Goal: Task Accomplishment & Management: Complete application form

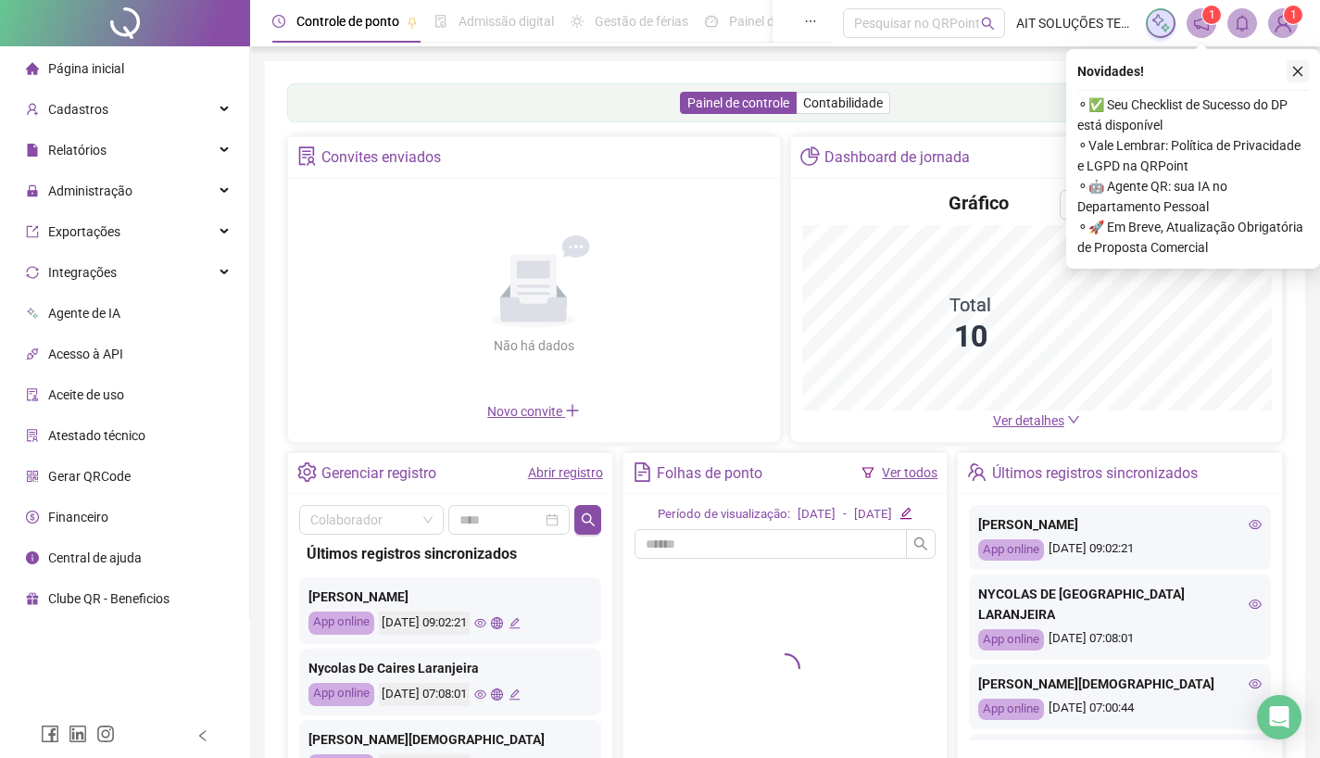
click at [1296, 73] on icon "close" at bounding box center [1298, 72] width 10 height 10
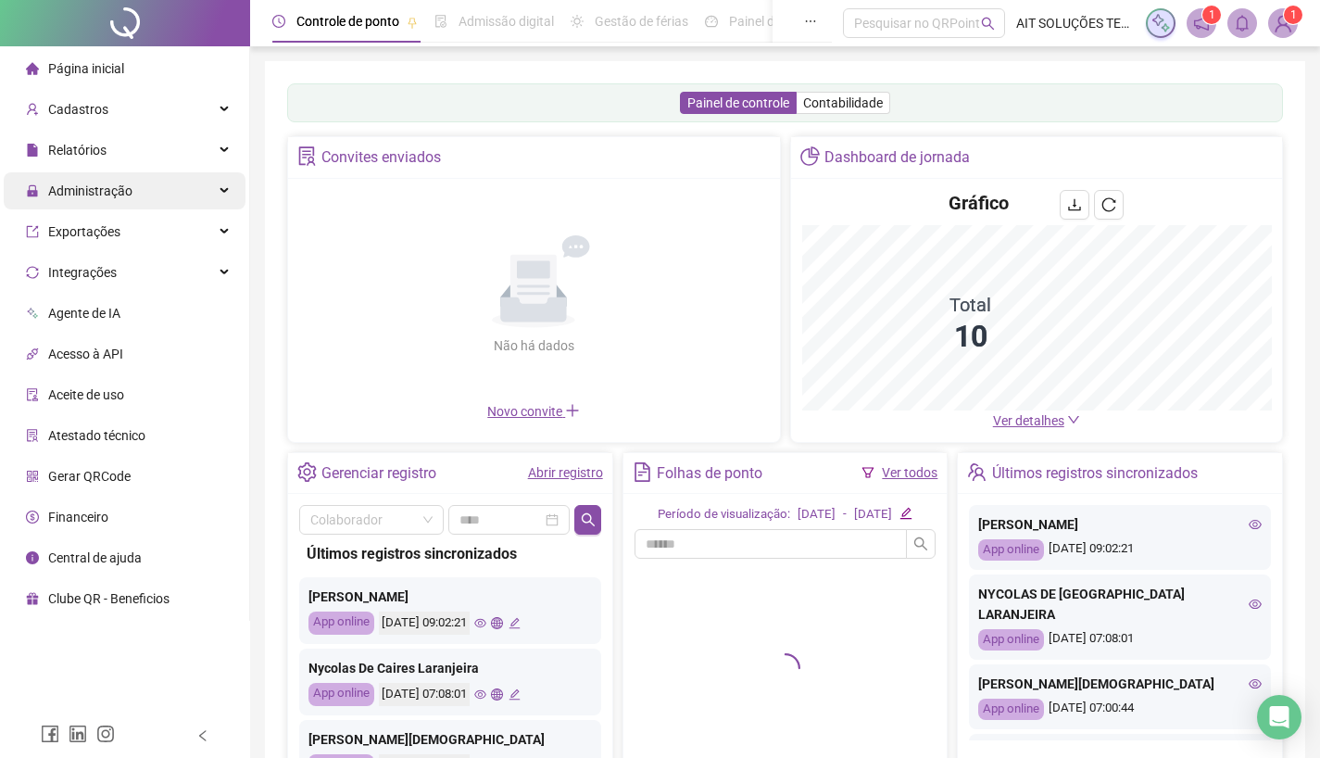
click at [87, 195] on span "Administração" at bounding box center [90, 190] width 84 height 15
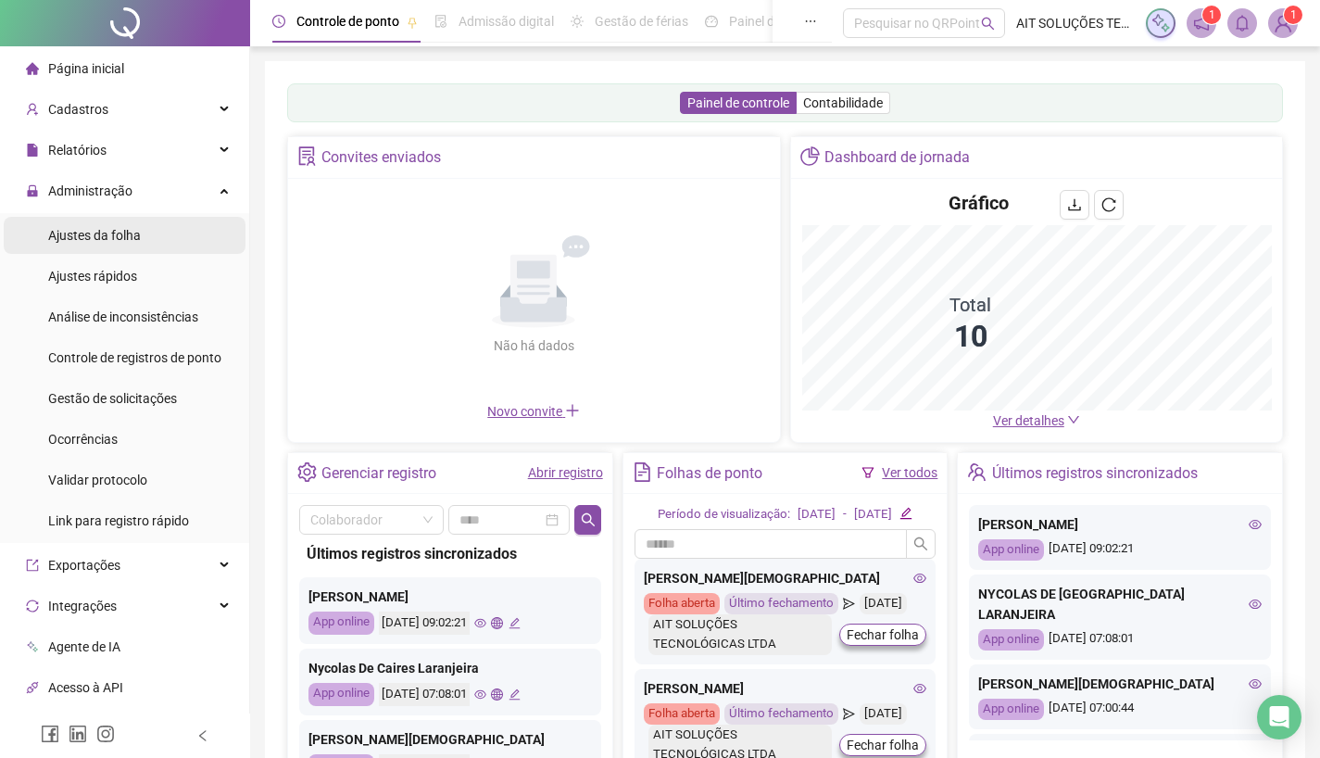
click at [82, 242] on span "Ajustes da folha" at bounding box center [94, 235] width 93 height 15
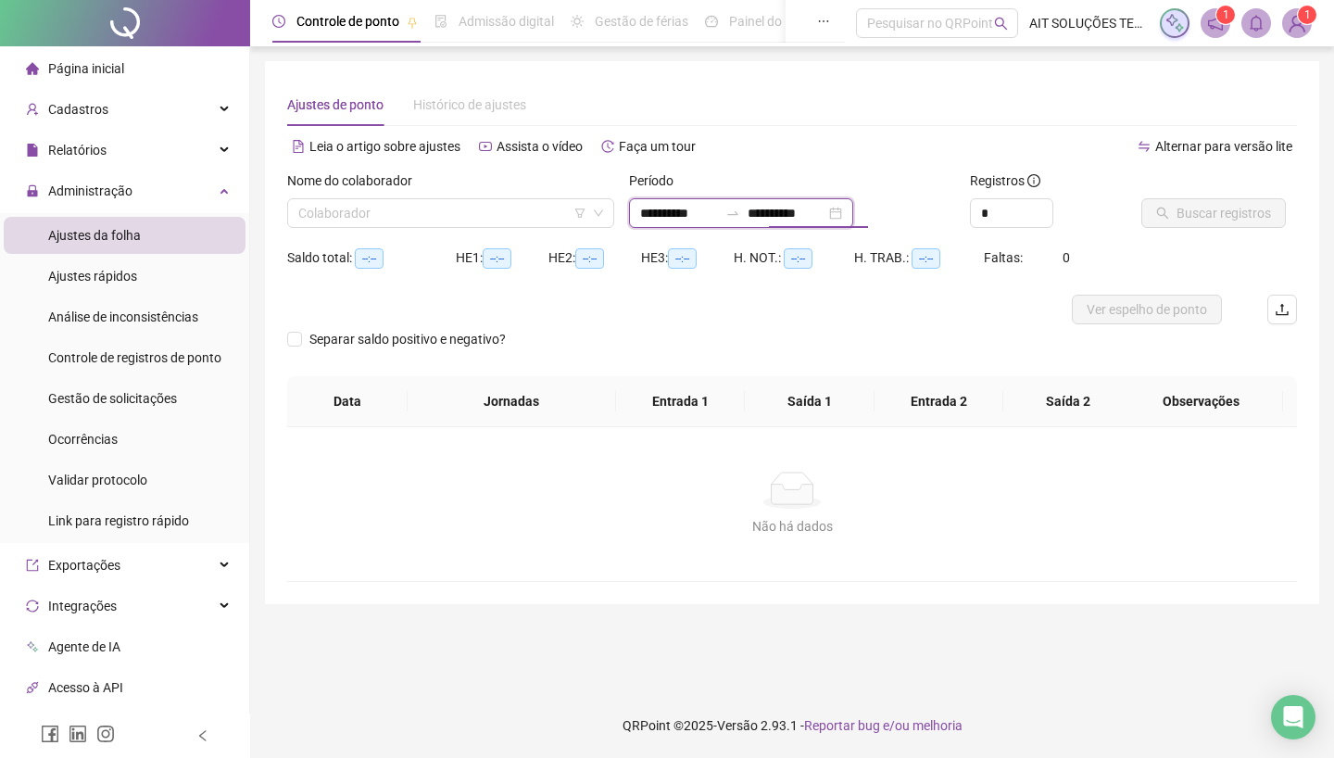
click at [777, 209] on input "**********" at bounding box center [787, 213] width 78 height 20
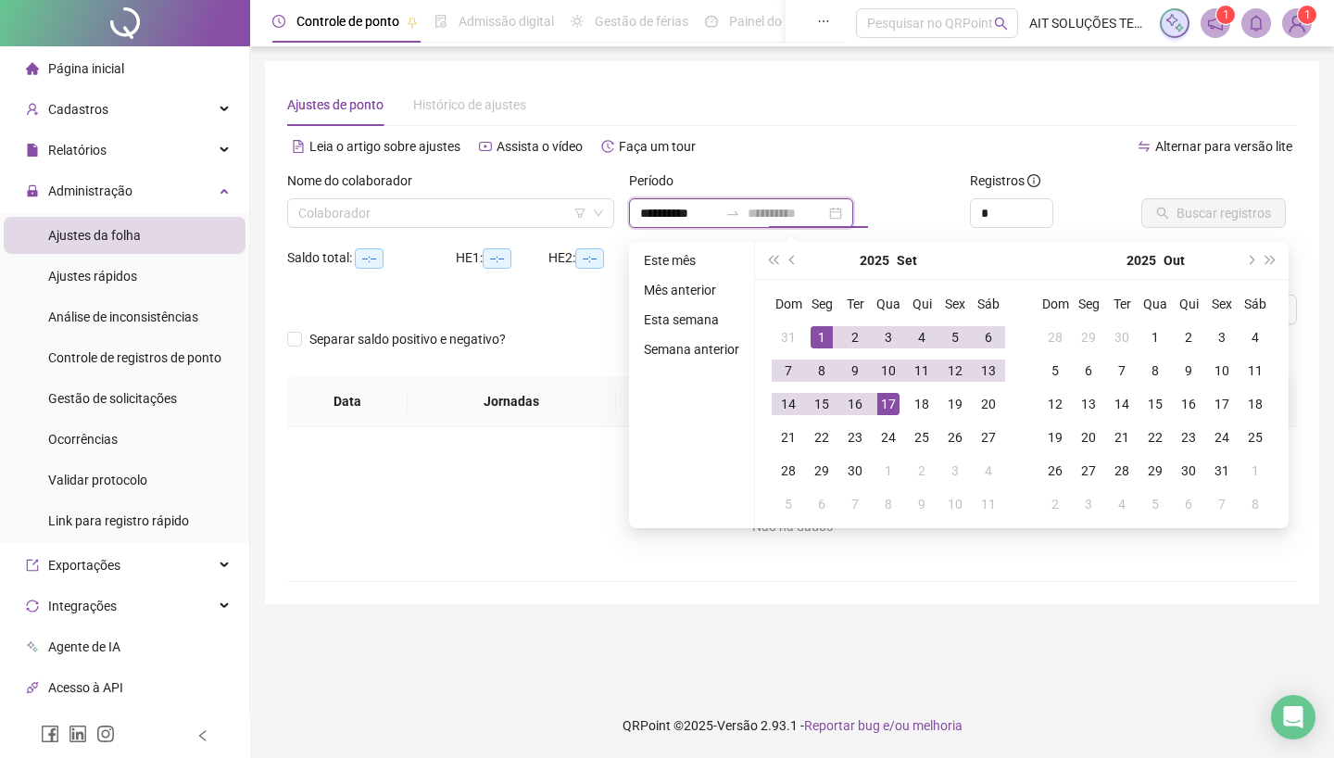
type input "**********"
click at [897, 399] on div "17" at bounding box center [888, 404] width 22 height 22
type input "**********"
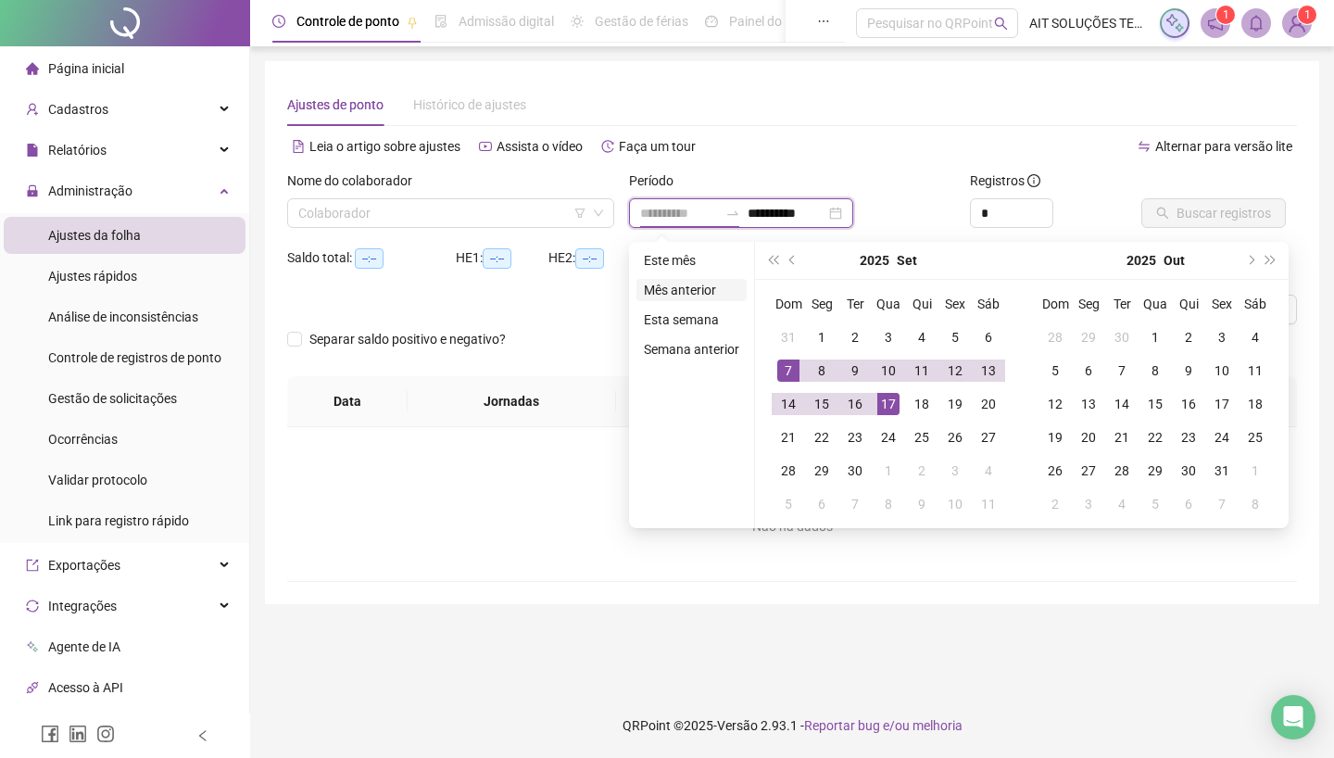
type input "**********"
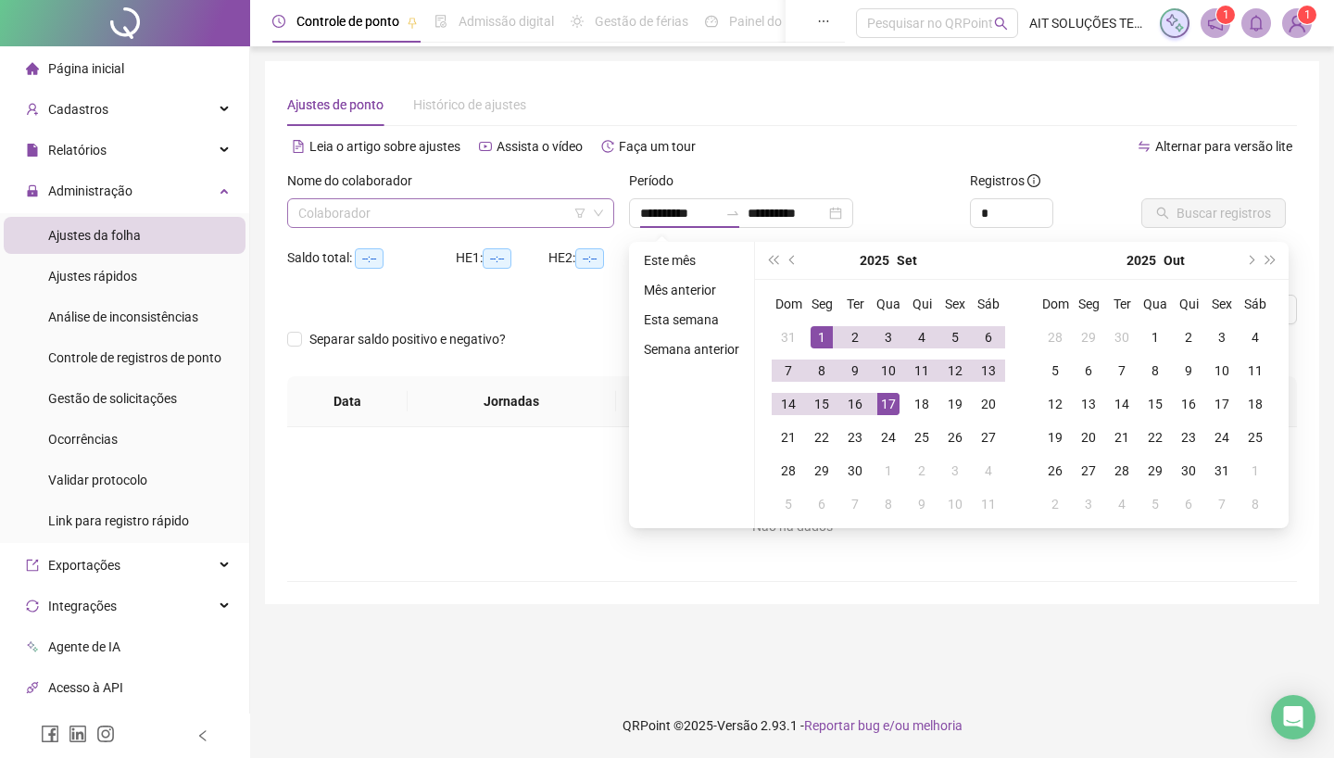
click at [472, 209] on input "search" at bounding box center [442, 213] width 288 height 28
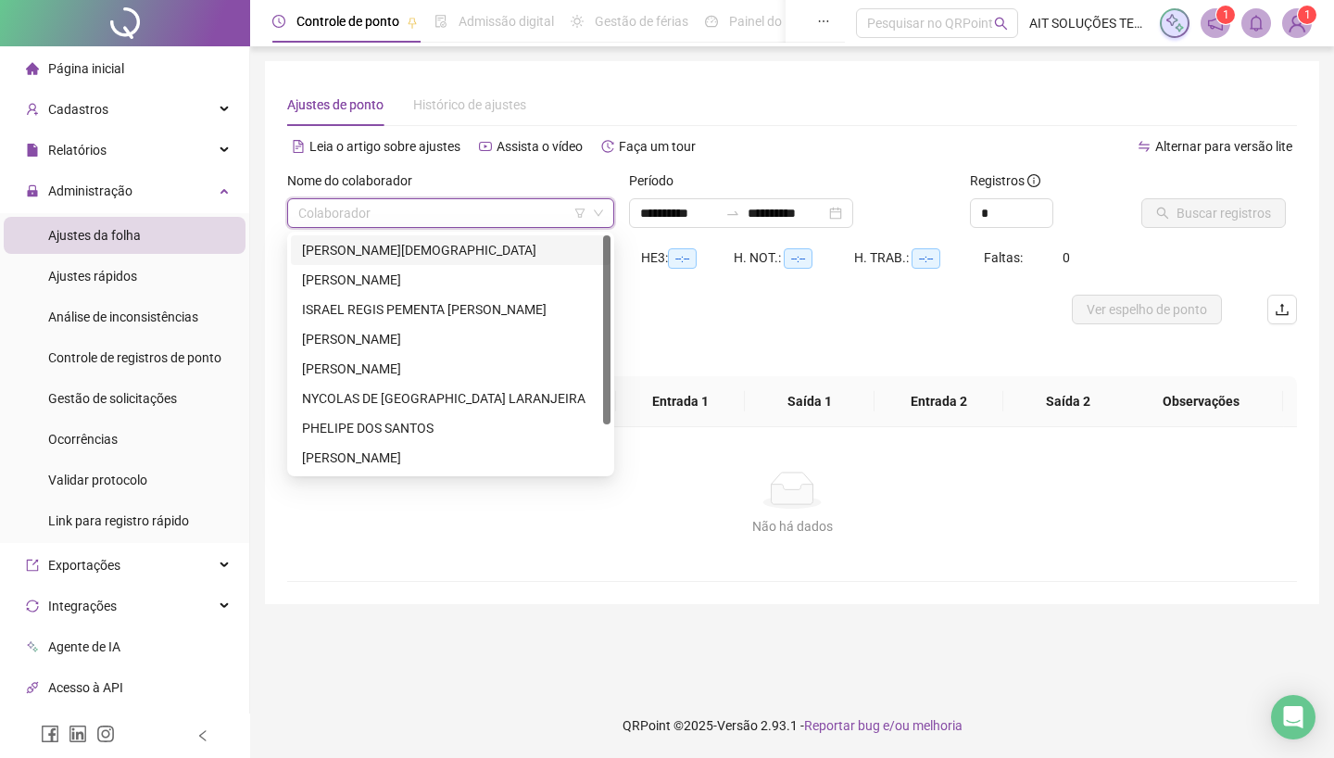
click at [440, 253] on div "[PERSON_NAME][DEMOGRAPHIC_DATA]" at bounding box center [450, 250] width 297 height 20
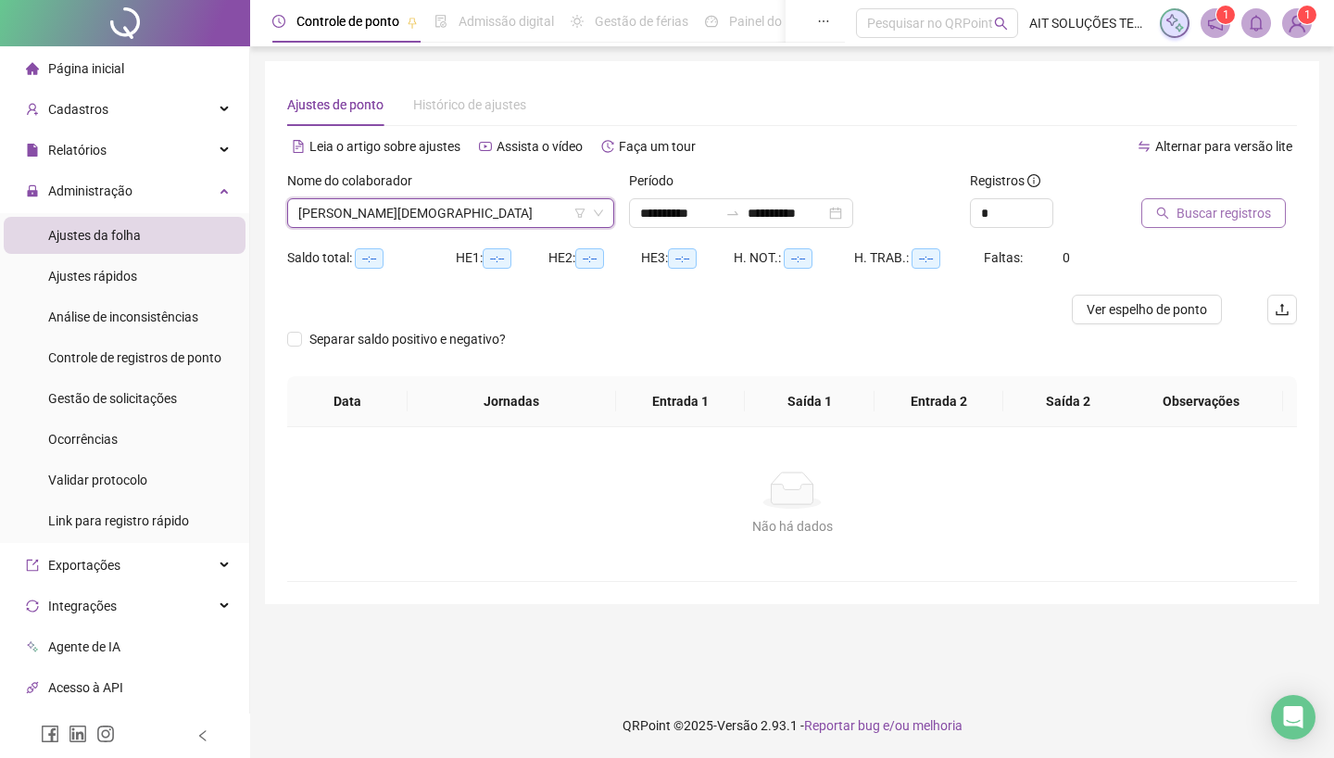
click at [1203, 211] on span "Buscar registros" at bounding box center [1224, 213] width 94 height 20
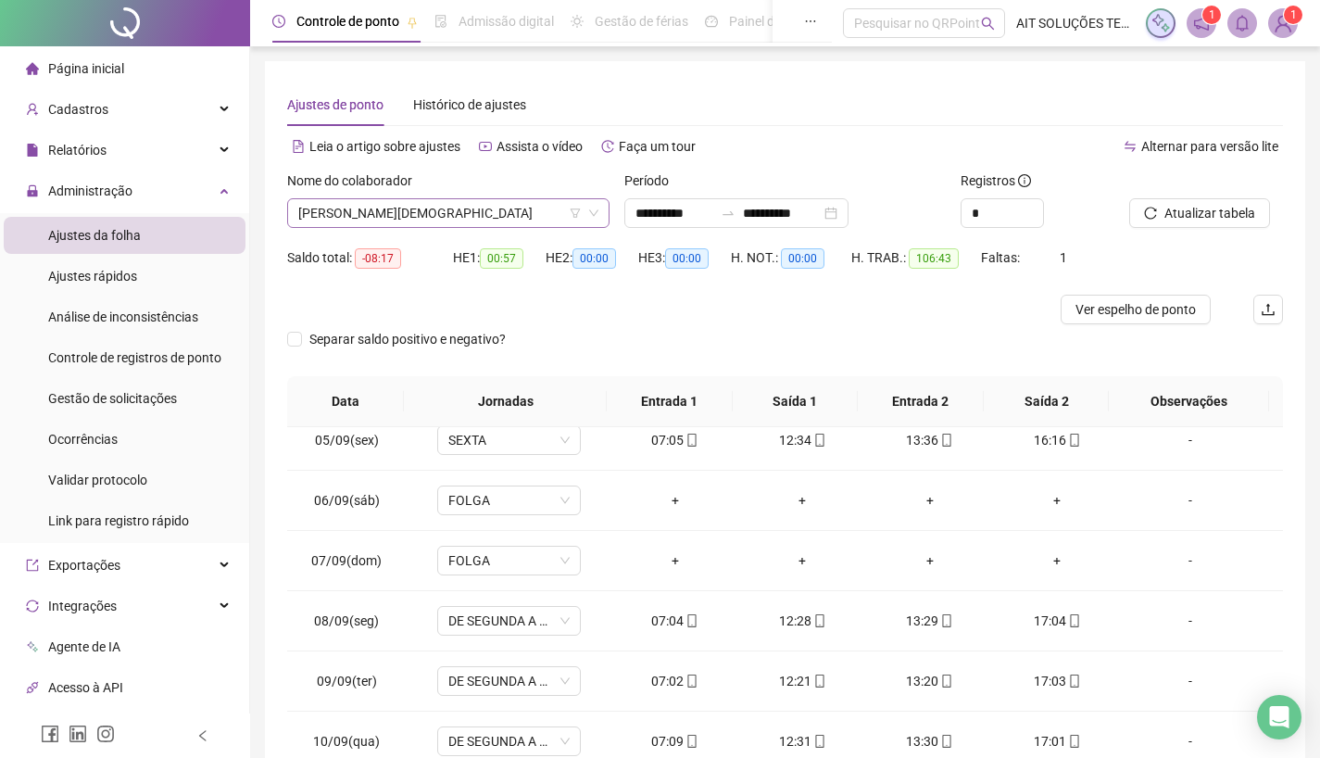
click at [452, 205] on span "[PERSON_NAME][DEMOGRAPHIC_DATA]" at bounding box center [448, 213] width 300 height 28
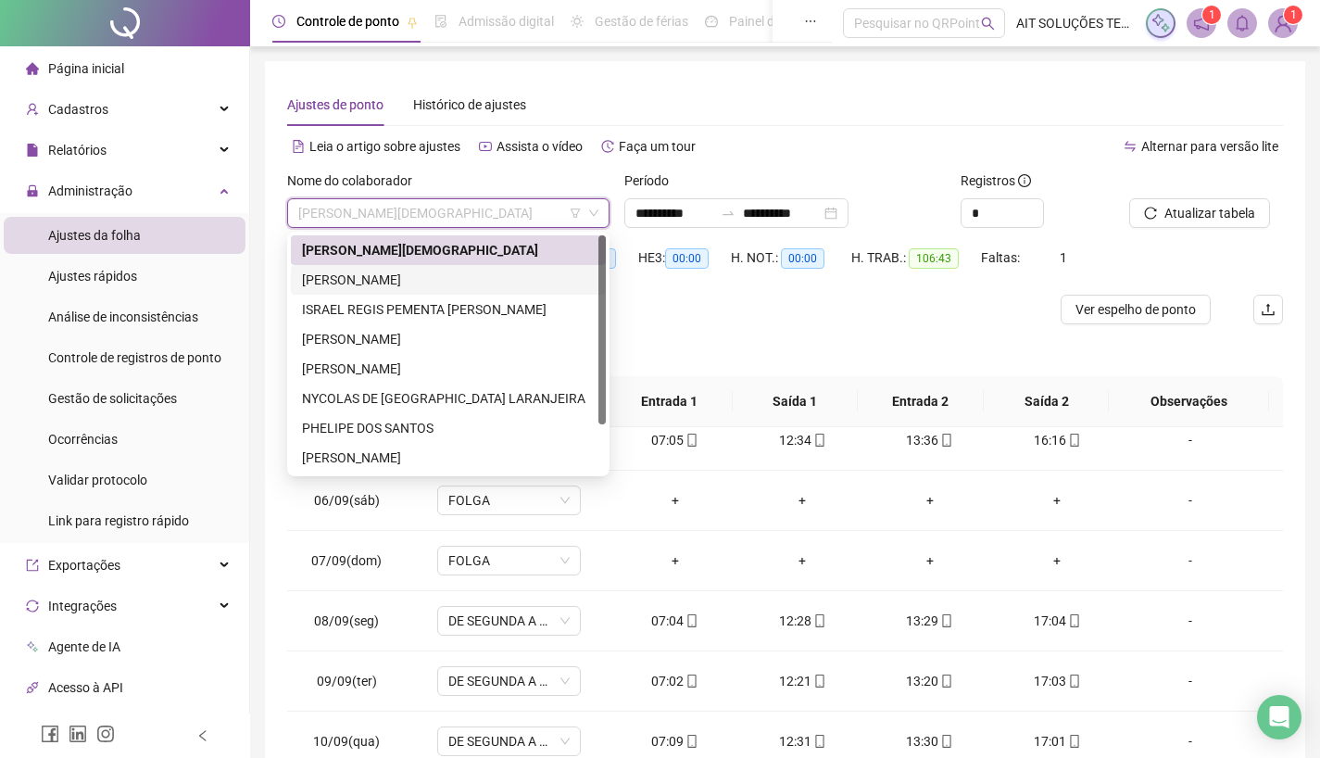
click at [391, 276] on div "[PERSON_NAME]" at bounding box center [448, 280] width 293 height 20
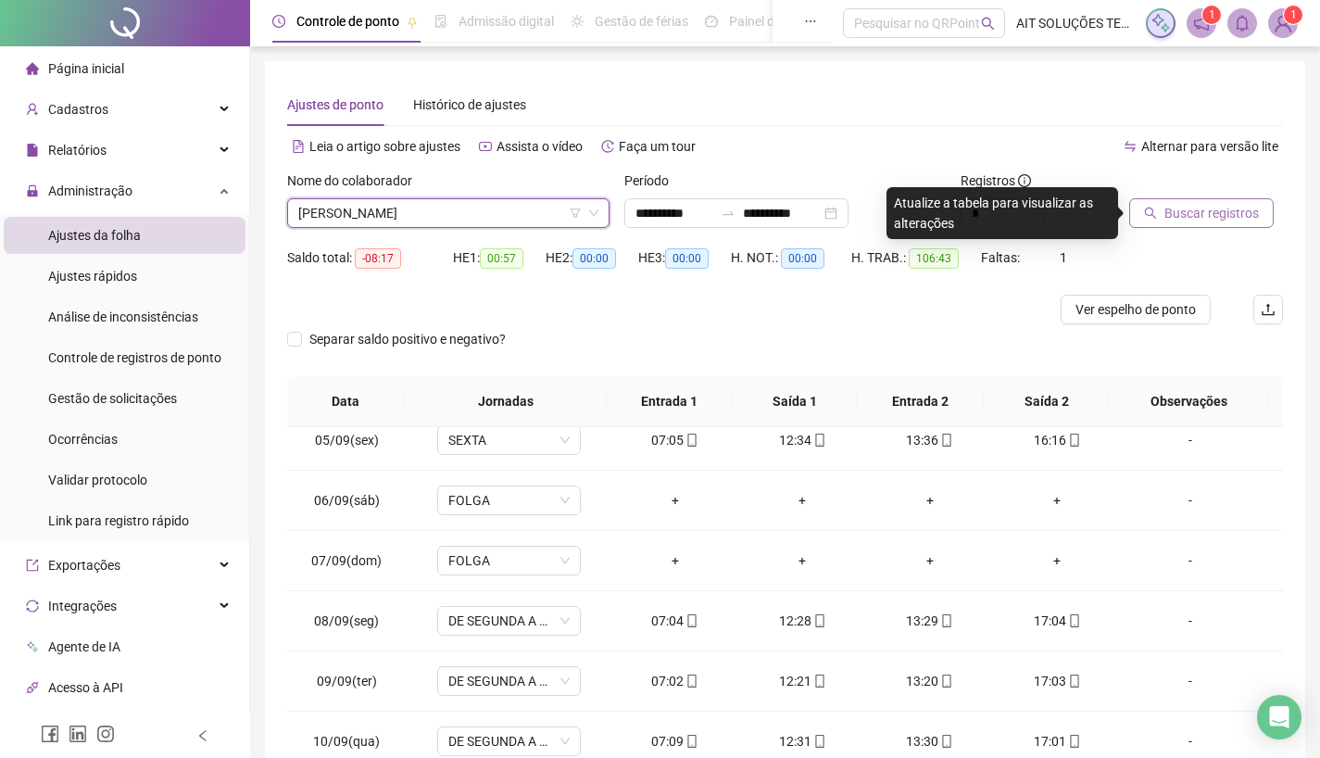
click at [1189, 218] on span "Buscar registros" at bounding box center [1212, 213] width 94 height 20
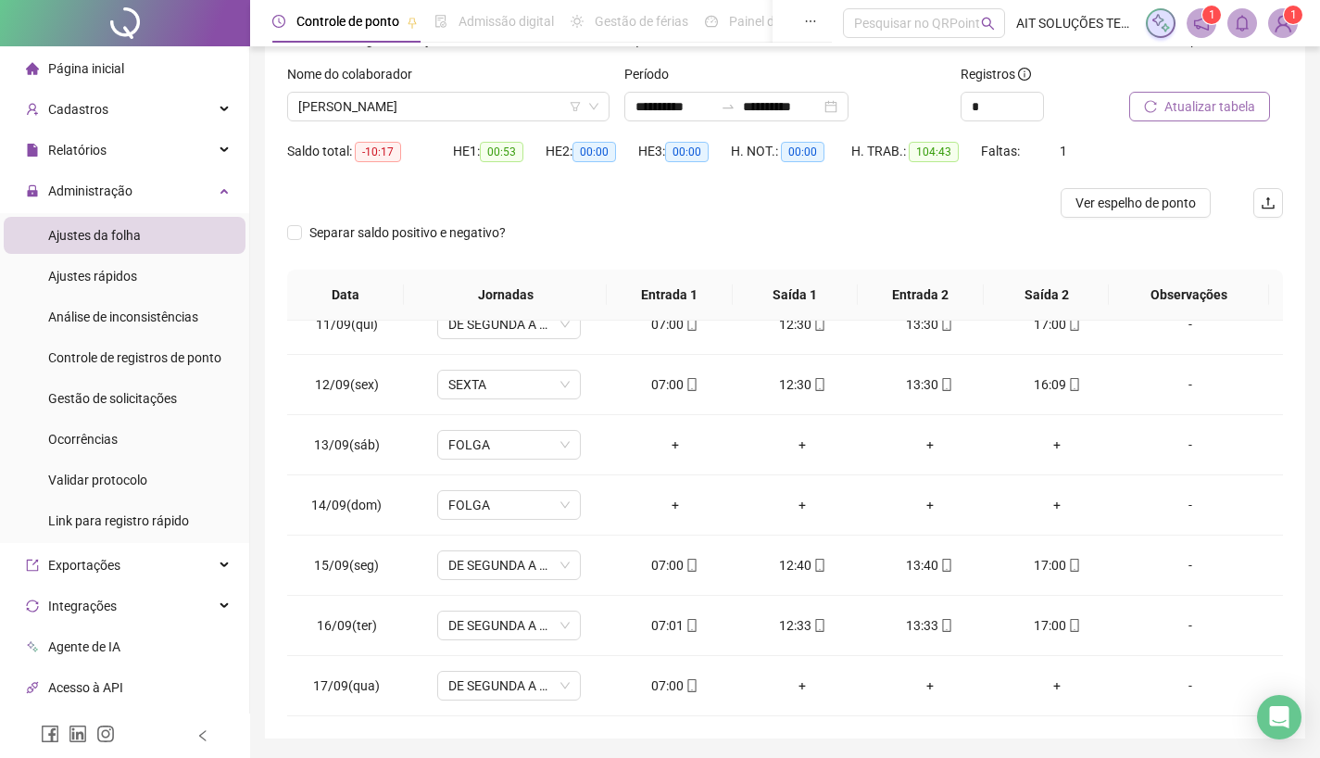
scroll to position [74, 0]
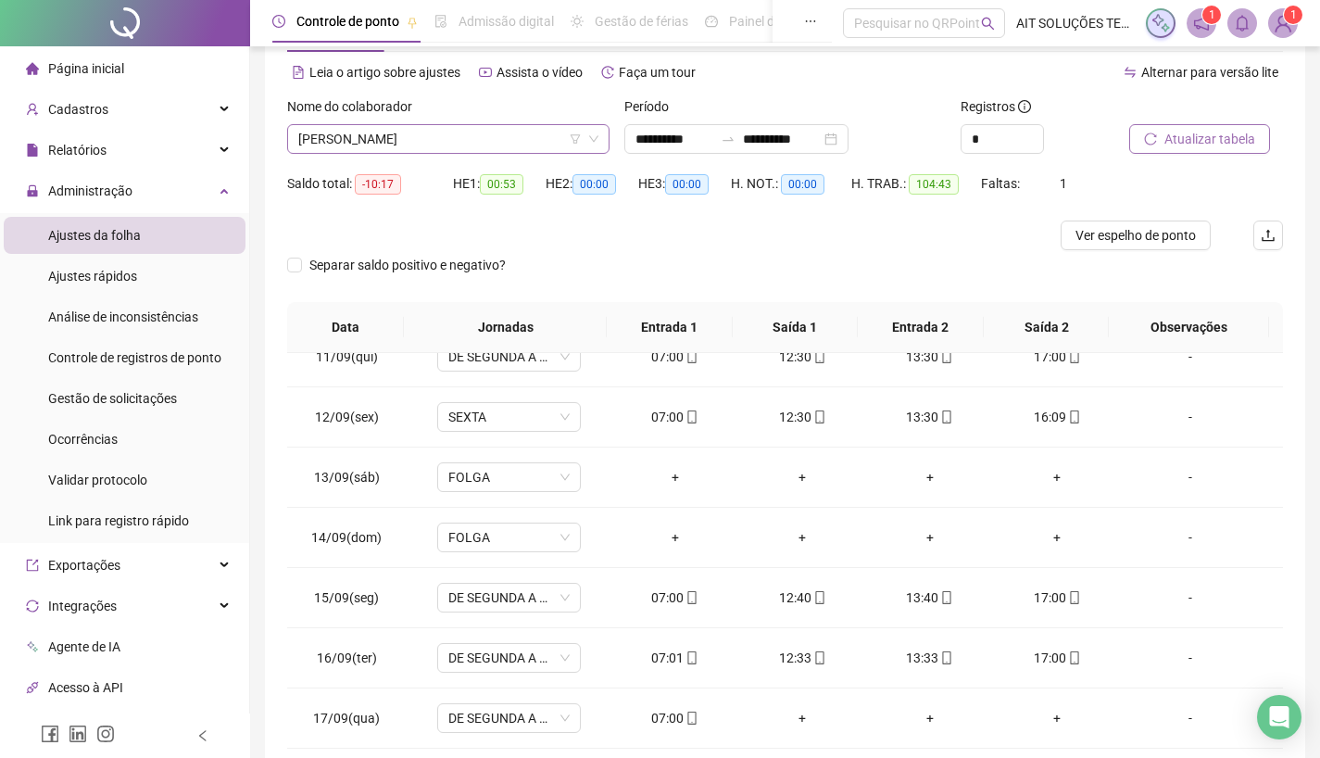
click at [481, 137] on span "[PERSON_NAME]" at bounding box center [448, 139] width 300 height 28
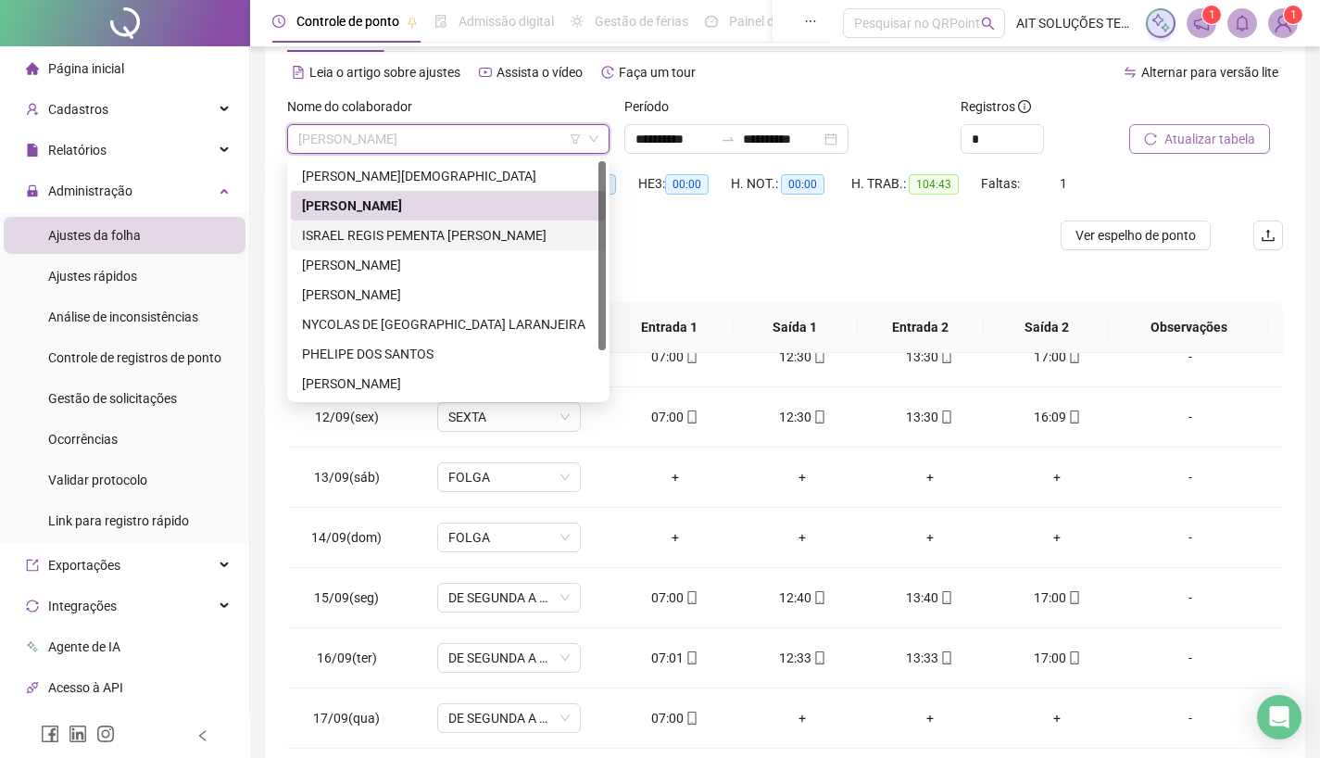
click at [408, 237] on div "ISRAEL REGIS PEMENTA [PERSON_NAME]" at bounding box center [448, 235] width 293 height 20
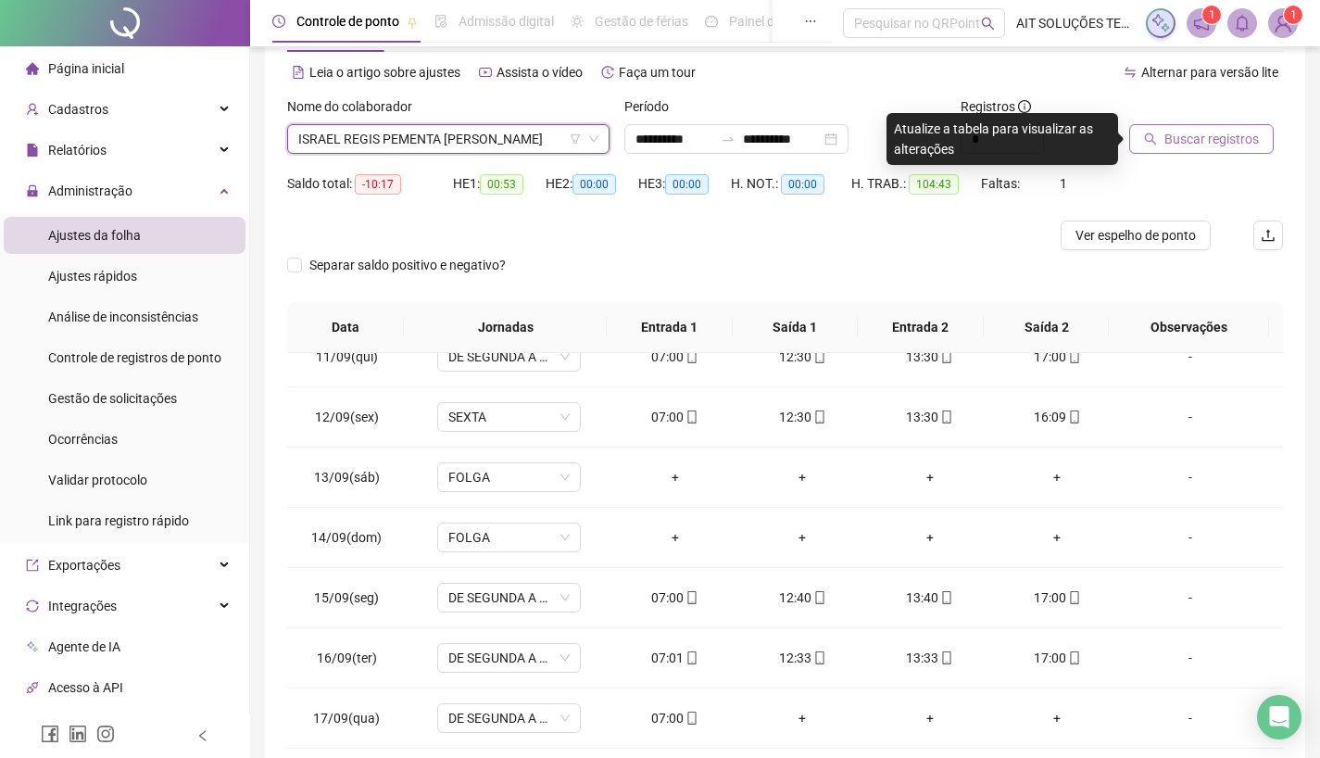
click at [1182, 143] on span "Buscar registros" at bounding box center [1212, 139] width 94 height 20
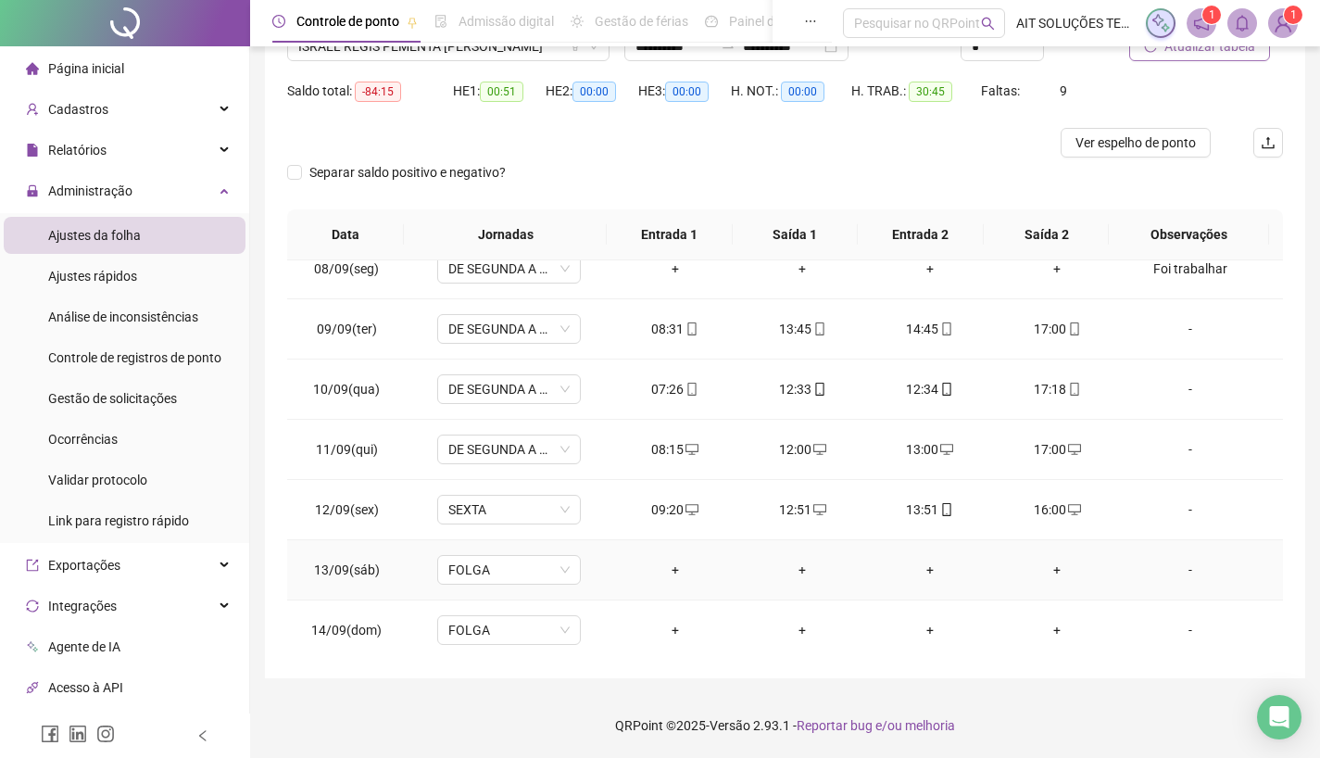
scroll to position [628, 0]
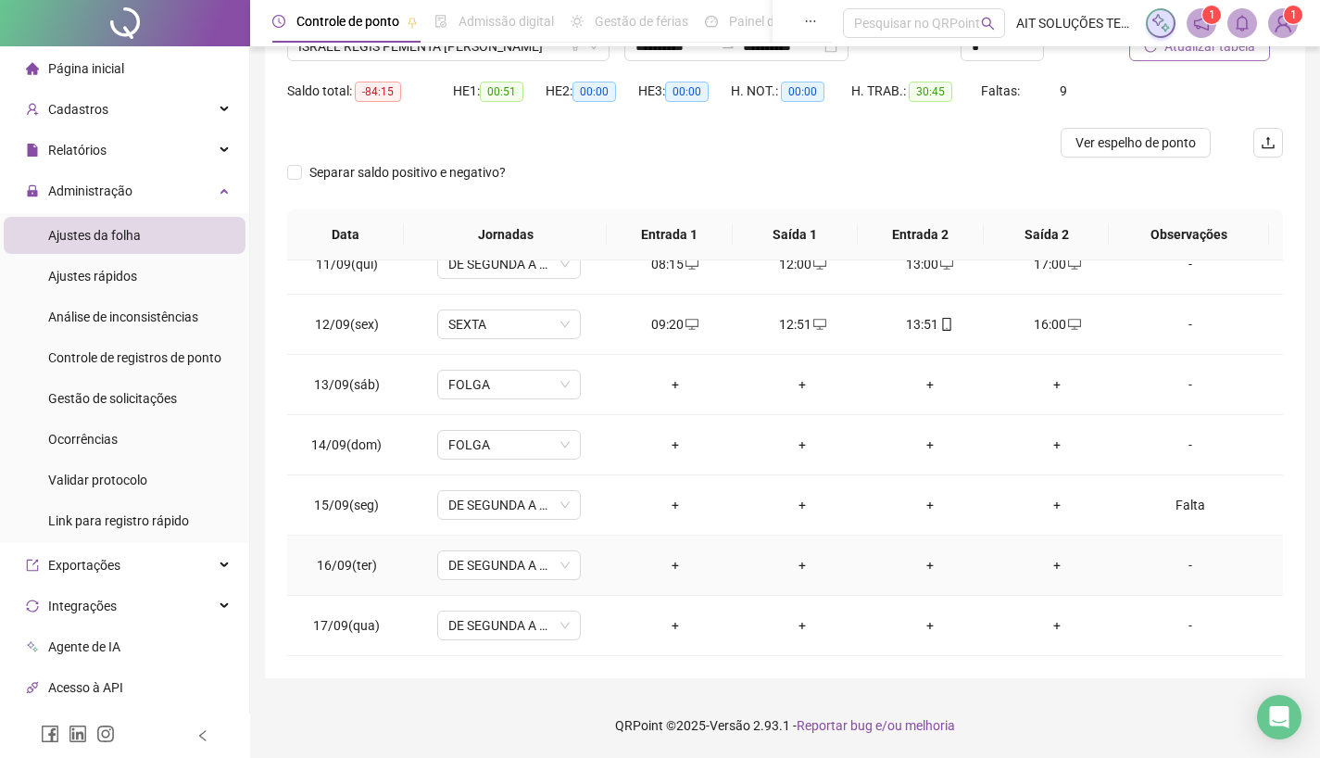
click at [1186, 563] on div "-" at bounding box center [1190, 565] width 109 height 20
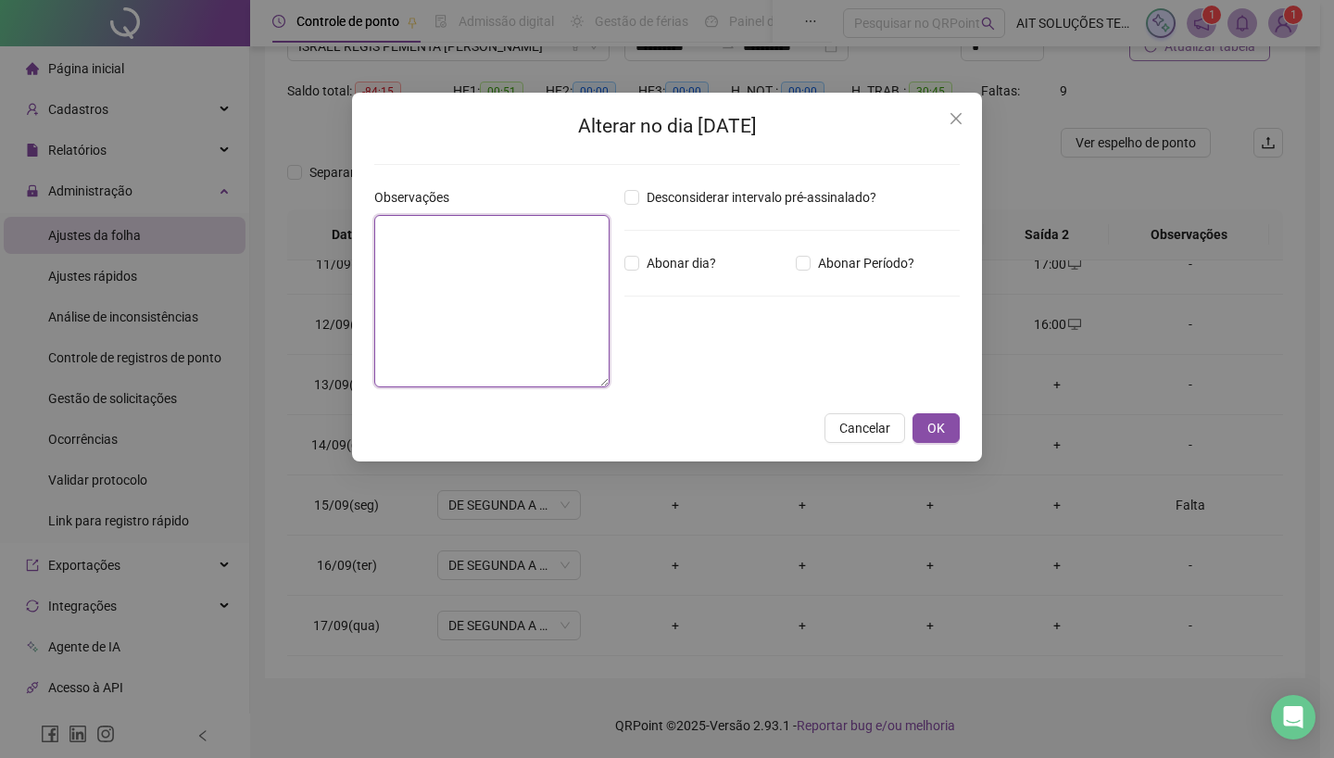
click at [558, 312] on textarea at bounding box center [491, 301] width 235 height 172
type textarea "*****"
click at [951, 437] on button "OK" at bounding box center [936, 428] width 47 height 30
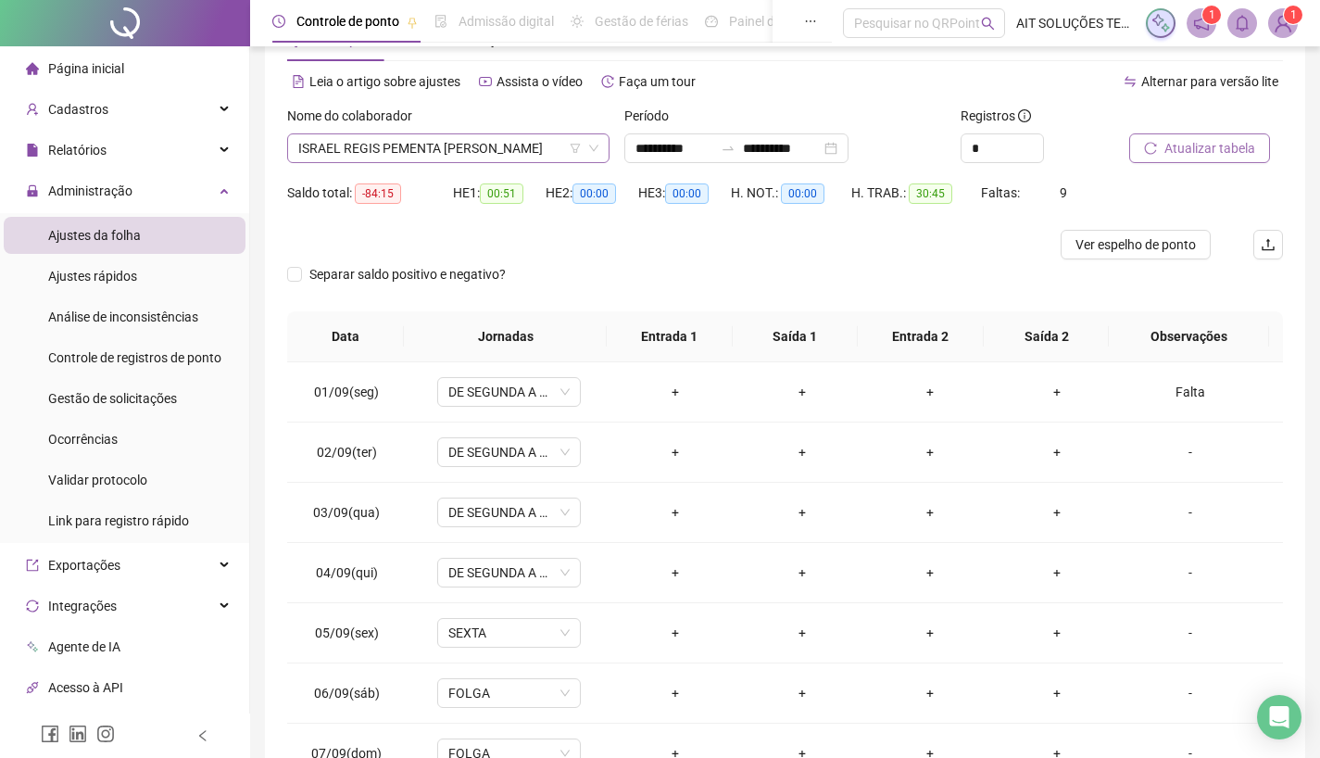
scroll to position [0, 0]
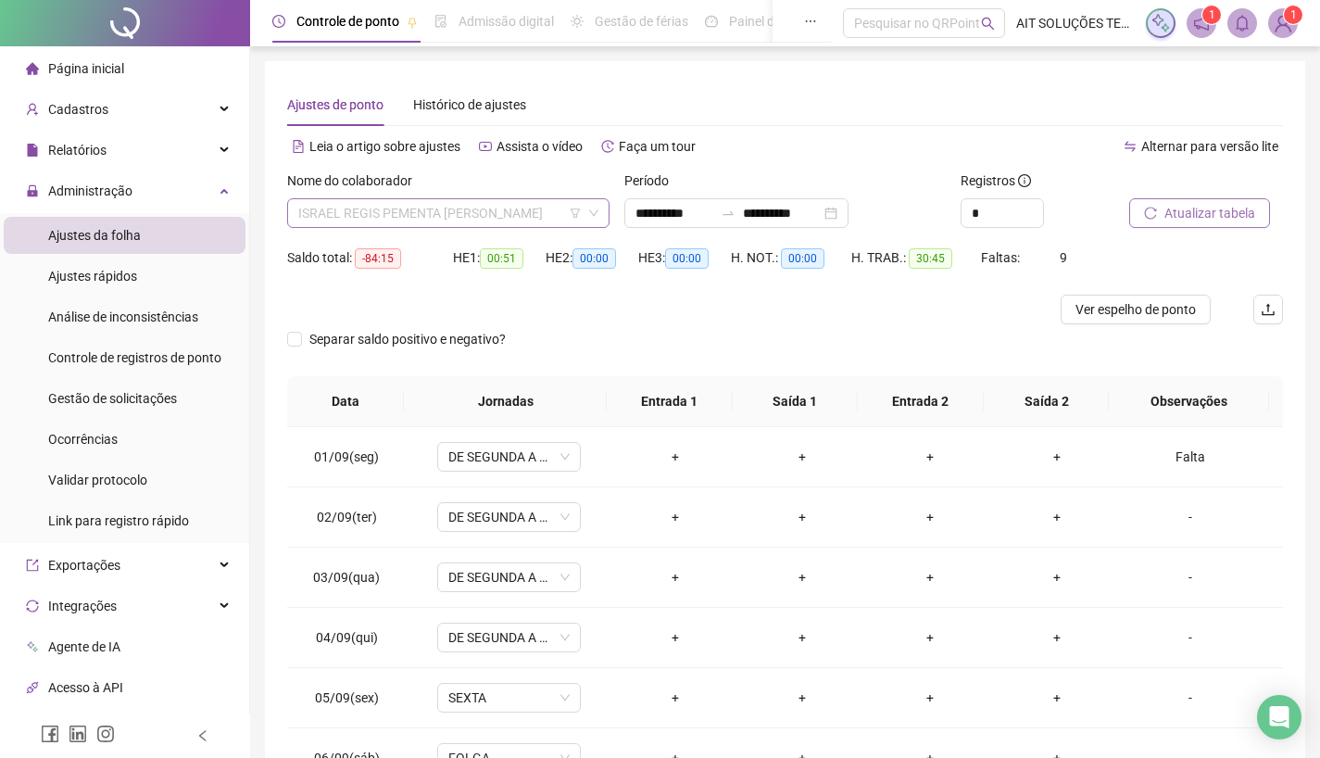
click at [524, 202] on span "ISRAEL REGIS PEMENTA [PERSON_NAME]" at bounding box center [448, 213] width 300 height 28
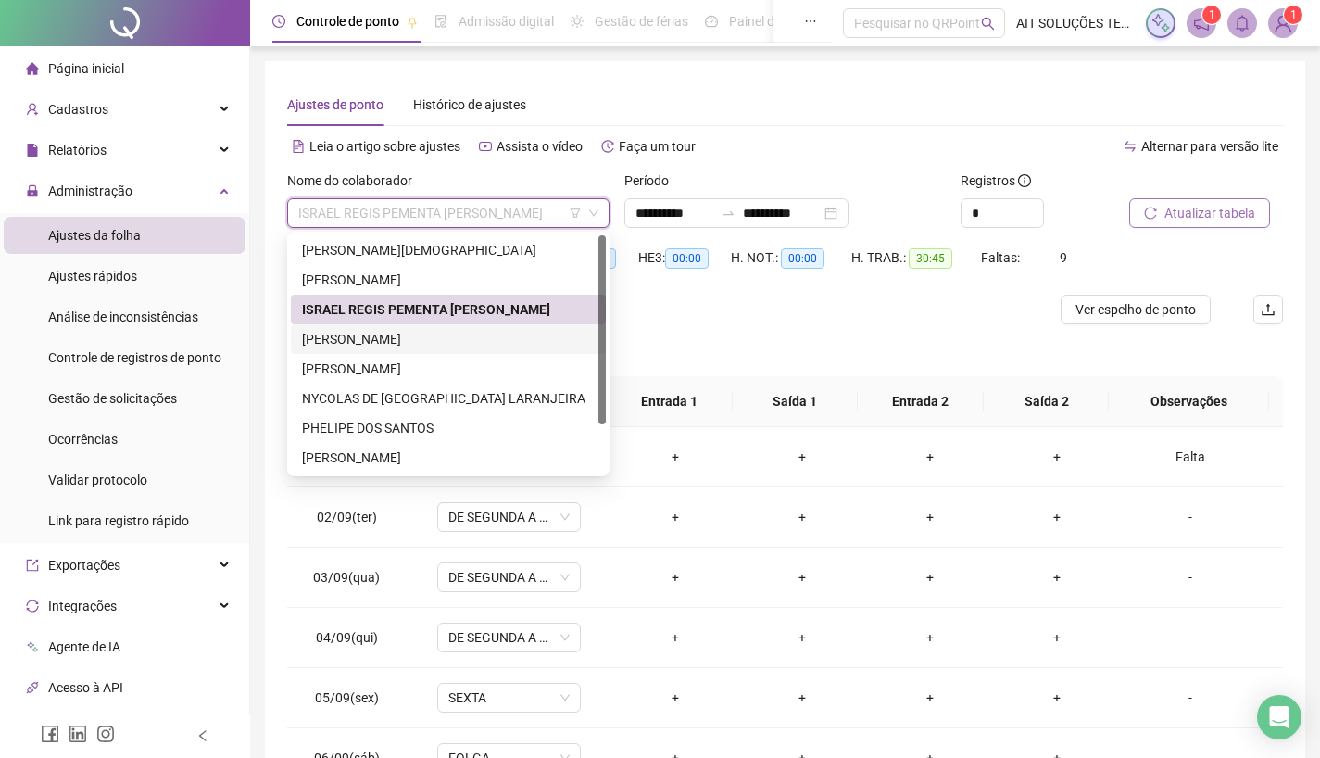
click at [429, 338] on div "[PERSON_NAME]" at bounding box center [448, 339] width 293 height 20
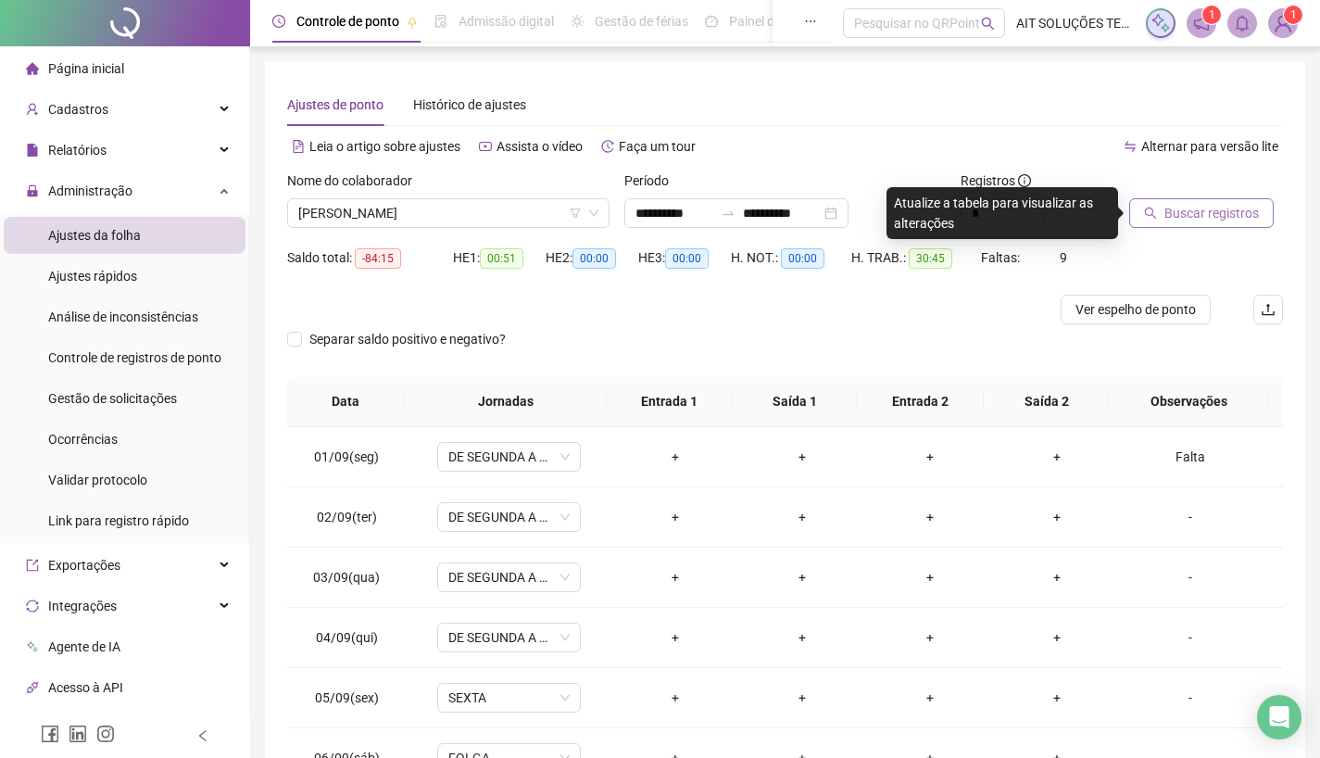
click at [1184, 219] on span "Buscar registros" at bounding box center [1212, 213] width 94 height 20
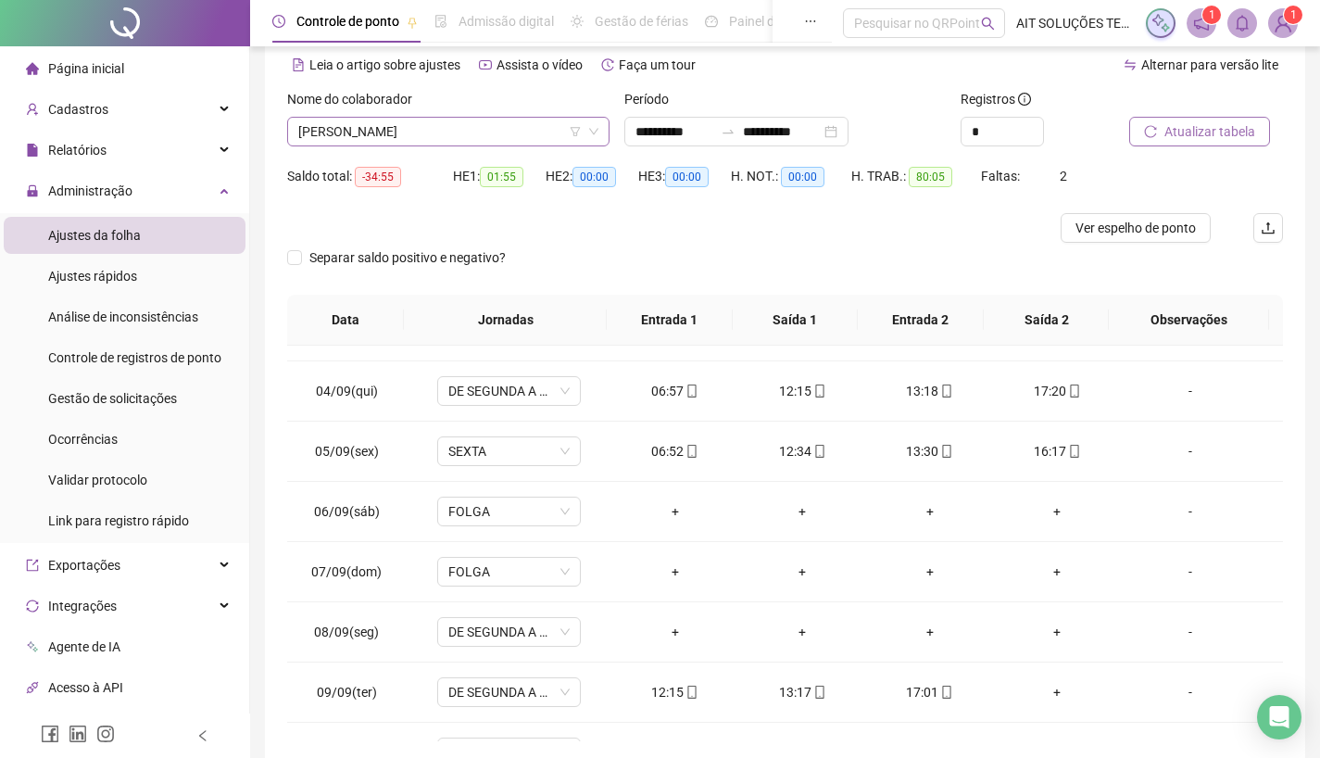
scroll to position [74, 0]
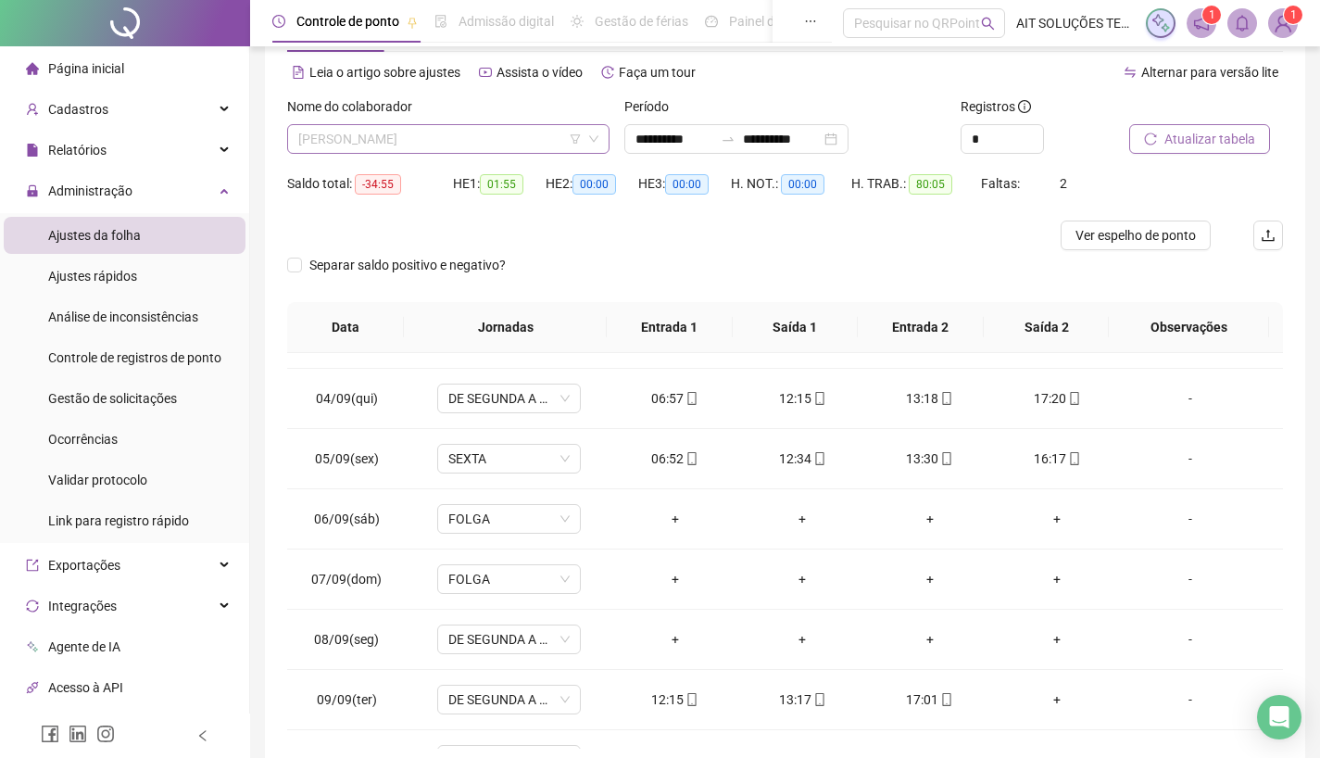
click at [521, 142] on span "[PERSON_NAME]" at bounding box center [448, 139] width 300 height 28
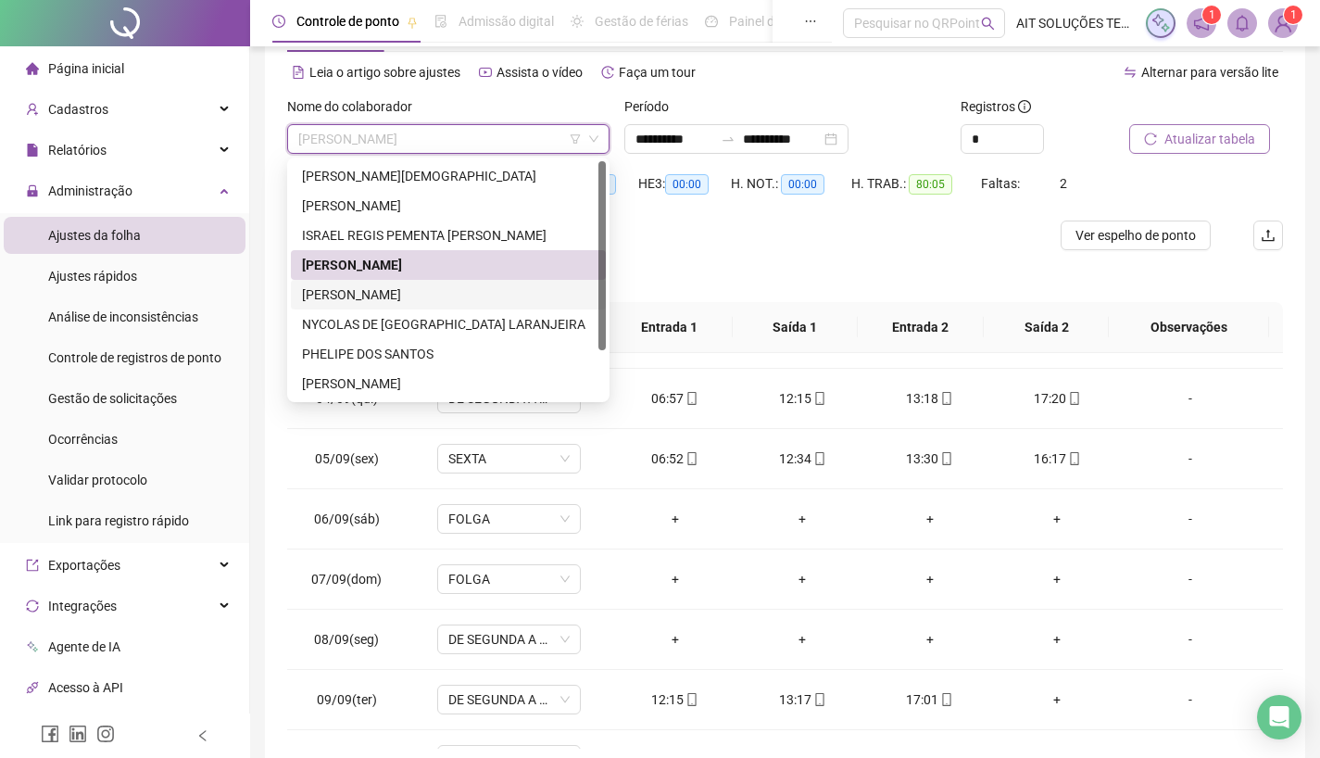
click at [411, 299] on div "[PERSON_NAME]" at bounding box center [448, 294] width 293 height 20
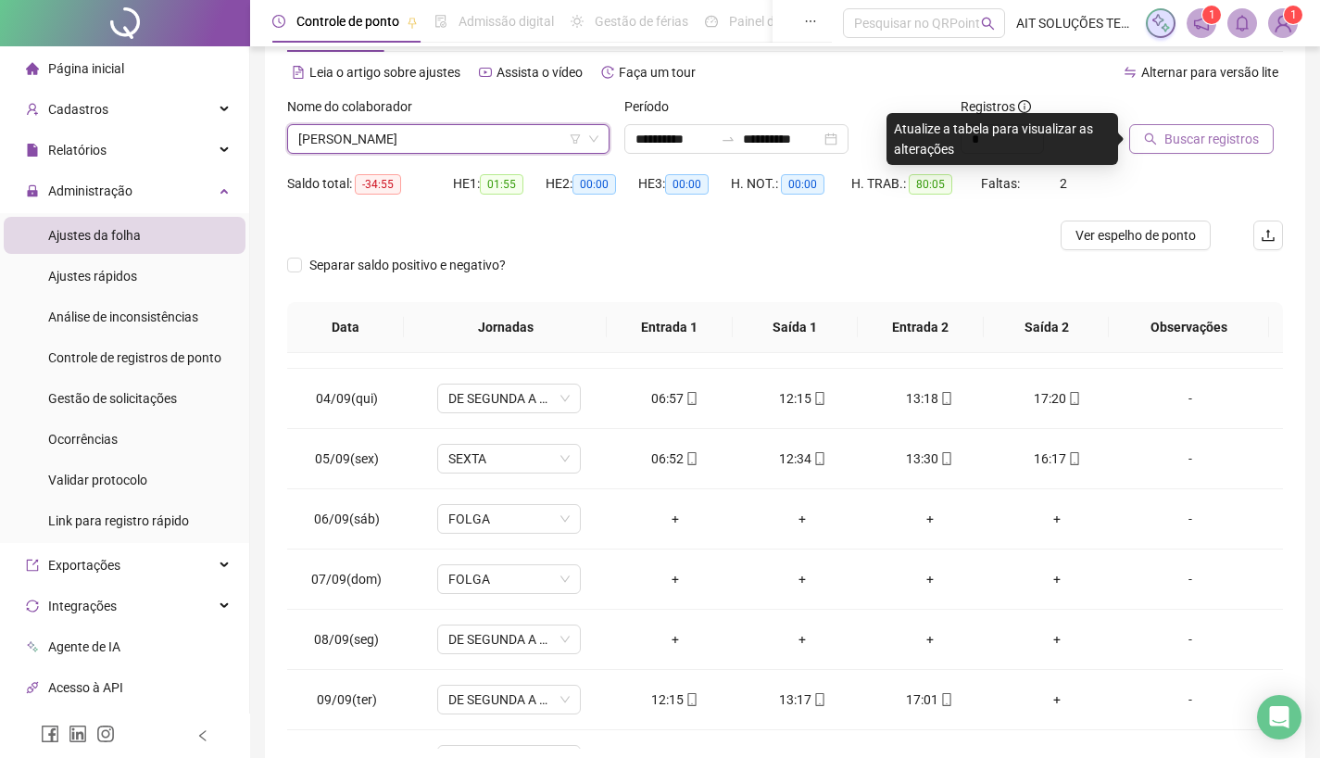
click at [1224, 132] on span "Buscar registros" at bounding box center [1212, 139] width 94 height 20
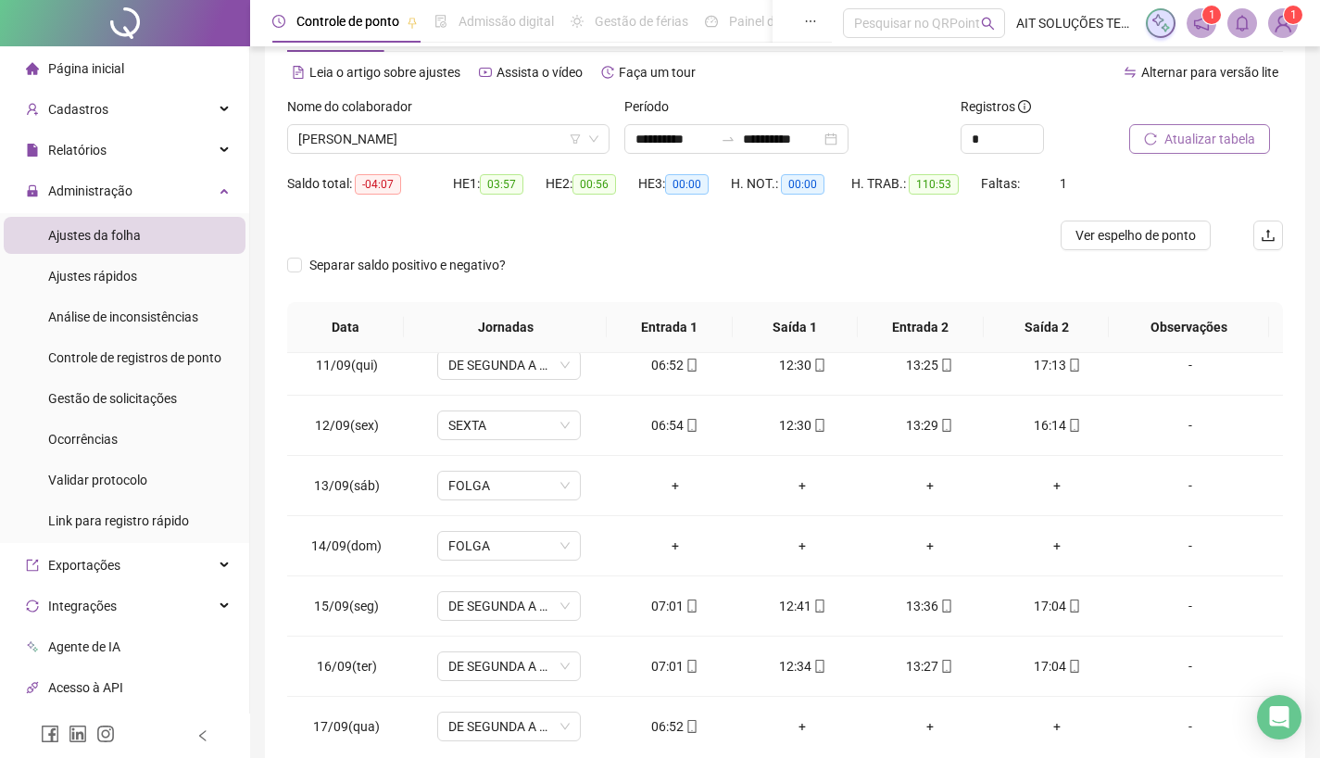
scroll to position [628, 0]
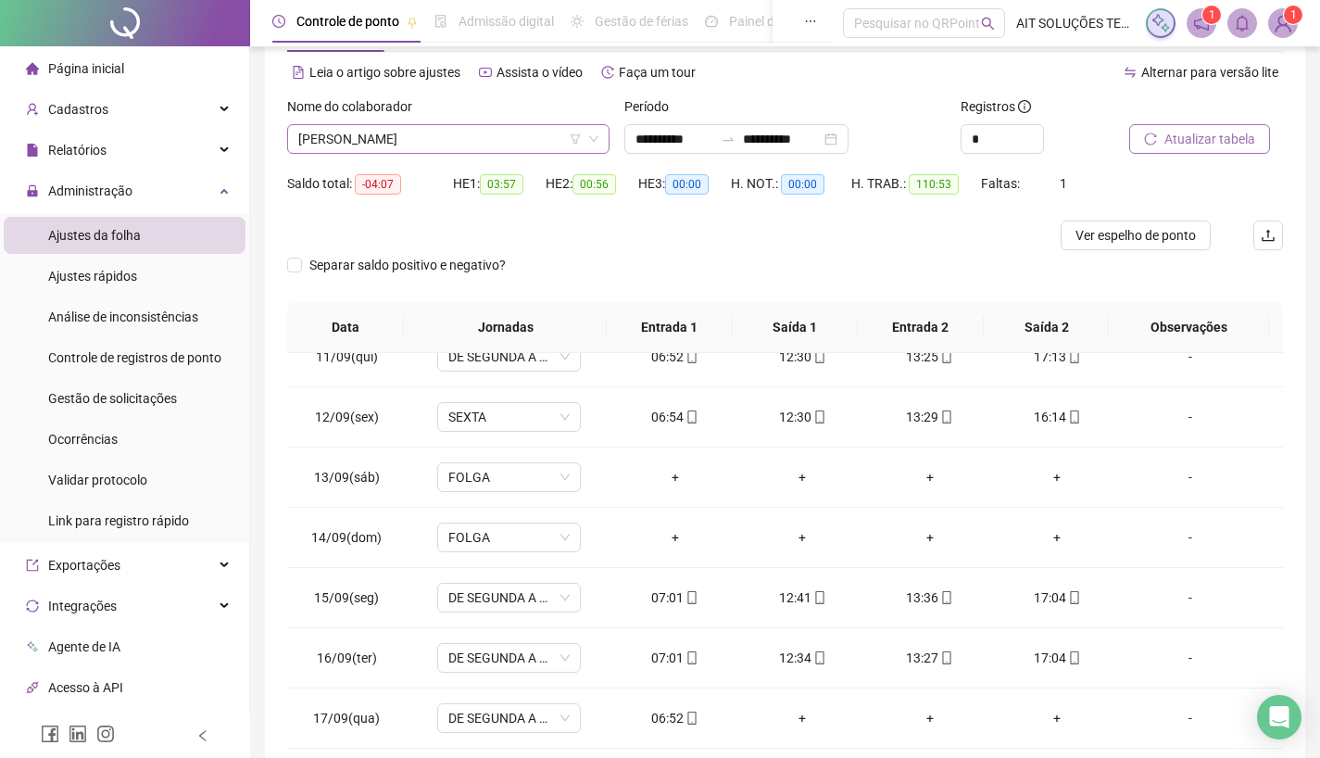
click at [479, 146] on span "[PERSON_NAME]" at bounding box center [448, 139] width 300 height 28
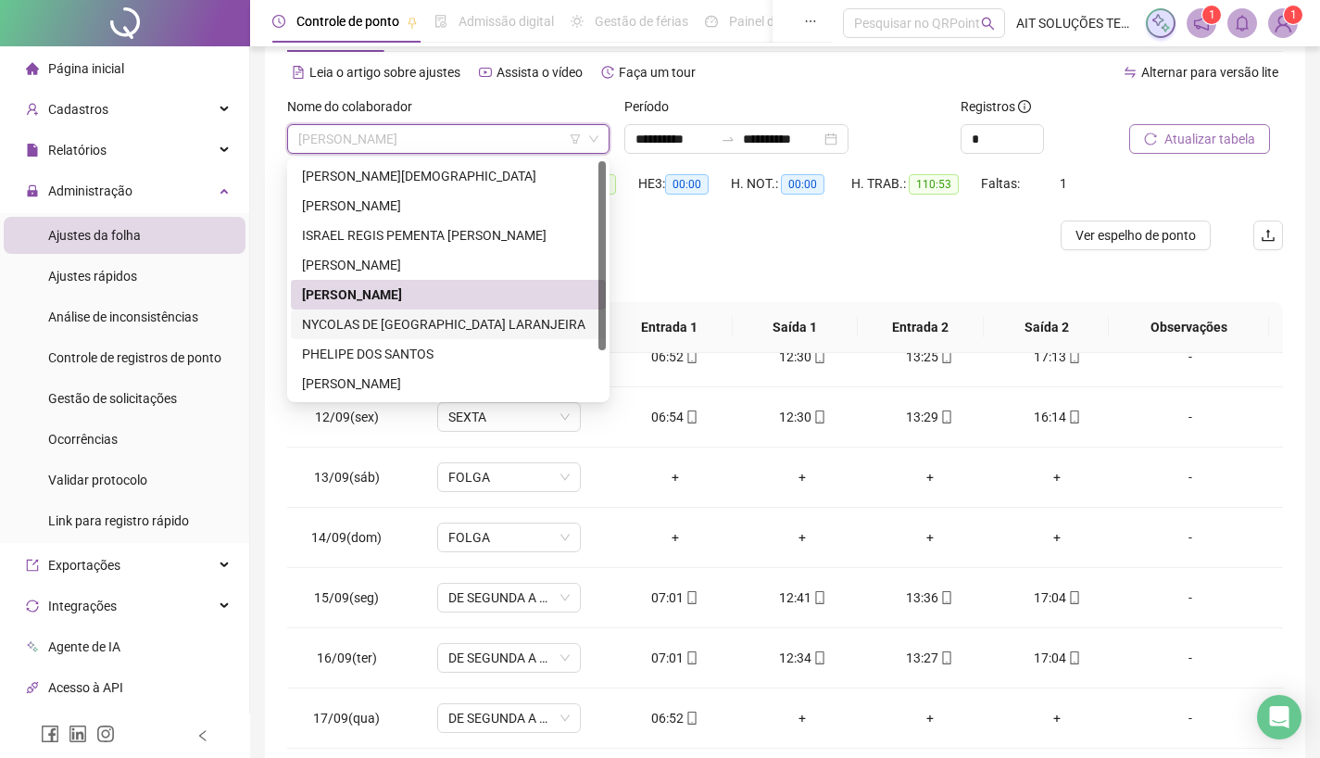
click at [411, 326] on div "NYCOLAS DE [GEOGRAPHIC_DATA] LARANJEIRA" at bounding box center [448, 324] width 293 height 20
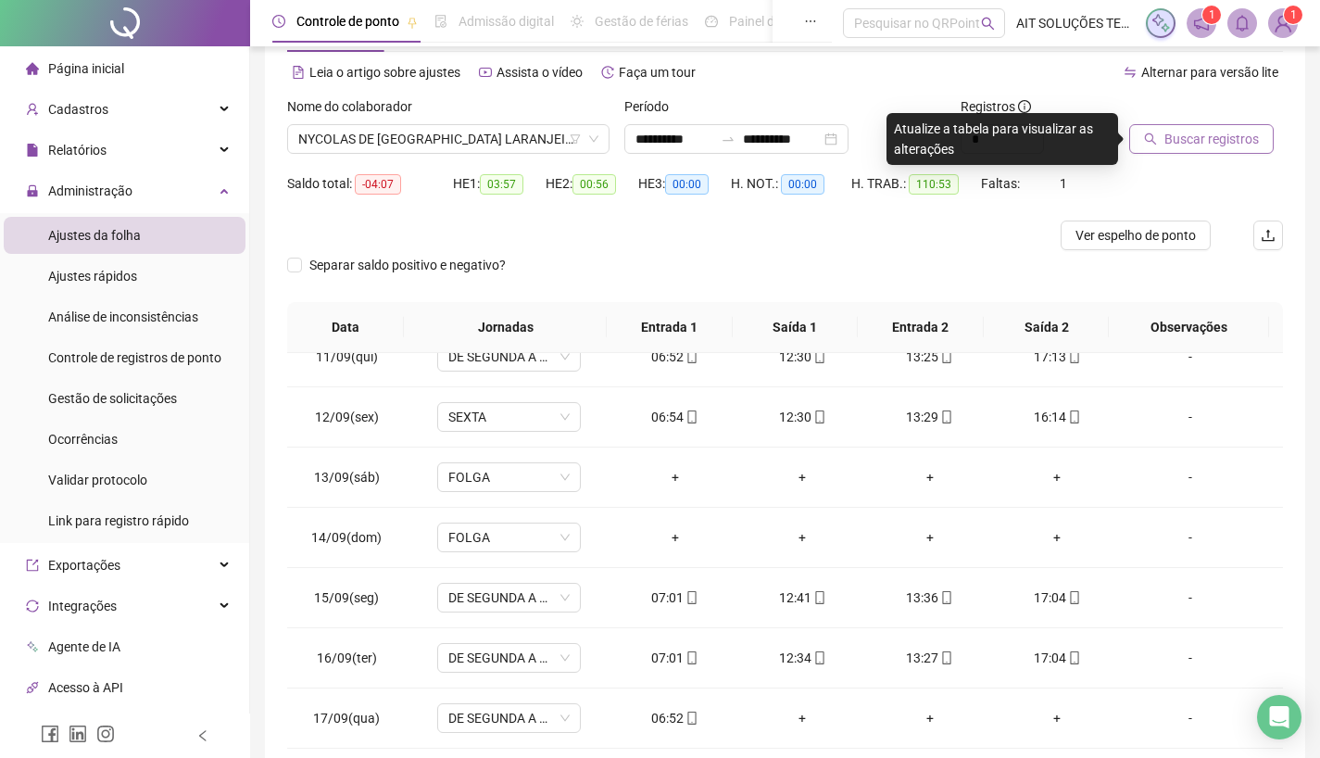
click at [1209, 139] on span "Buscar registros" at bounding box center [1212, 139] width 94 height 20
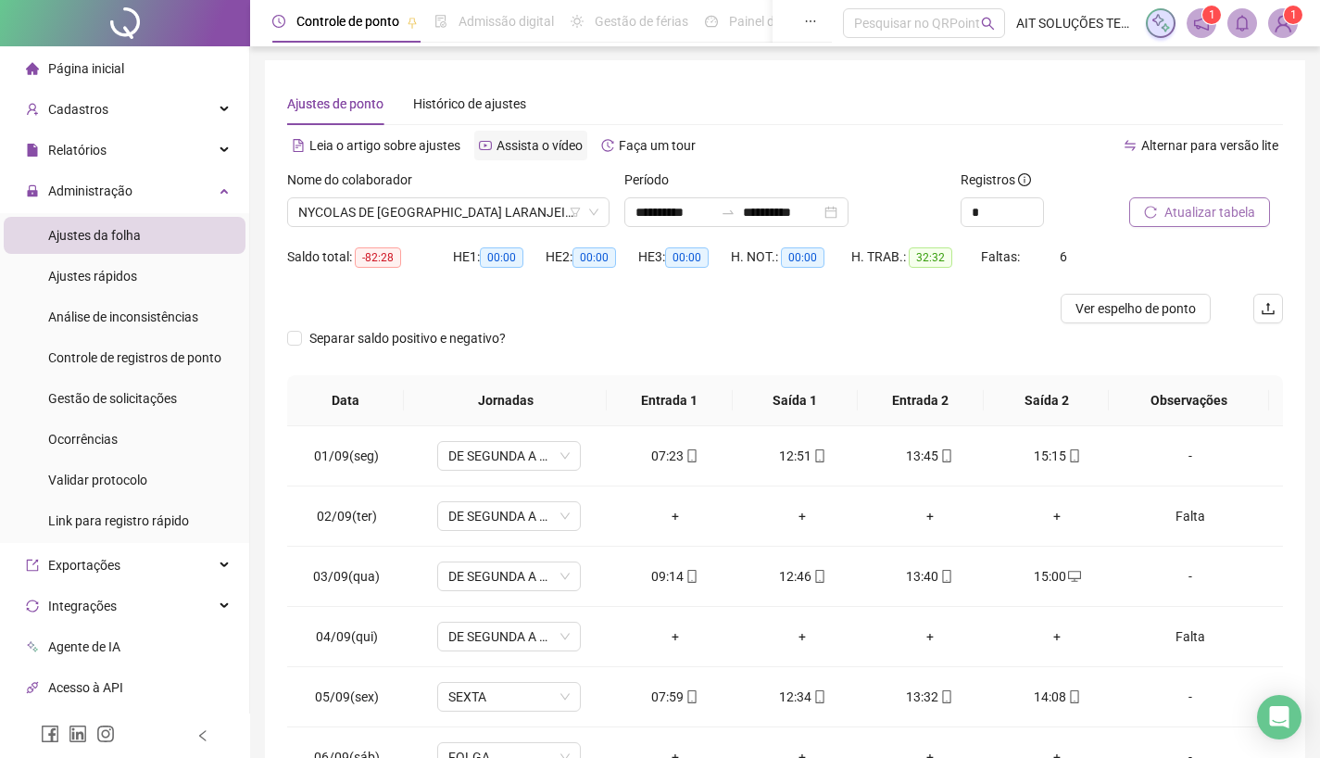
scroll to position [0, 0]
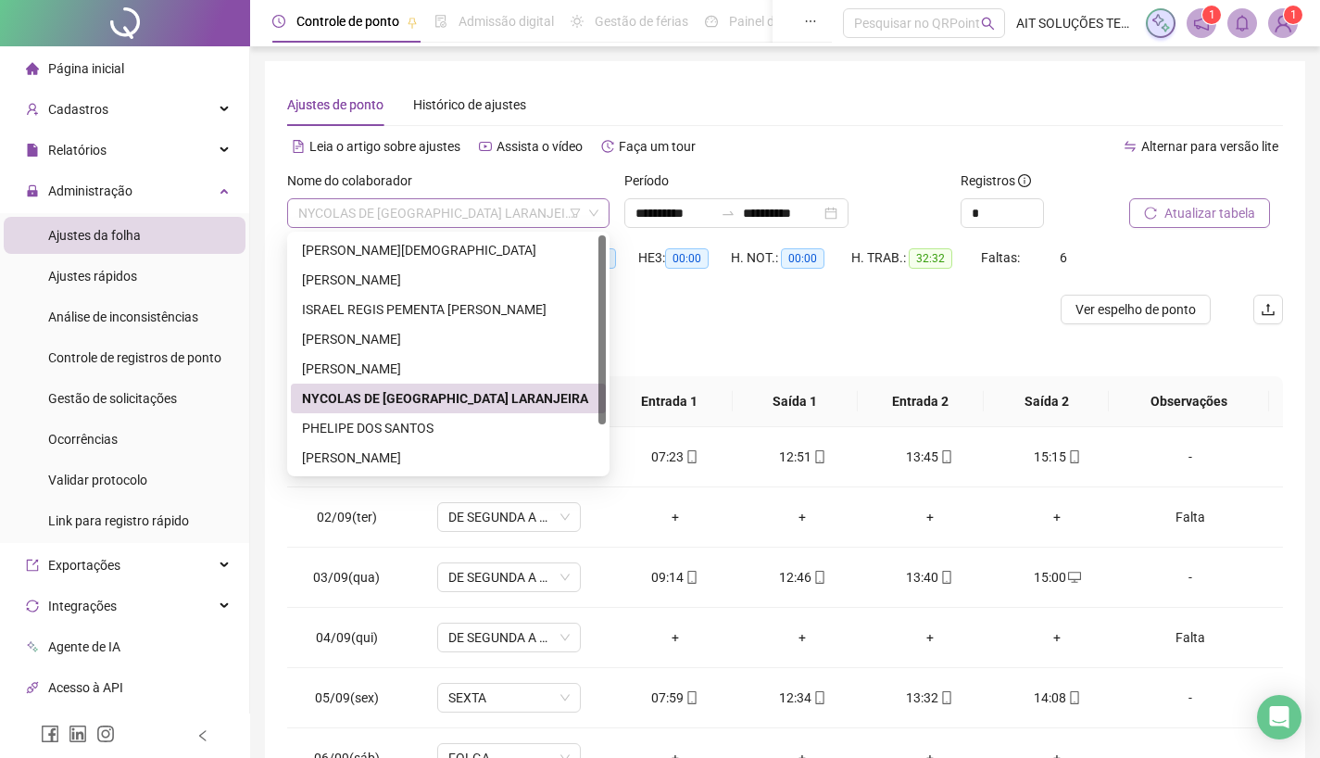
click at [519, 212] on span "NYCOLAS DE [GEOGRAPHIC_DATA] LARANJEIRA" at bounding box center [448, 213] width 300 height 28
click at [415, 424] on div "PHELIPE DOS SANTOS" at bounding box center [448, 428] width 293 height 20
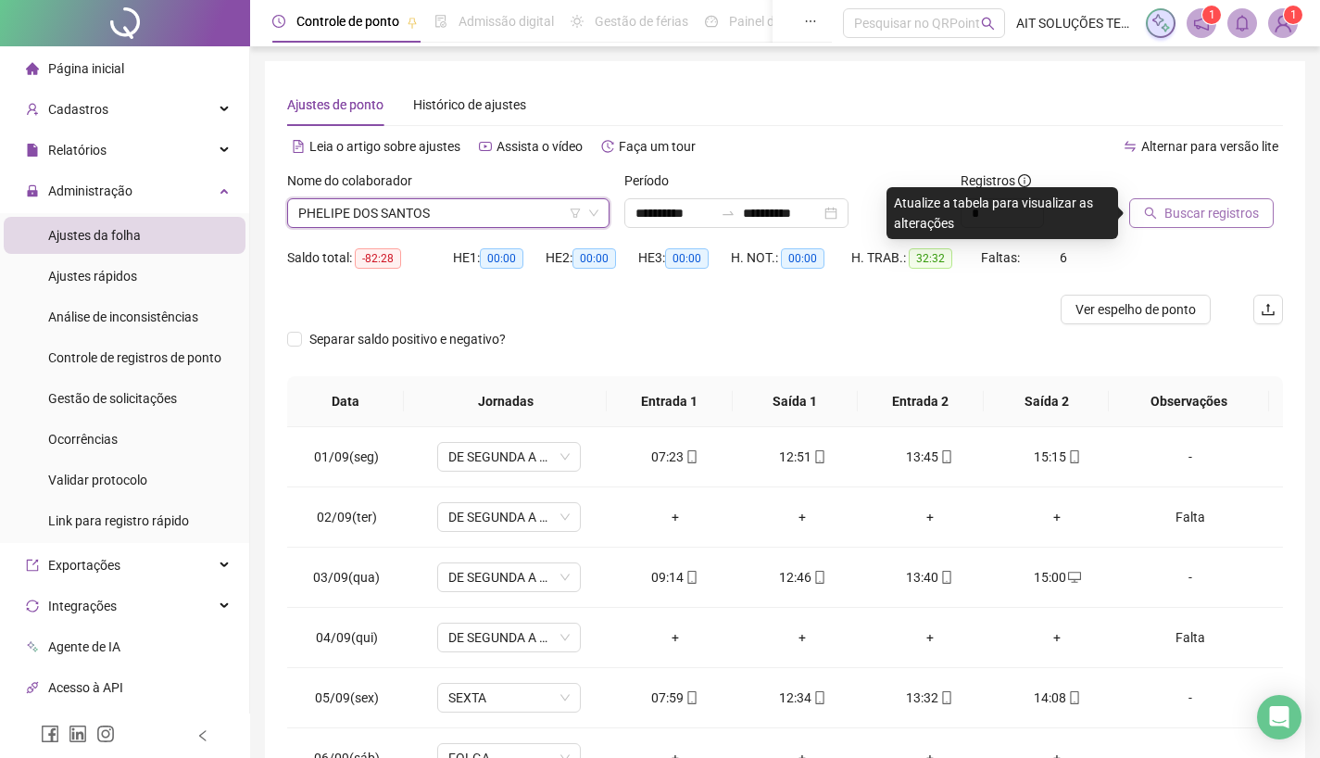
click at [1192, 214] on span "Buscar registros" at bounding box center [1212, 213] width 94 height 20
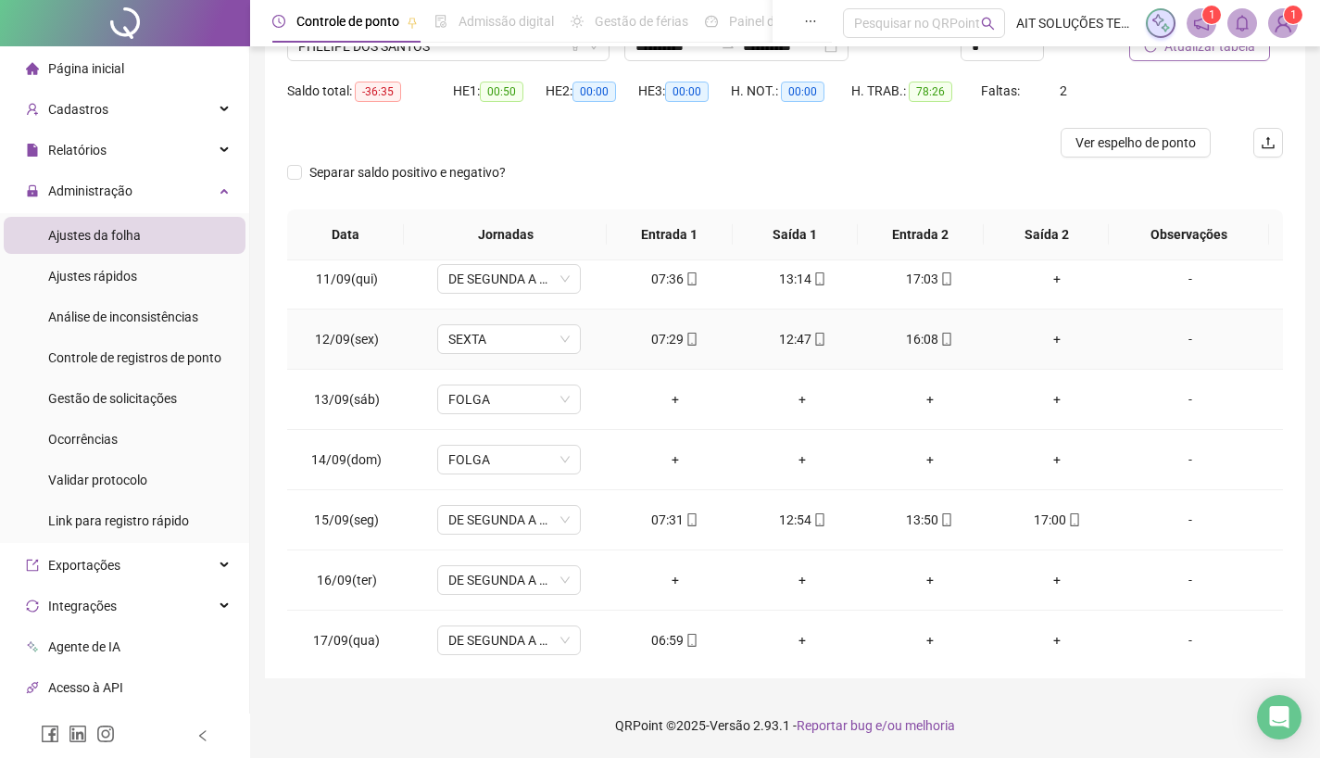
scroll to position [628, 0]
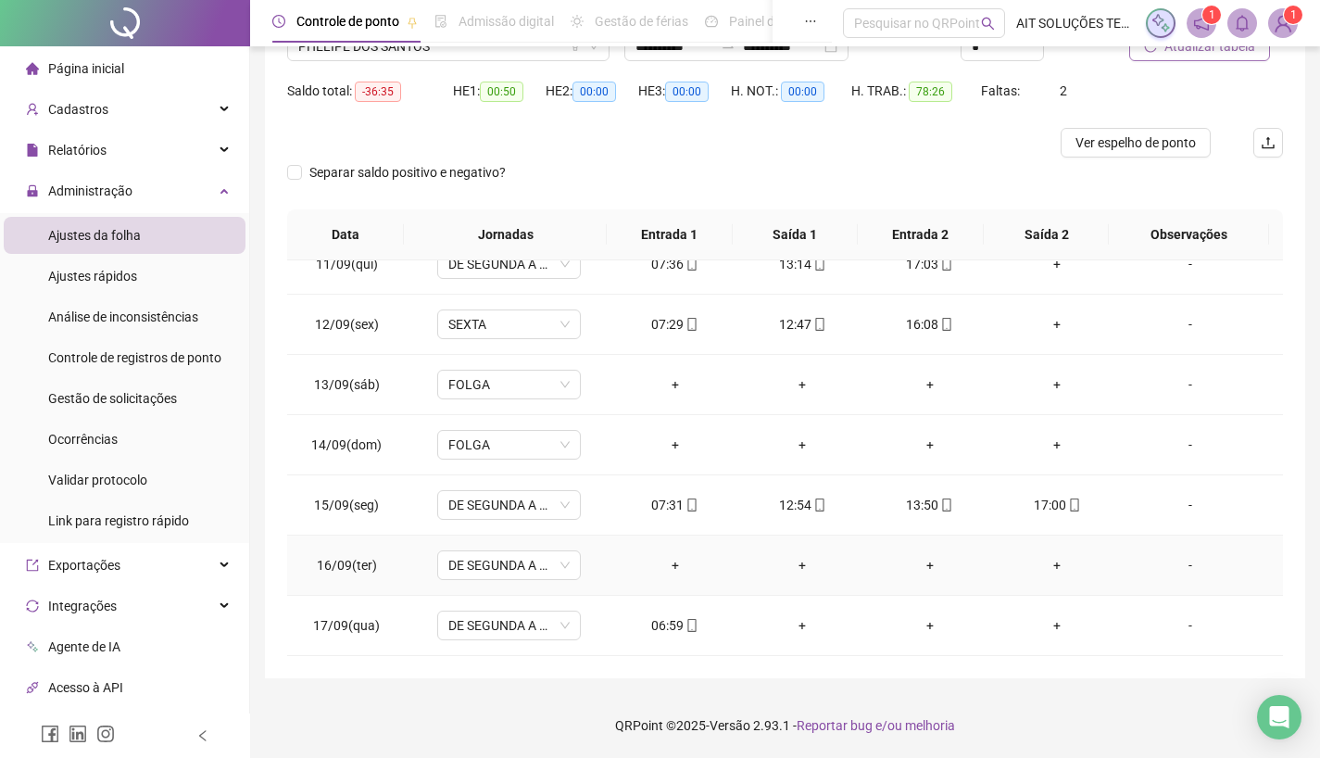
click at [1176, 562] on div "-" at bounding box center [1190, 565] width 109 height 20
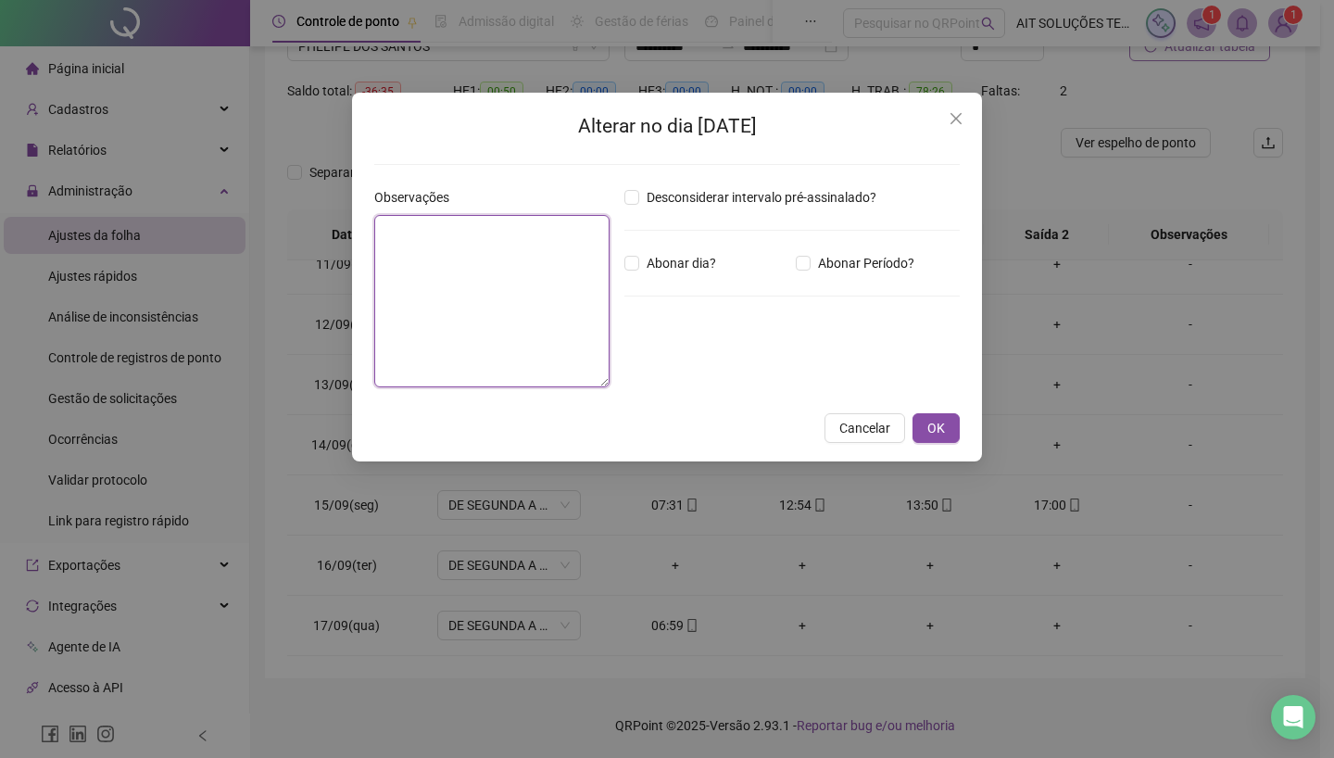
click at [556, 321] on textarea at bounding box center [491, 301] width 235 height 172
type textarea "*****"
click at [943, 420] on span "OK" at bounding box center [936, 428] width 18 height 20
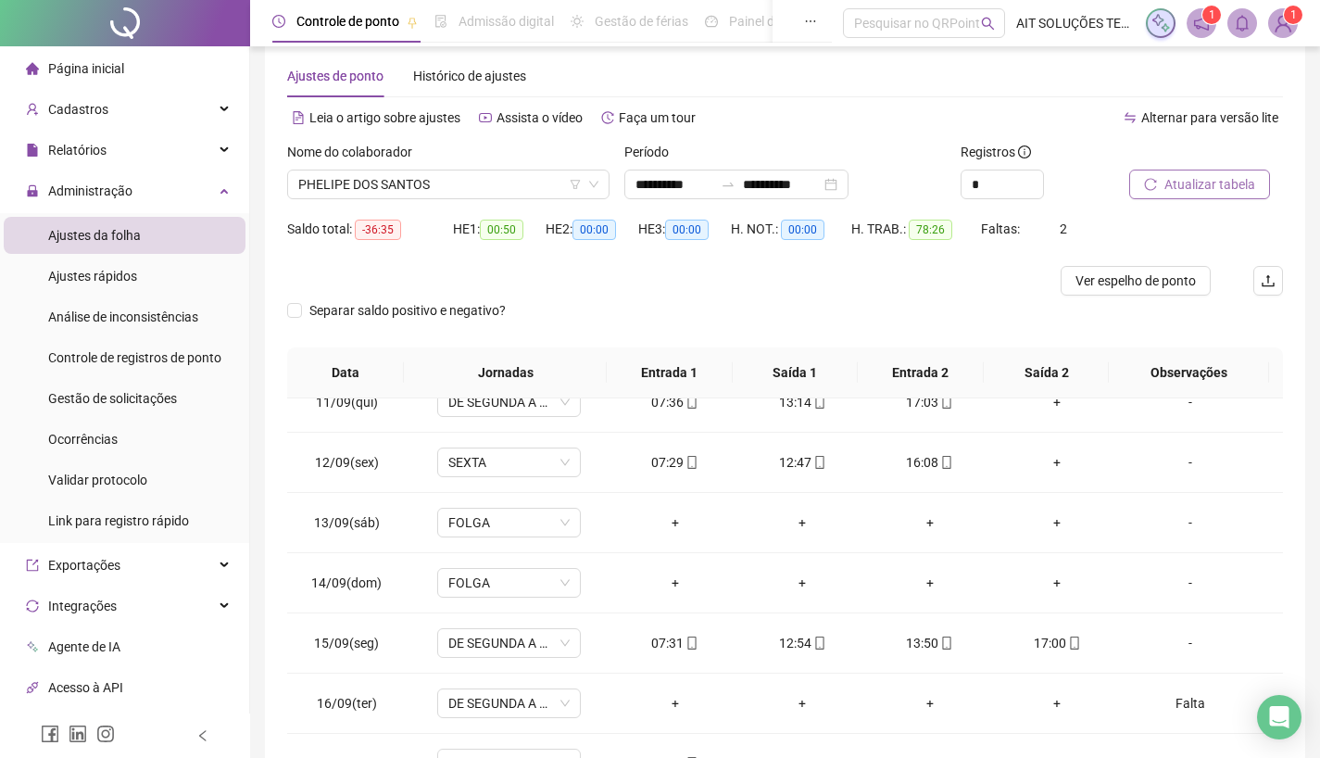
scroll to position [0, 0]
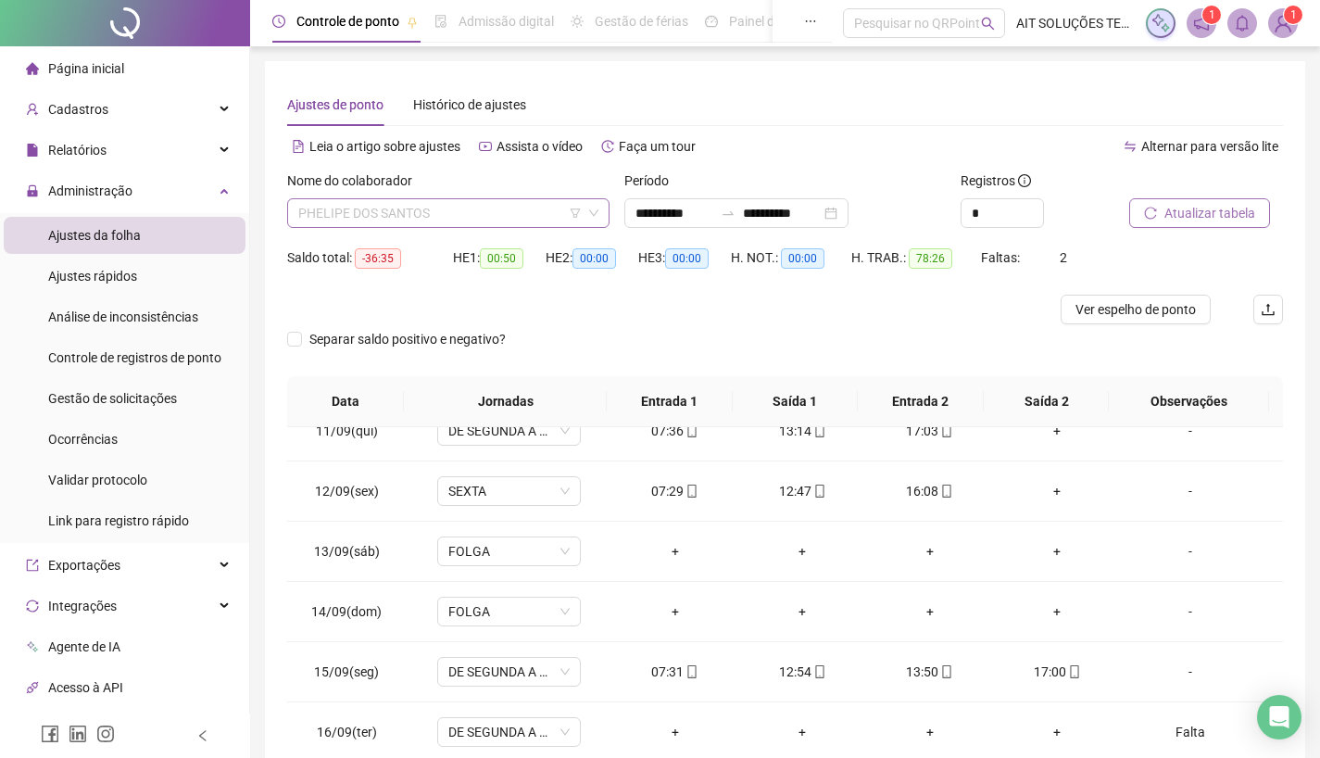
click at [467, 204] on span "PHELIPE DOS SANTOS" at bounding box center [448, 213] width 300 height 28
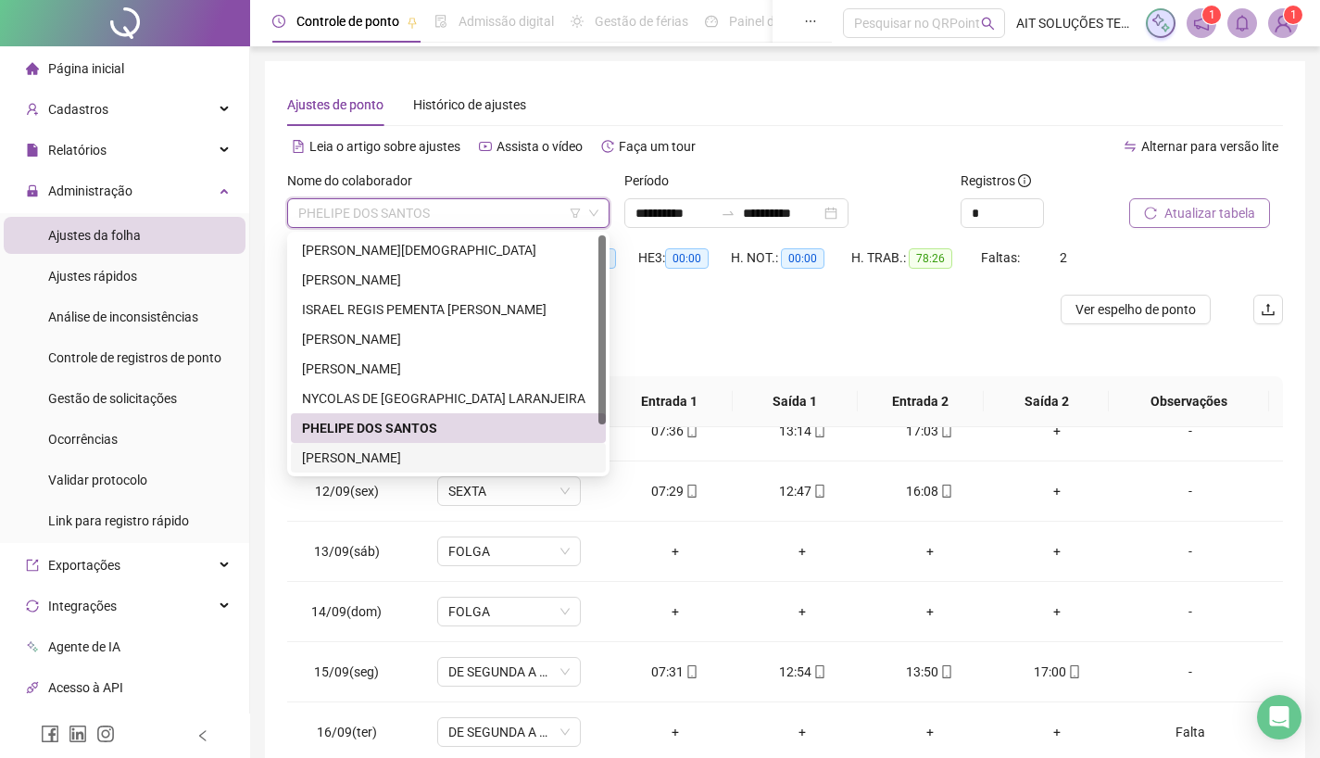
click at [429, 457] on div "[PERSON_NAME]" at bounding box center [448, 457] width 293 height 20
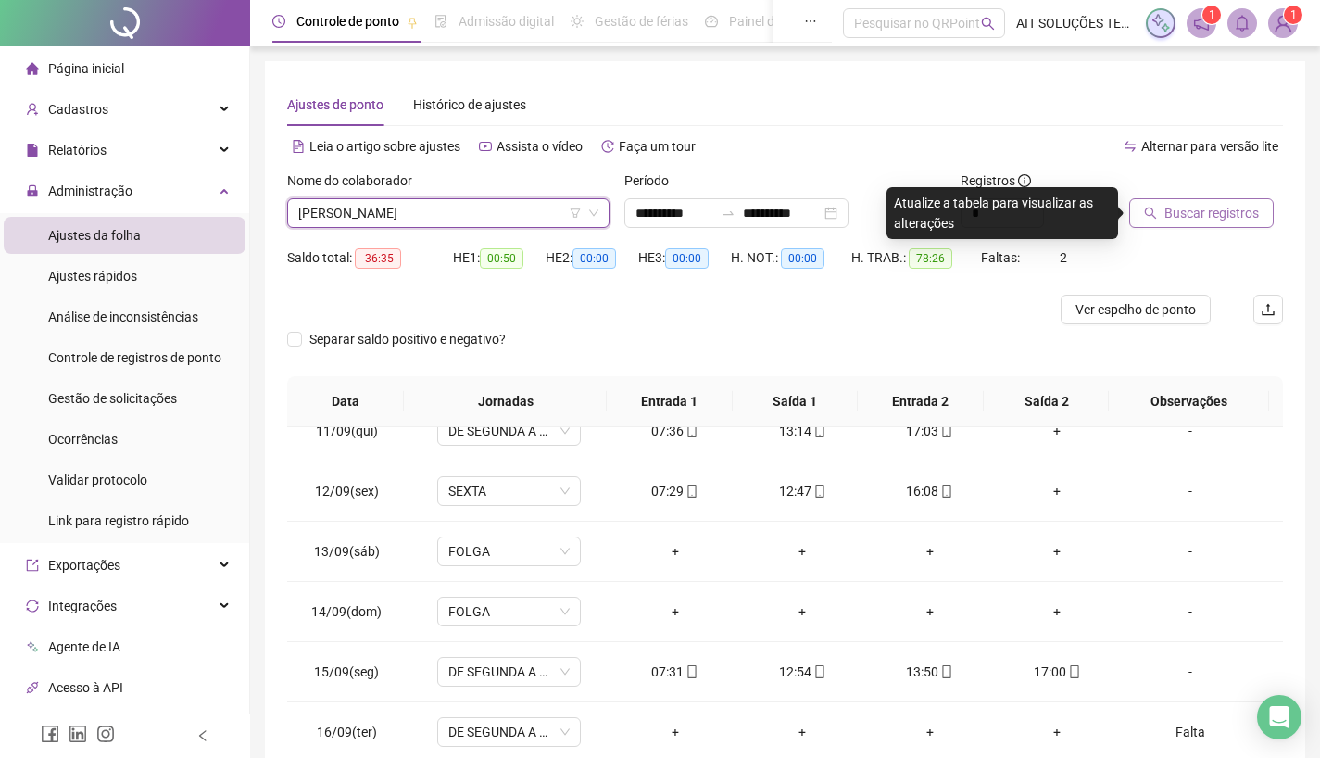
click at [1197, 217] on span "Buscar registros" at bounding box center [1212, 213] width 94 height 20
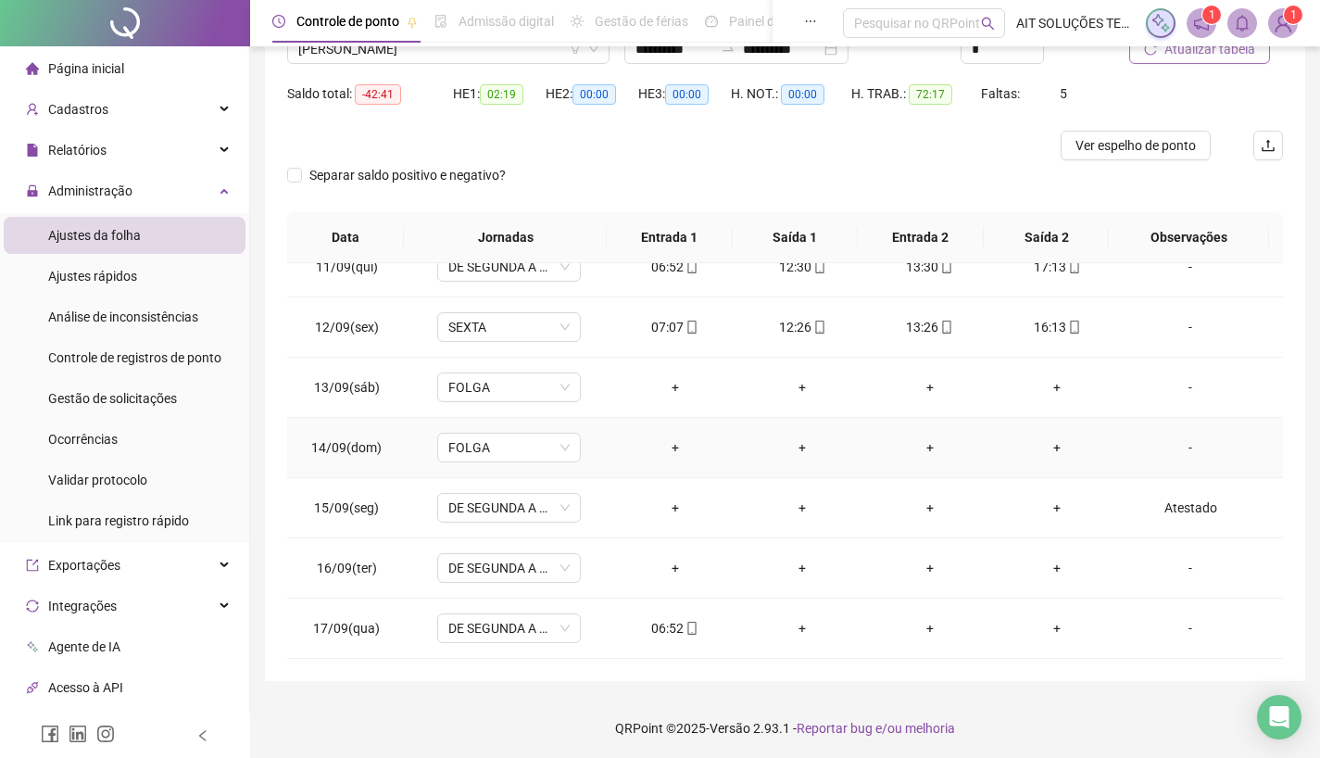
scroll to position [167, 0]
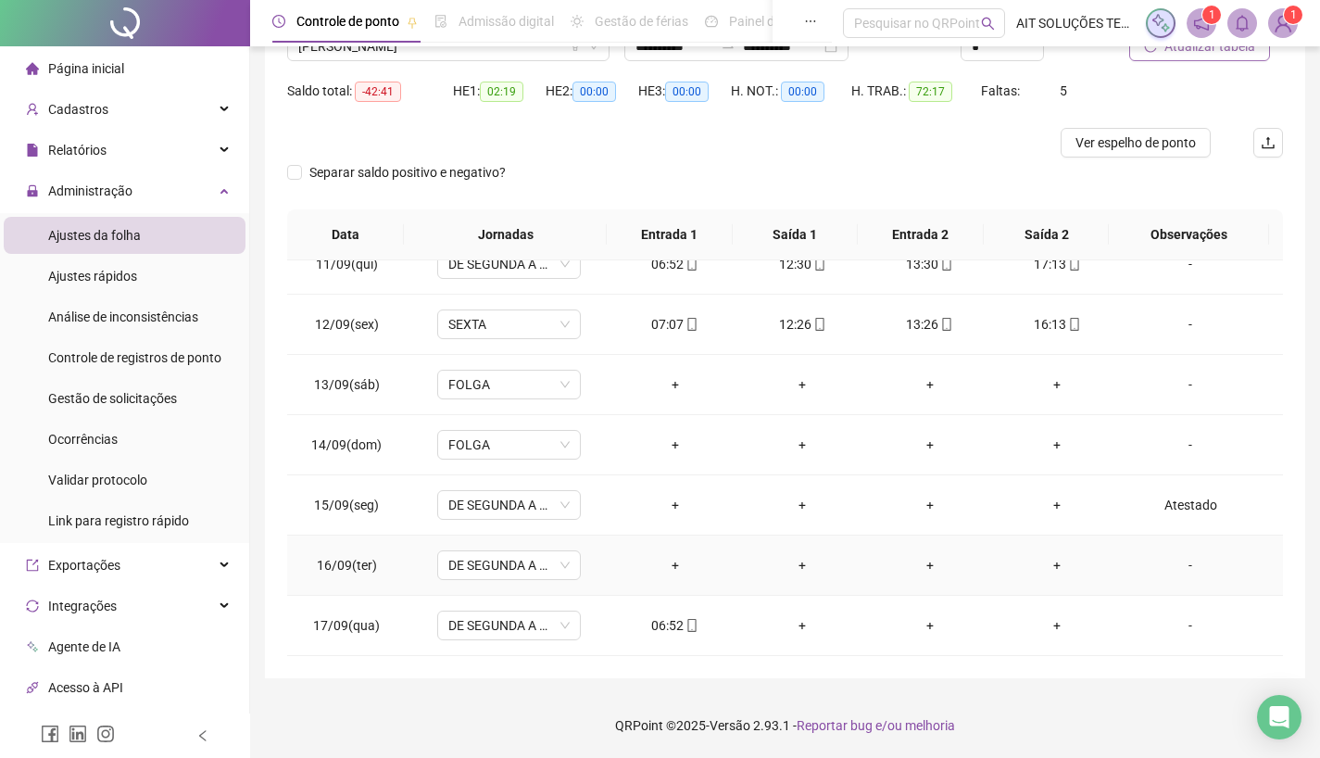
click at [1178, 563] on div "-" at bounding box center [1190, 565] width 109 height 20
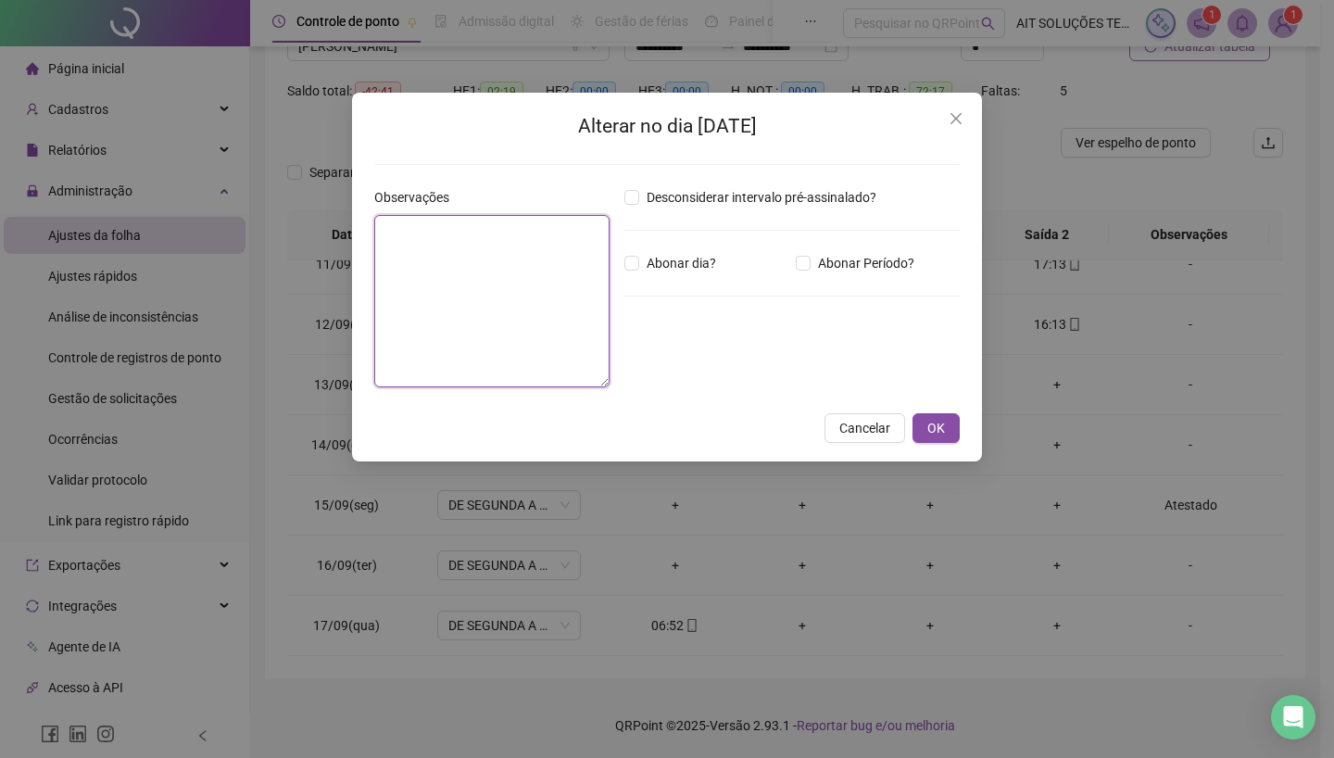
click at [598, 334] on textarea at bounding box center [491, 301] width 235 height 172
type textarea "********"
click at [932, 425] on span "OK" at bounding box center [936, 428] width 18 height 20
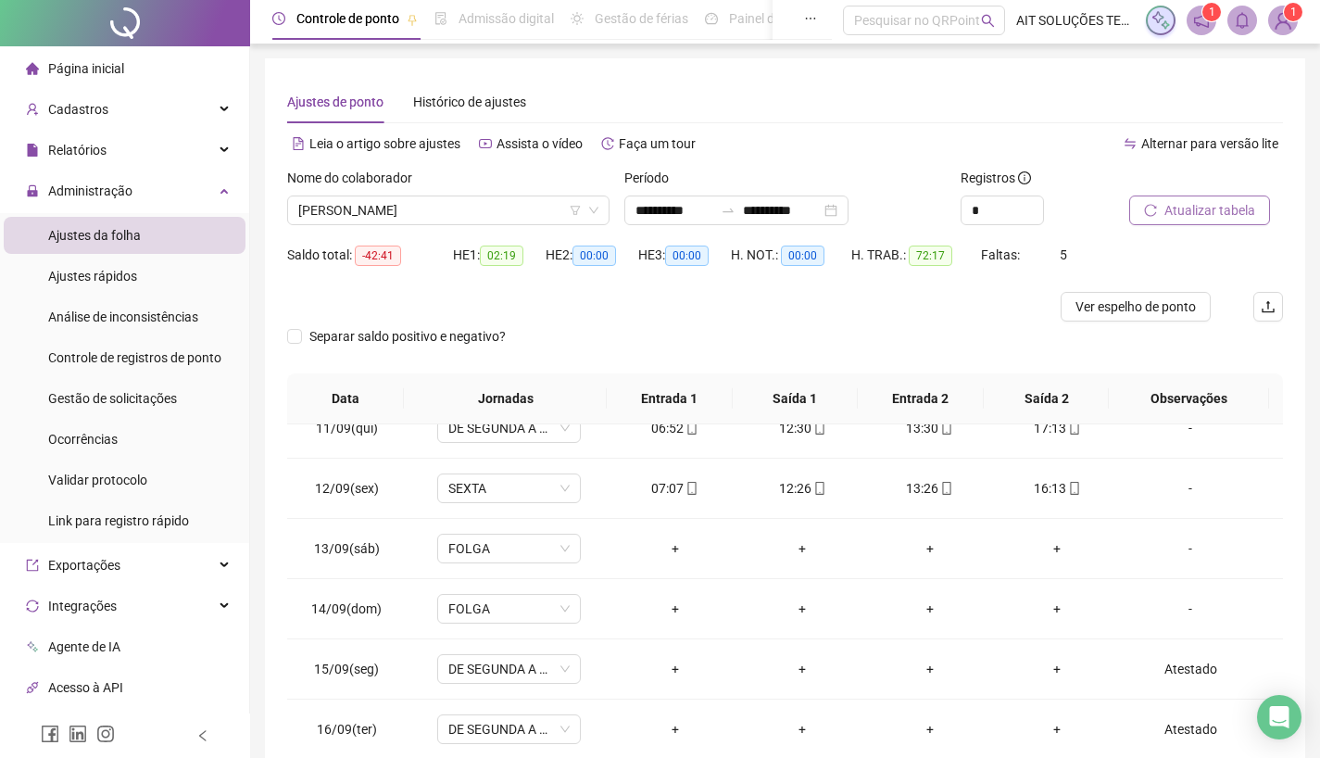
scroll to position [0, 0]
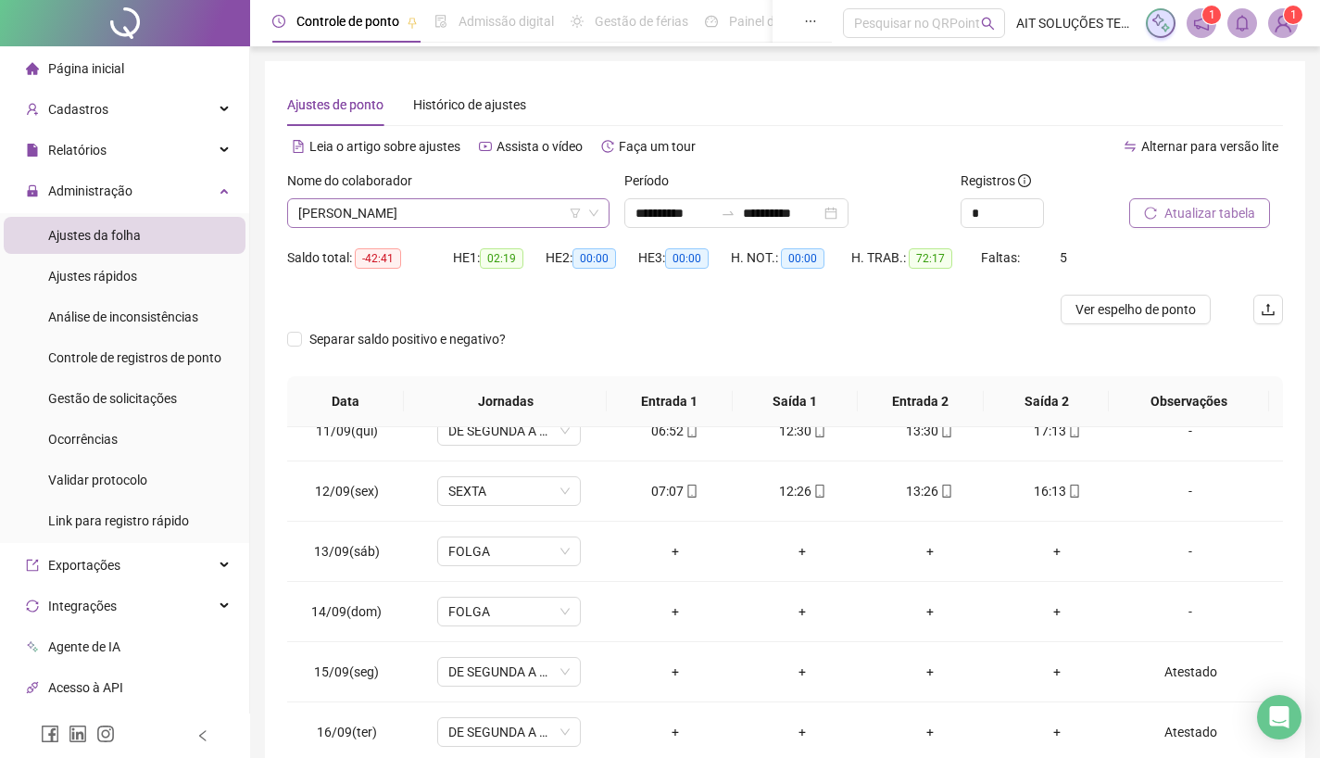
click at [496, 208] on span "[PERSON_NAME]" at bounding box center [448, 213] width 300 height 28
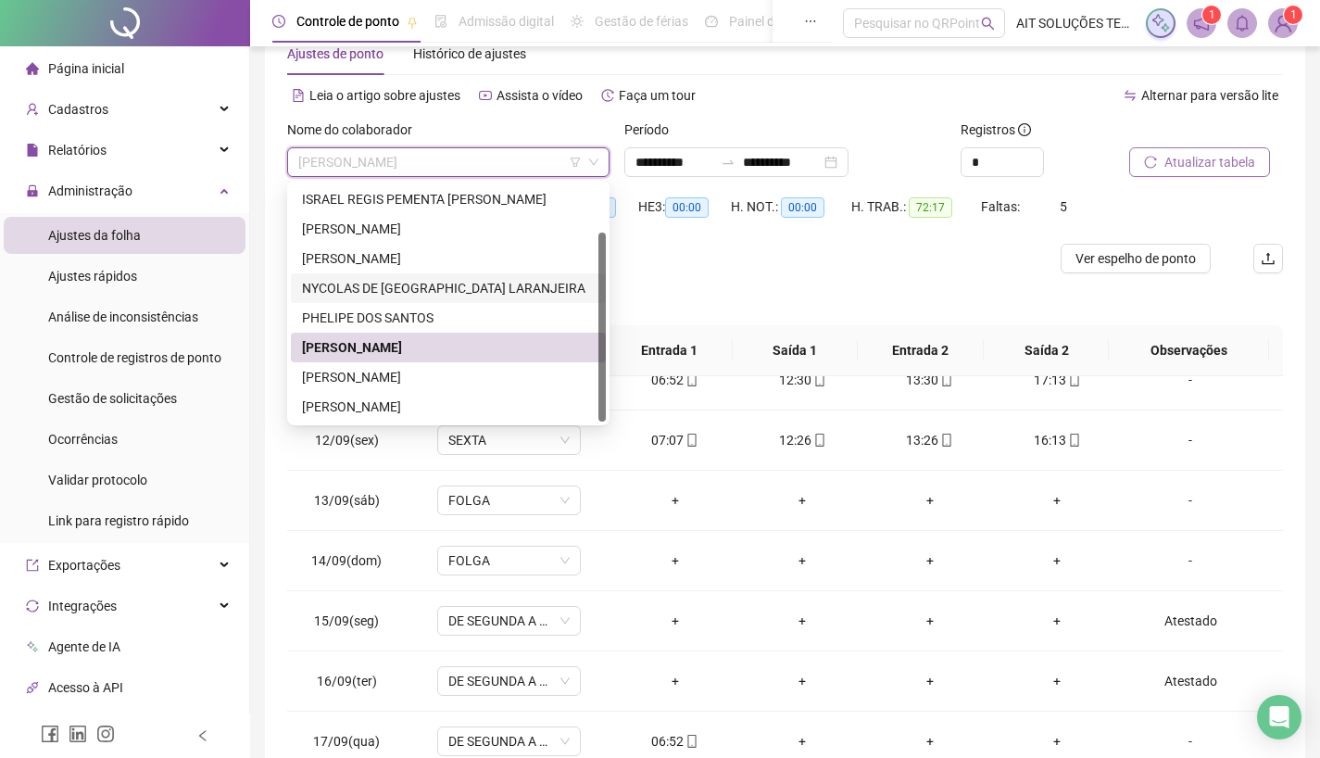
scroll to position [93, 0]
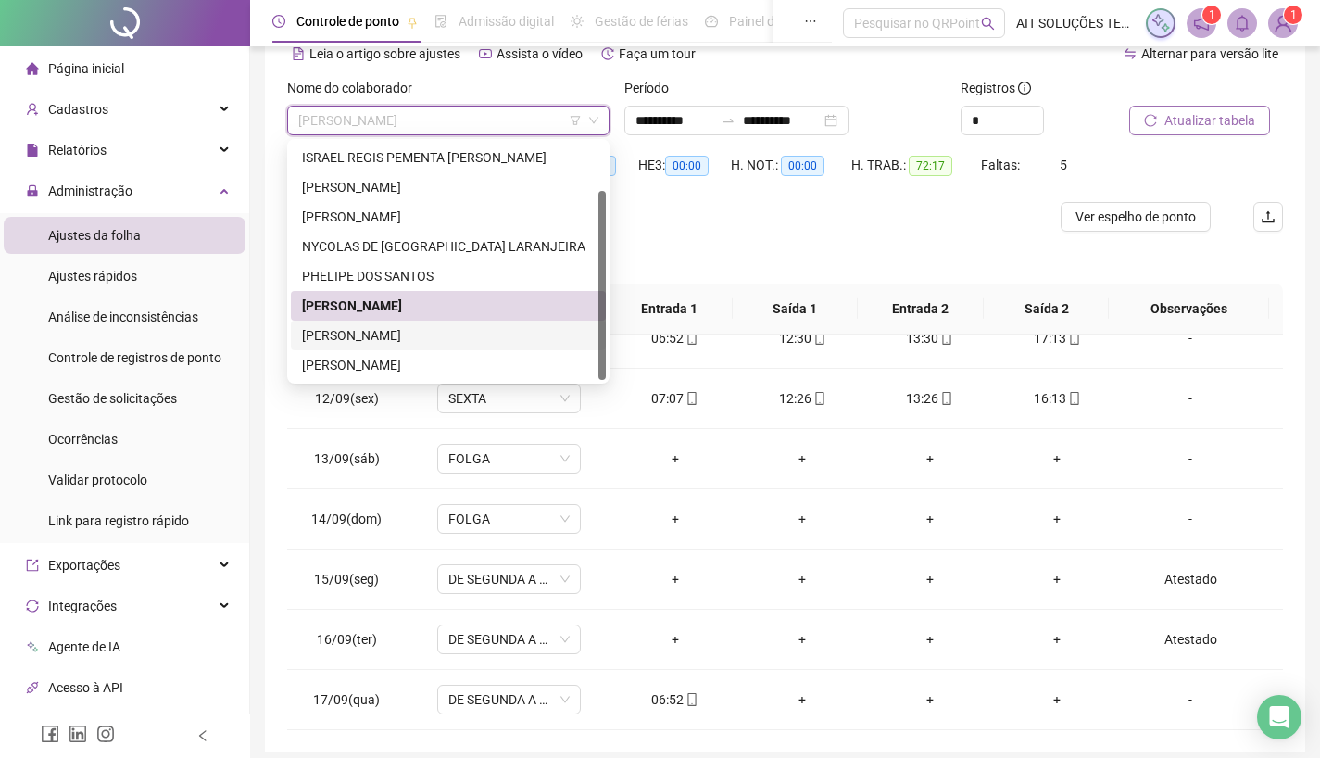
click at [435, 329] on div "[PERSON_NAME]" at bounding box center [448, 335] width 293 height 20
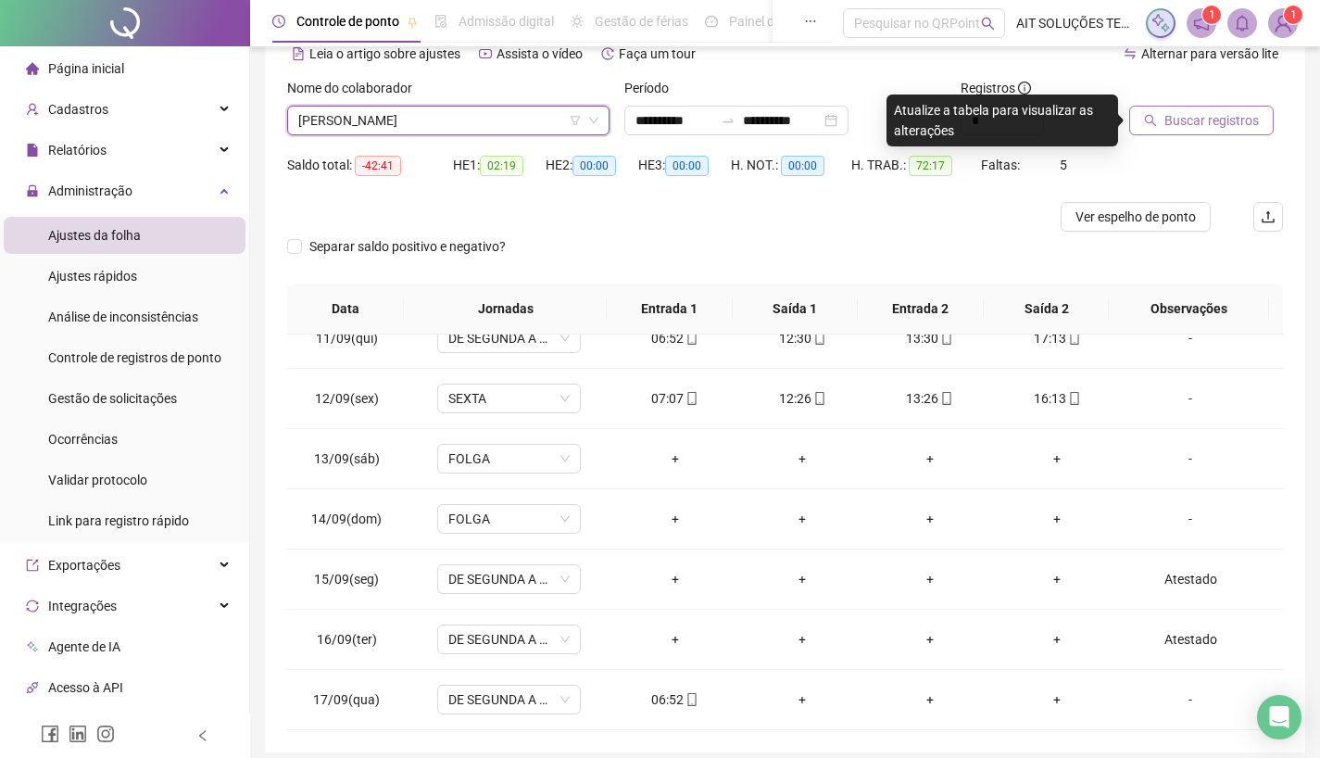
click at [1204, 121] on span "Buscar registros" at bounding box center [1212, 120] width 94 height 20
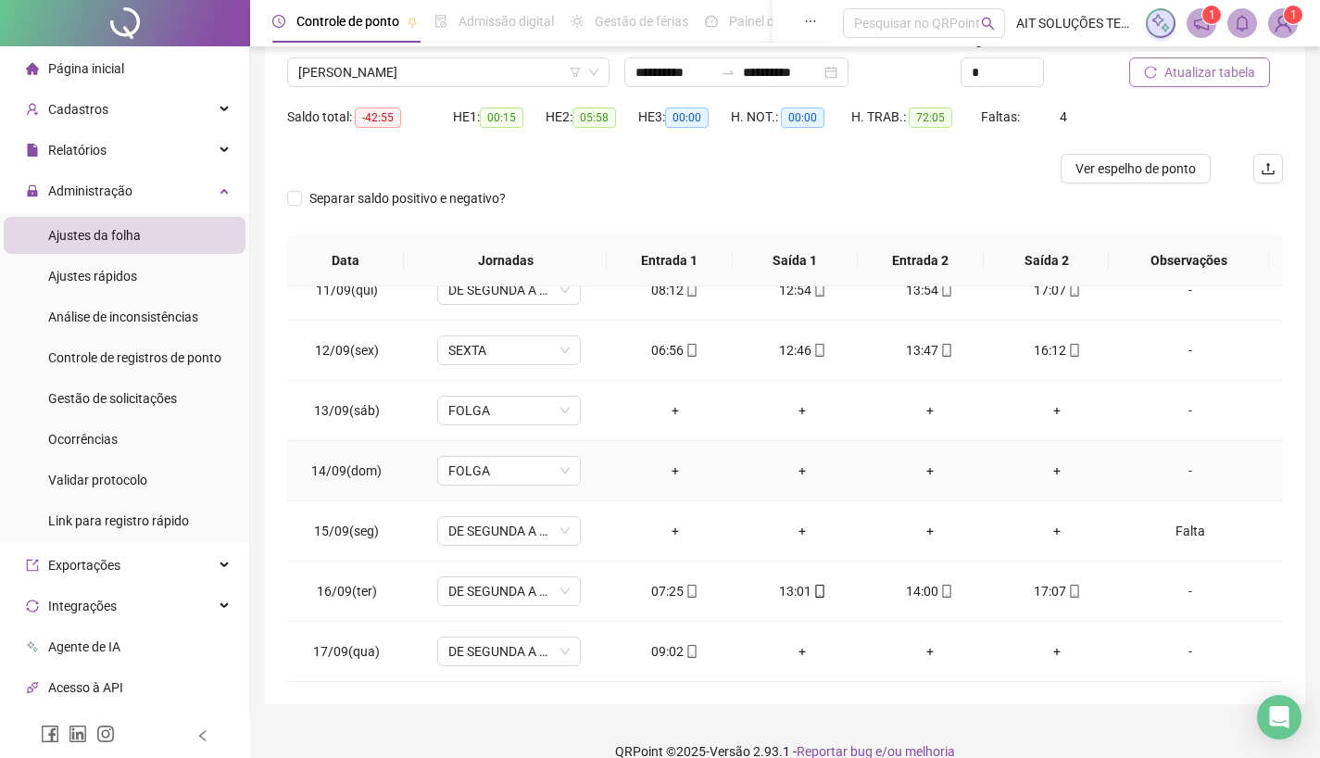
scroll to position [167, 0]
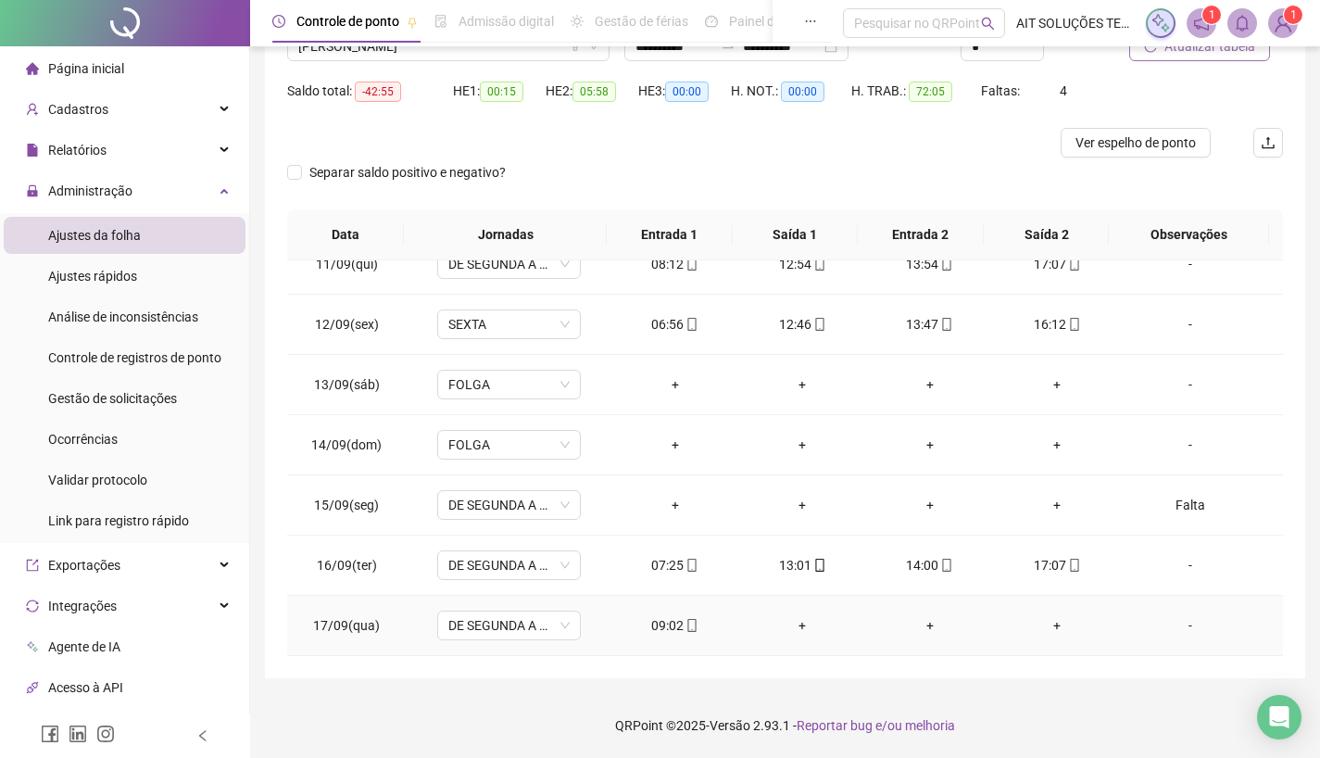
click at [667, 621] on div "09:02" at bounding box center [675, 625] width 98 height 20
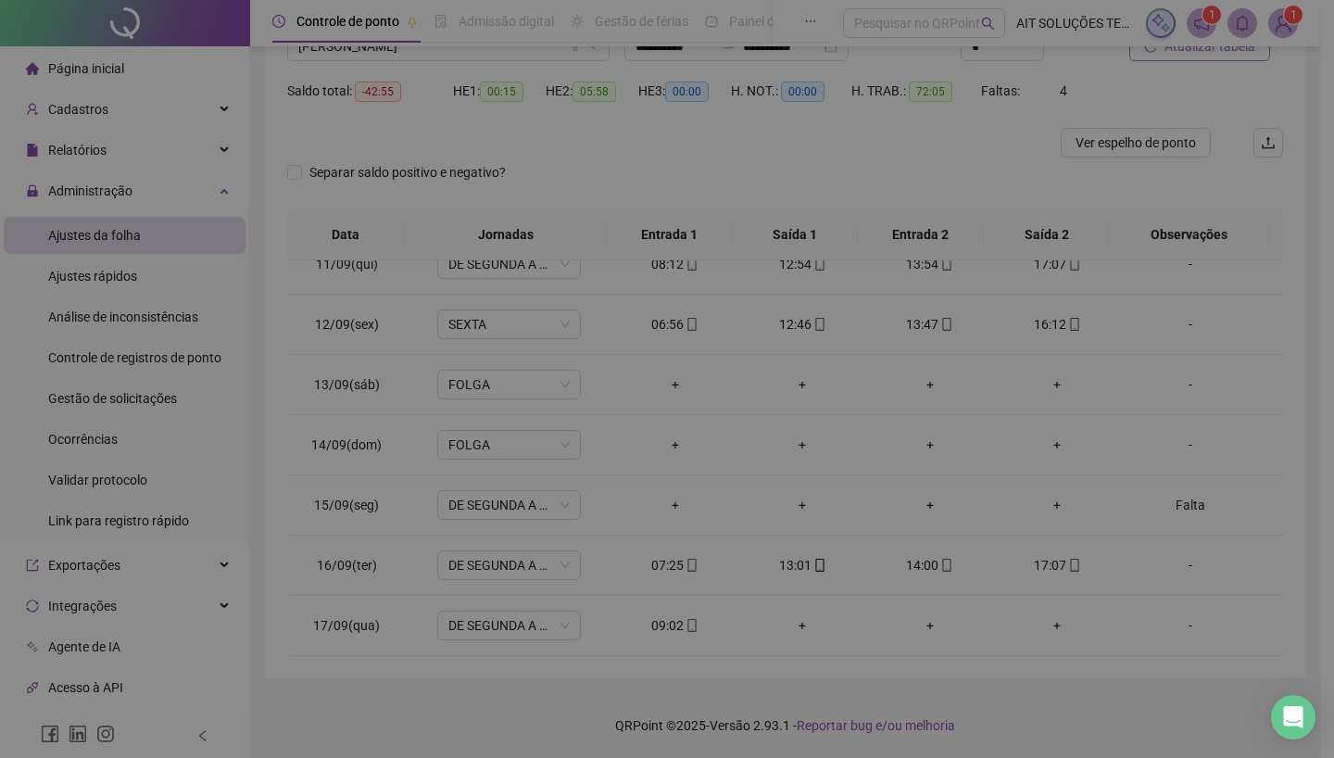
type input "**********"
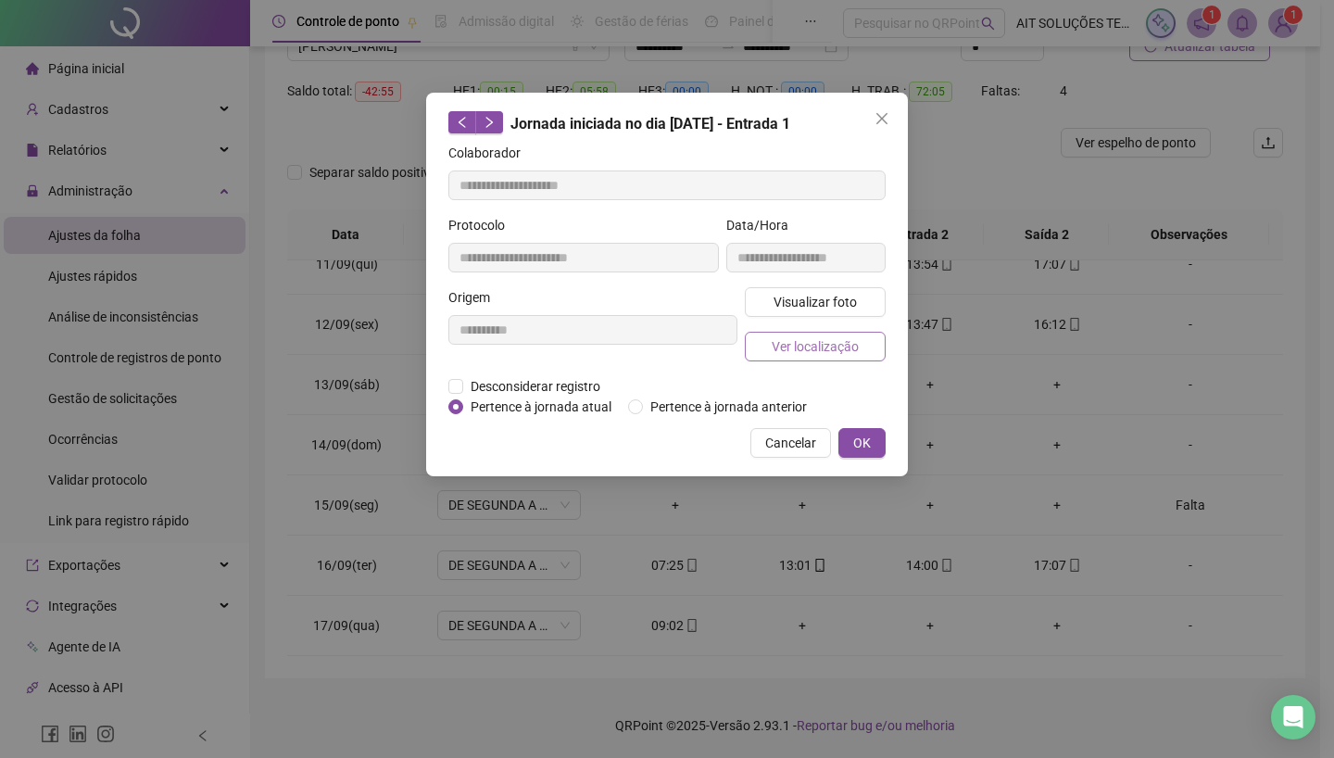
click at [797, 344] on span "Ver localização" at bounding box center [815, 346] width 87 height 20
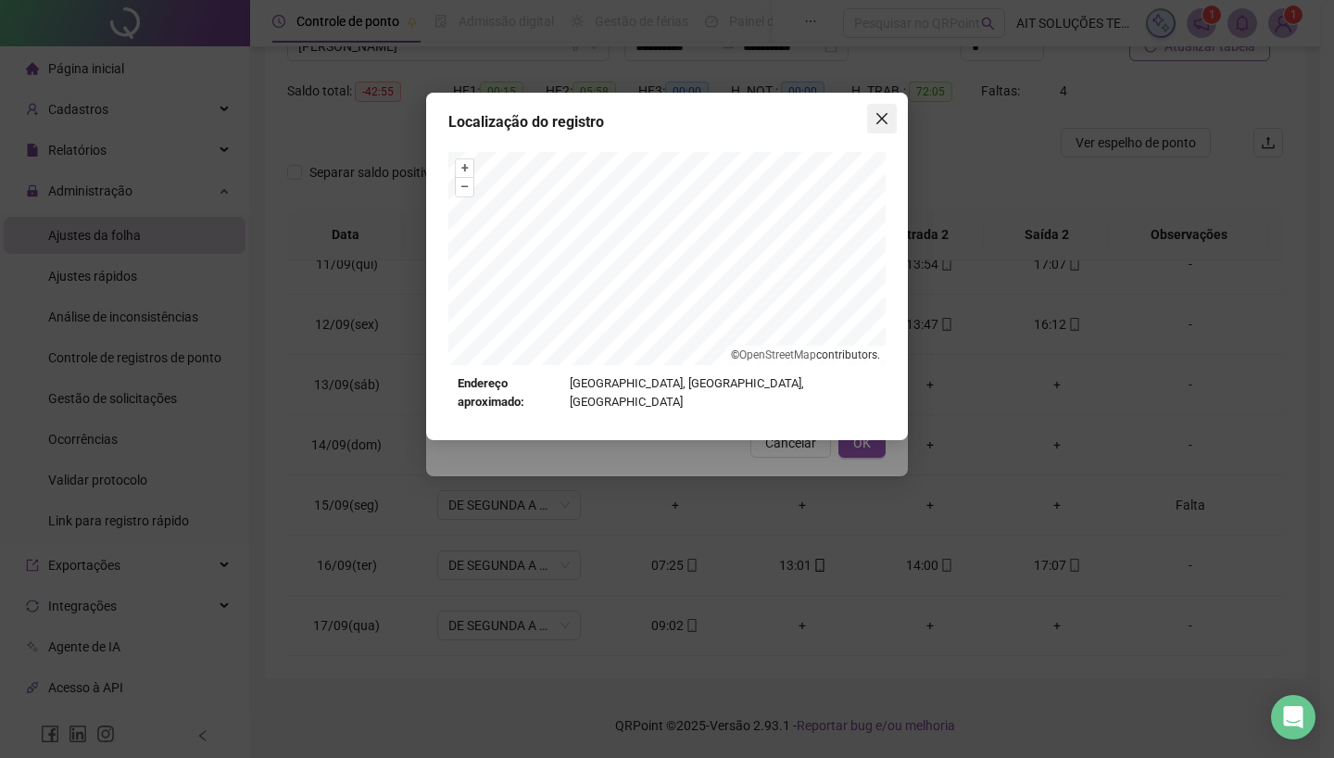
click at [883, 116] on icon "close" at bounding box center [882, 118] width 15 height 15
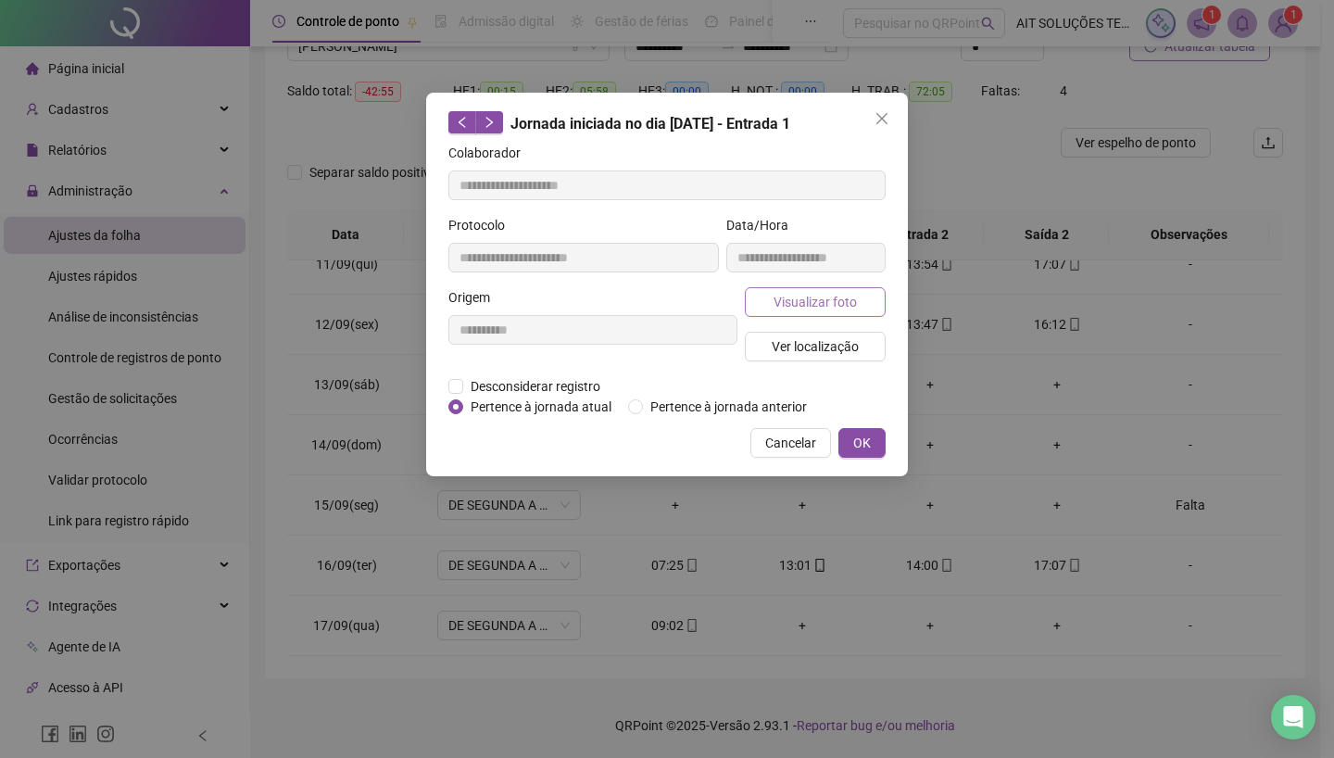
click at [828, 296] on span "Visualizar foto" at bounding box center [815, 302] width 83 height 20
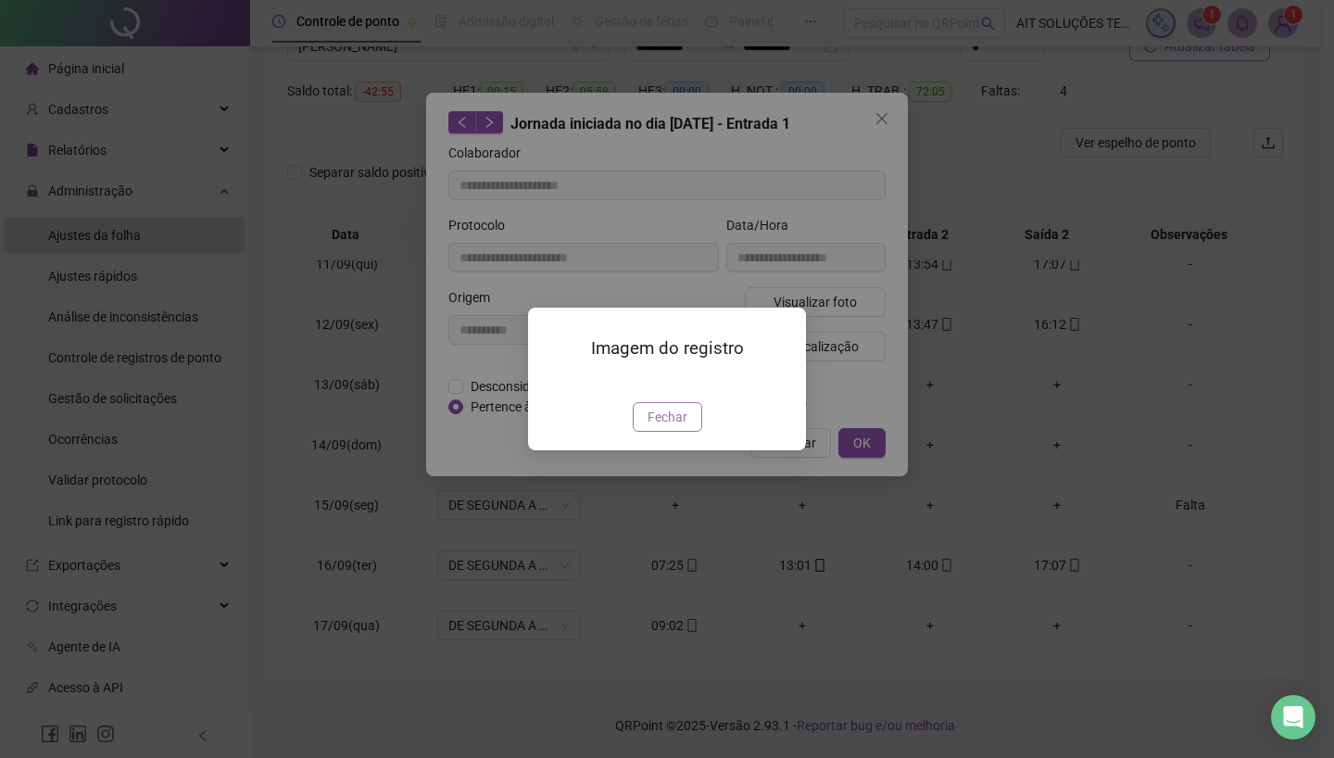
click at [660, 427] on span "Fechar" at bounding box center [668, 417] width 40 height 20
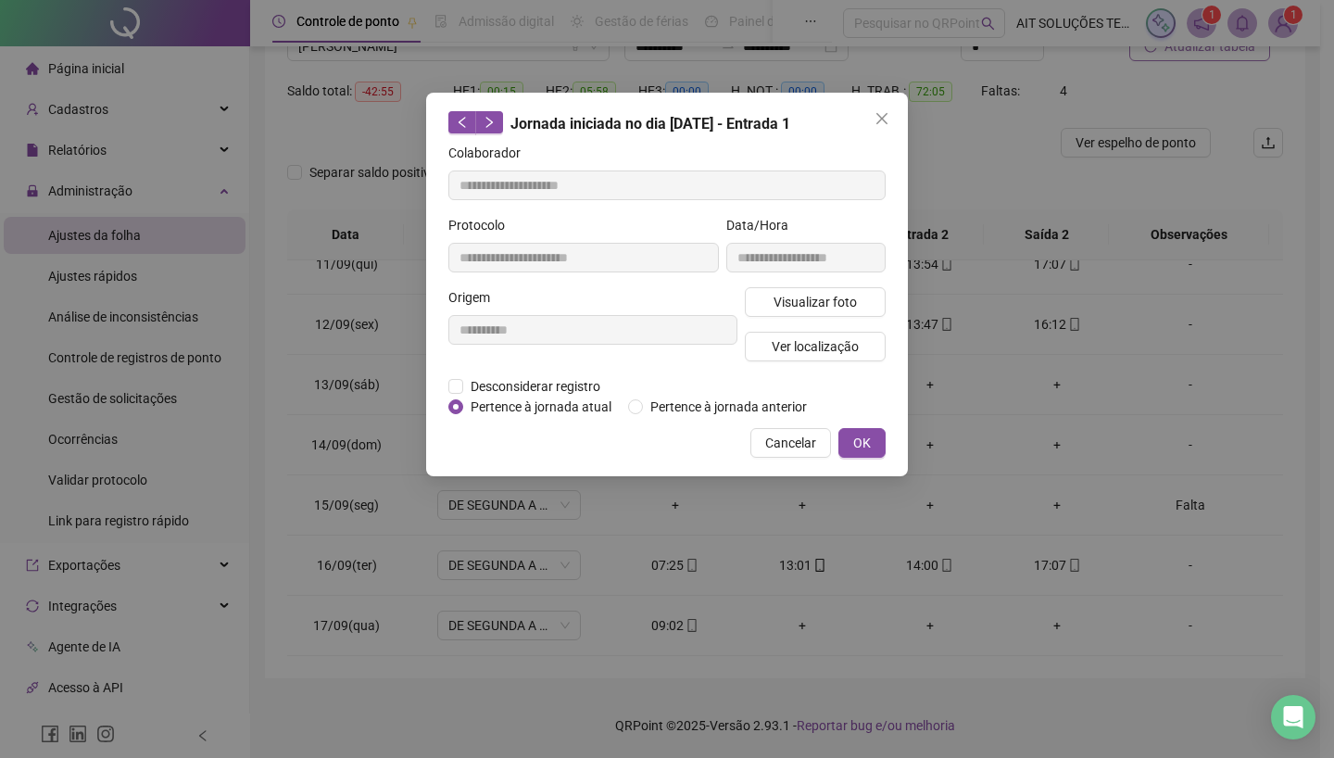
click at [880, 120] on icon "close" at bounding box center [881, 118] width 11 height 11
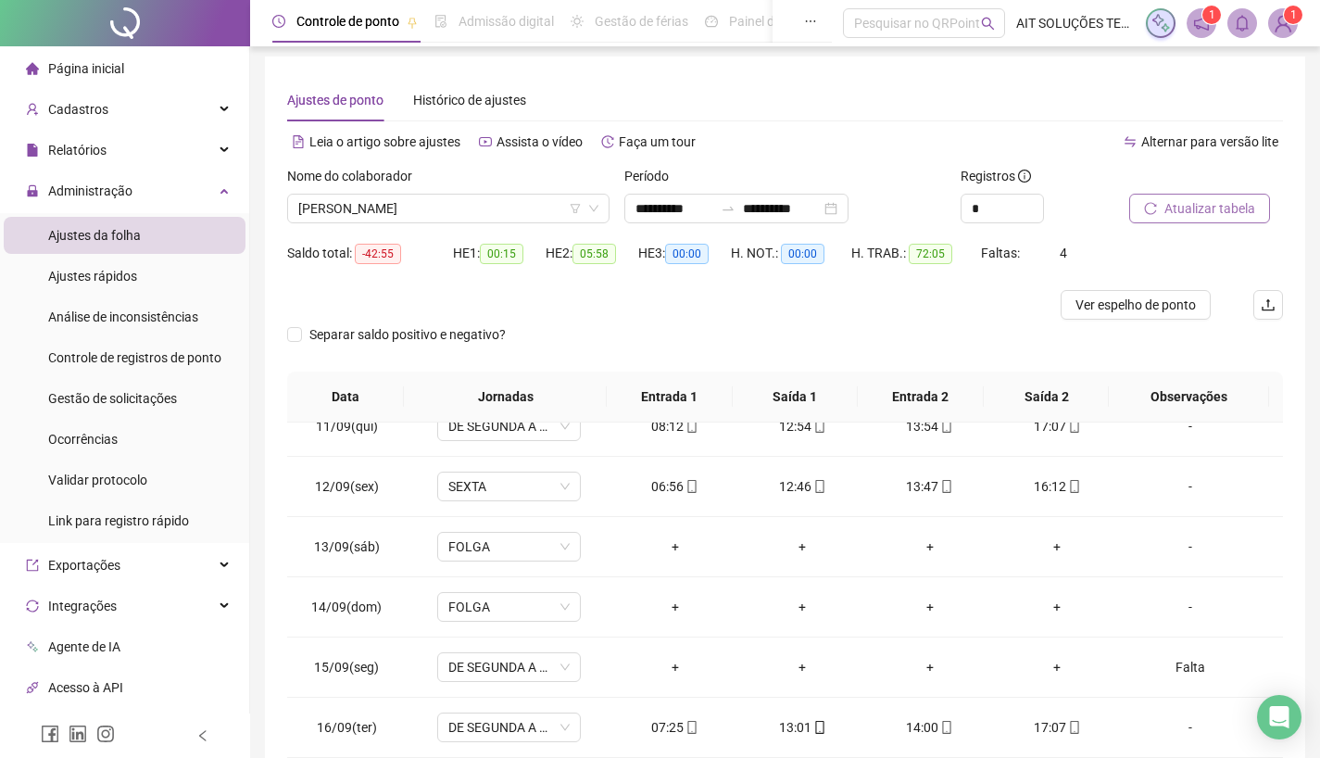
scroll to position [0, 0]
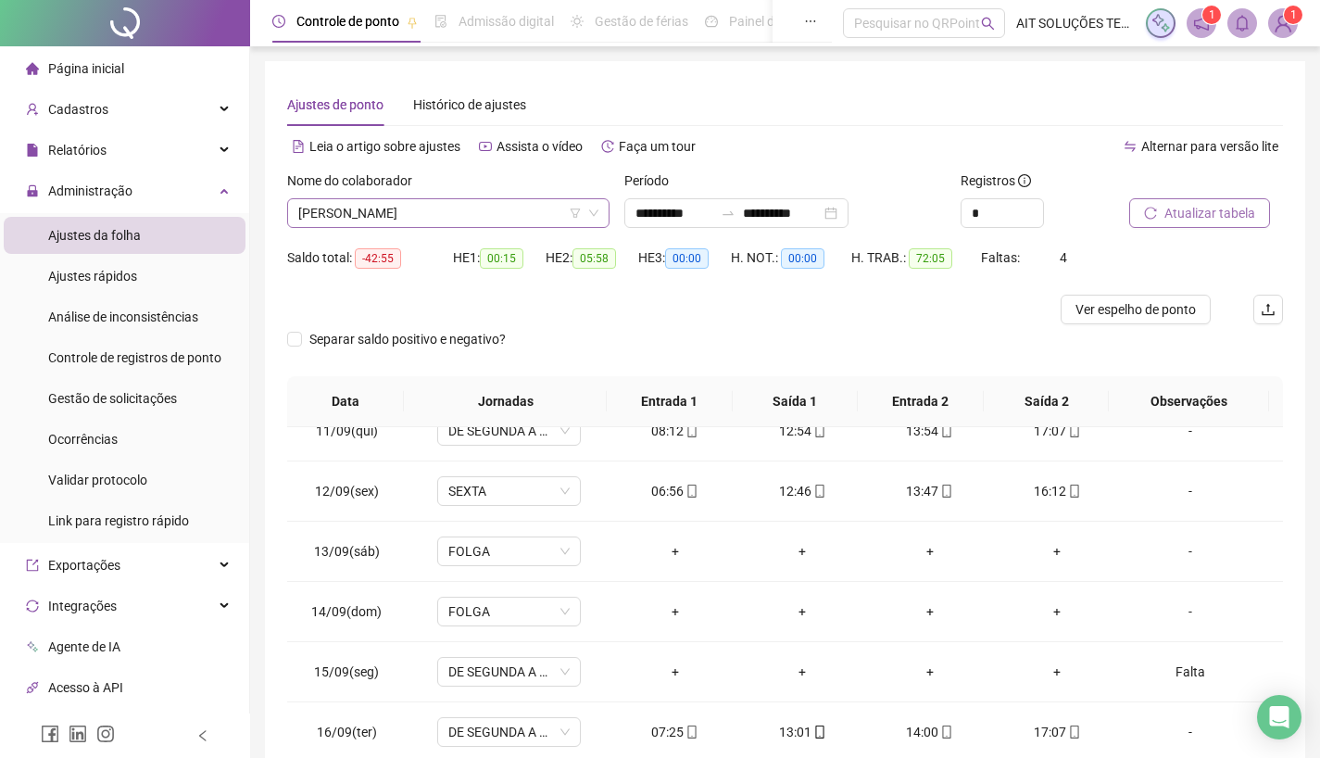
click at [500, 207] on span "[PERSON_NAME]" at bounding box center [448, 213] width 300 height 28
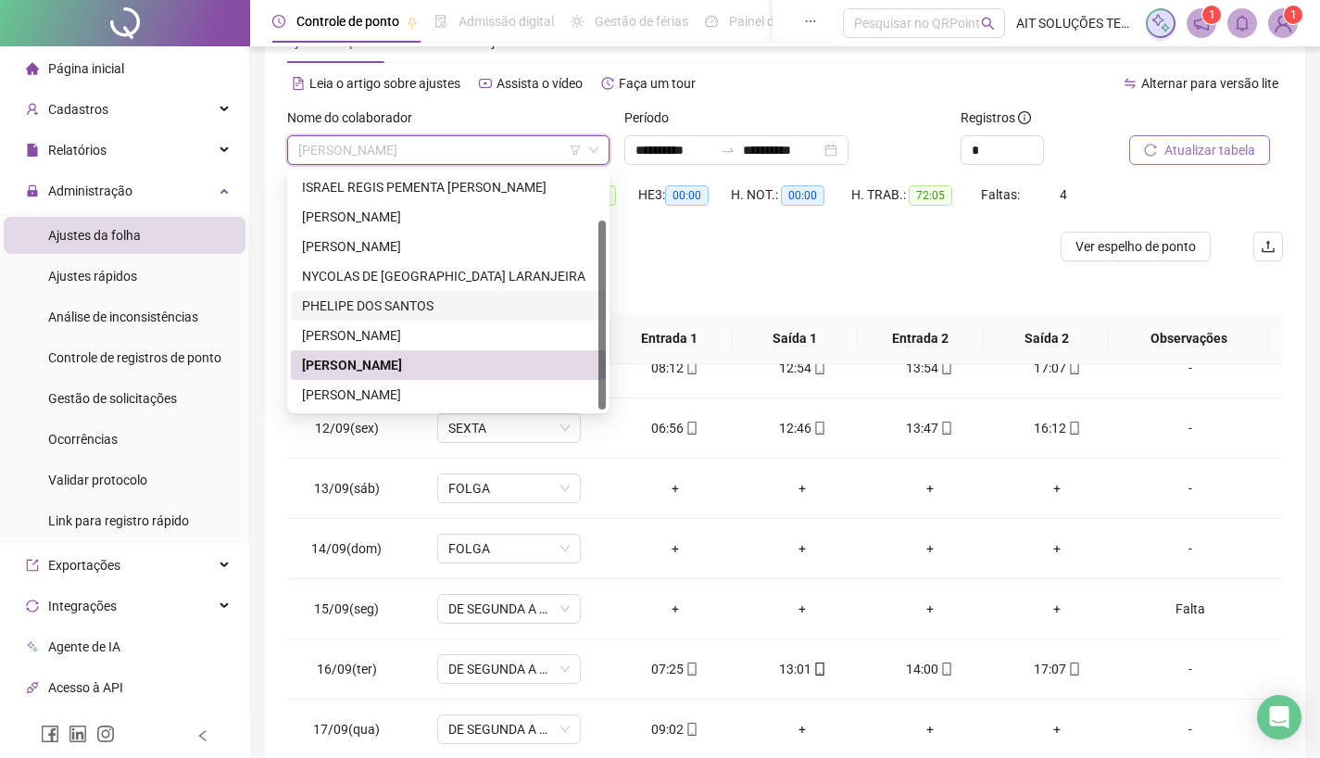
scroll to position [93, 0]
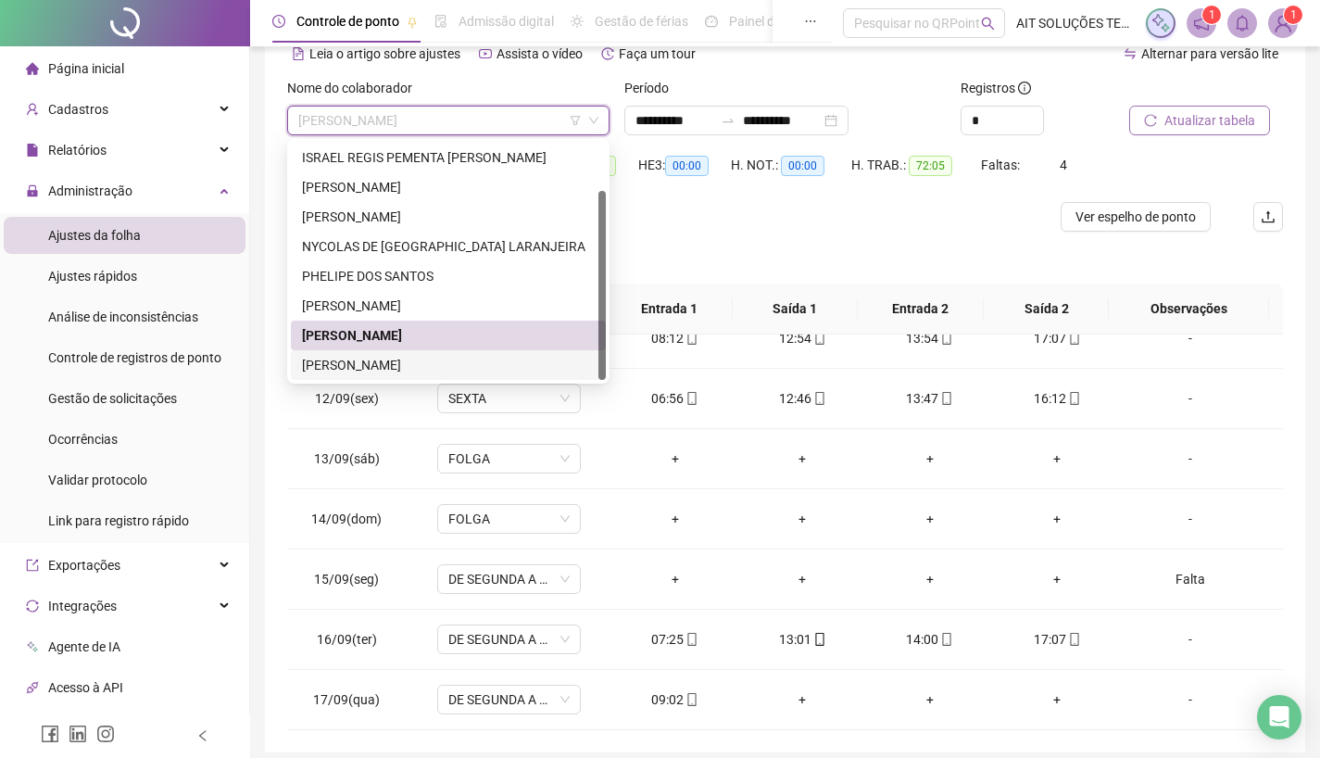
click at [431, 366] on div "[PERSON_NAME]" at bounding box center [448, 365] width 293 height 20
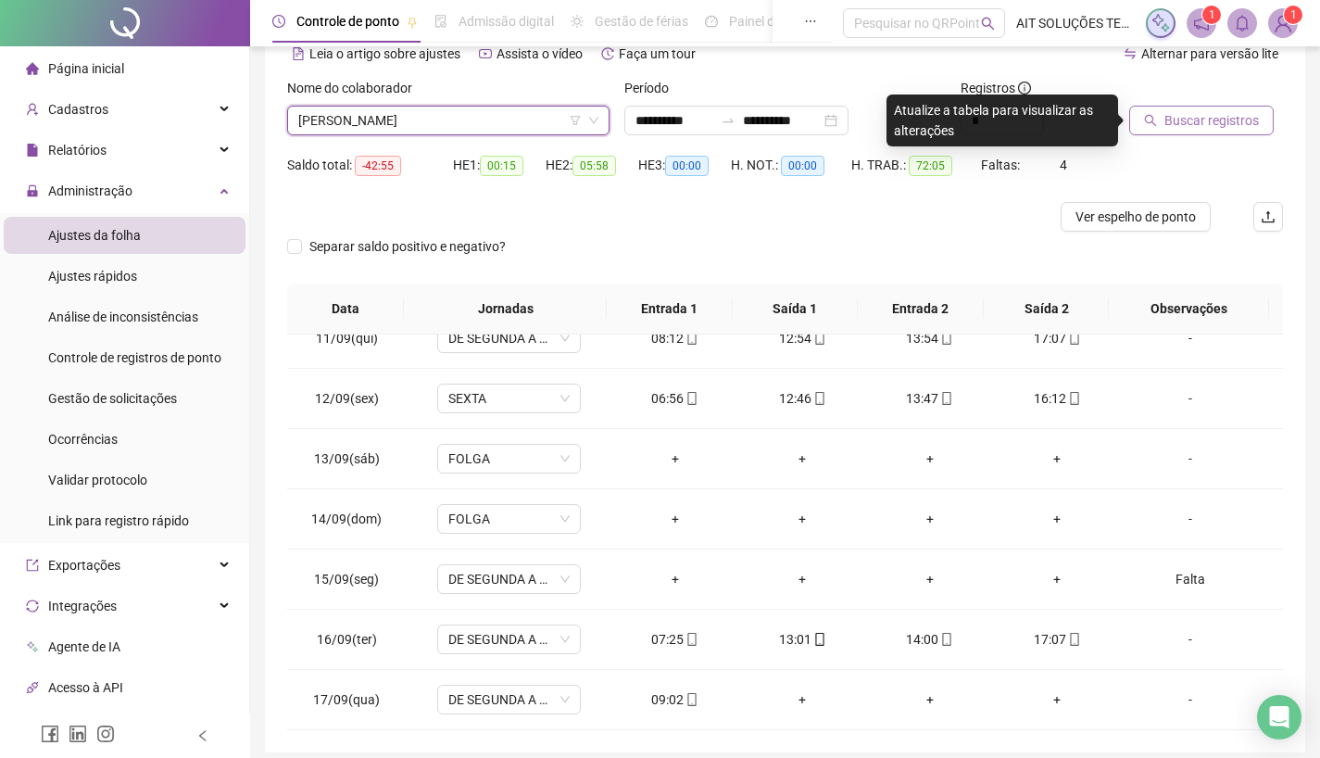
click at [1187, 120] on span "Buscar registros" at bounding box center [1212, 120] width 94 height 20
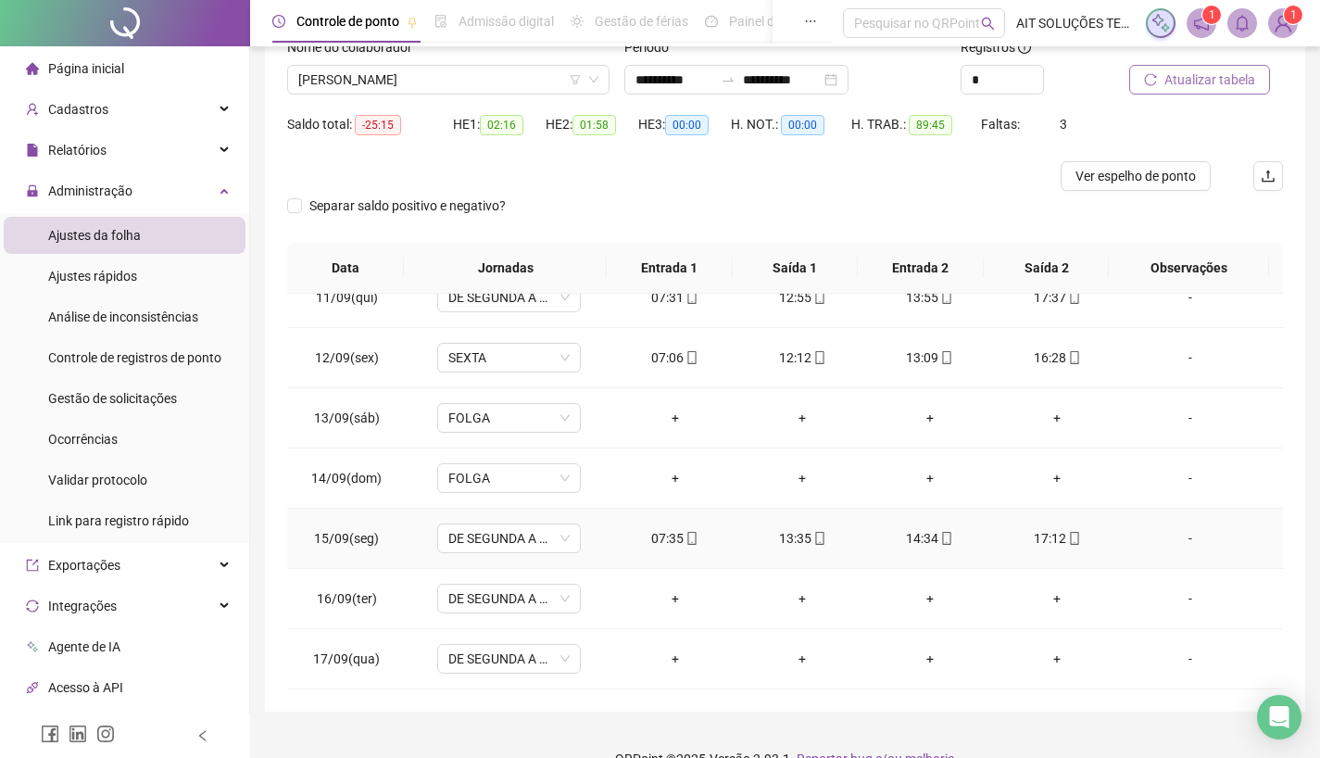
scroll to position [167, 0]
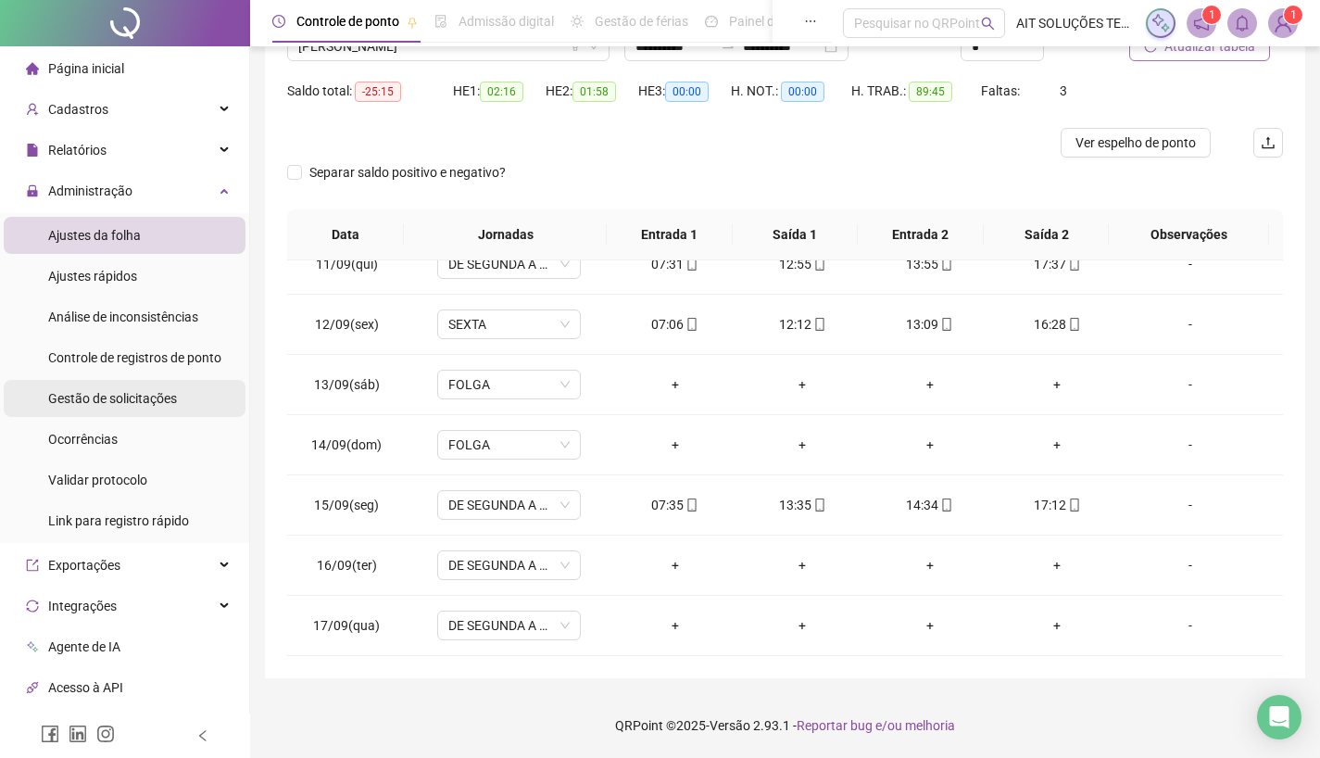
click at [107, 397] on span "Gestão de solicitações" at bounding box center [112, 398] width 129 height 15
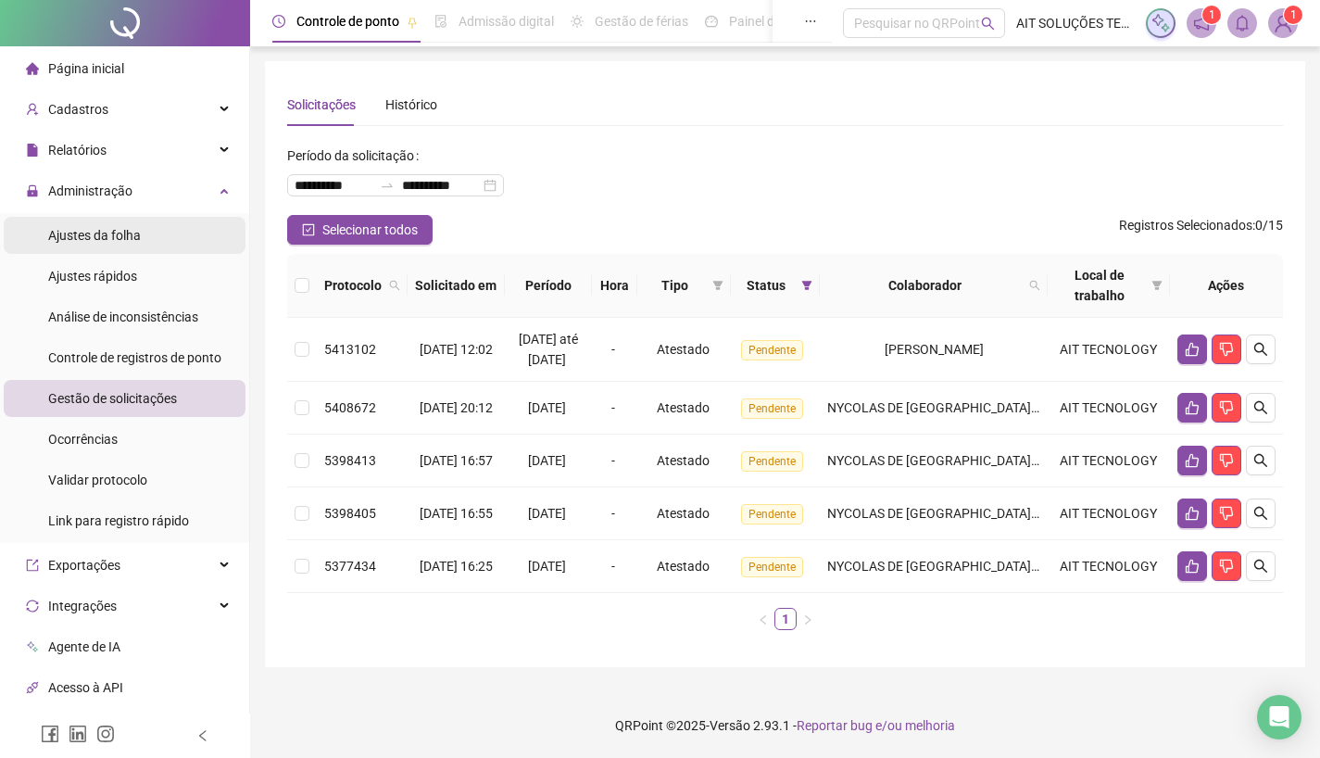
click at [83, 231] on span "Ajustes da folha" at bounding box center [94, 235] width 93 height 15
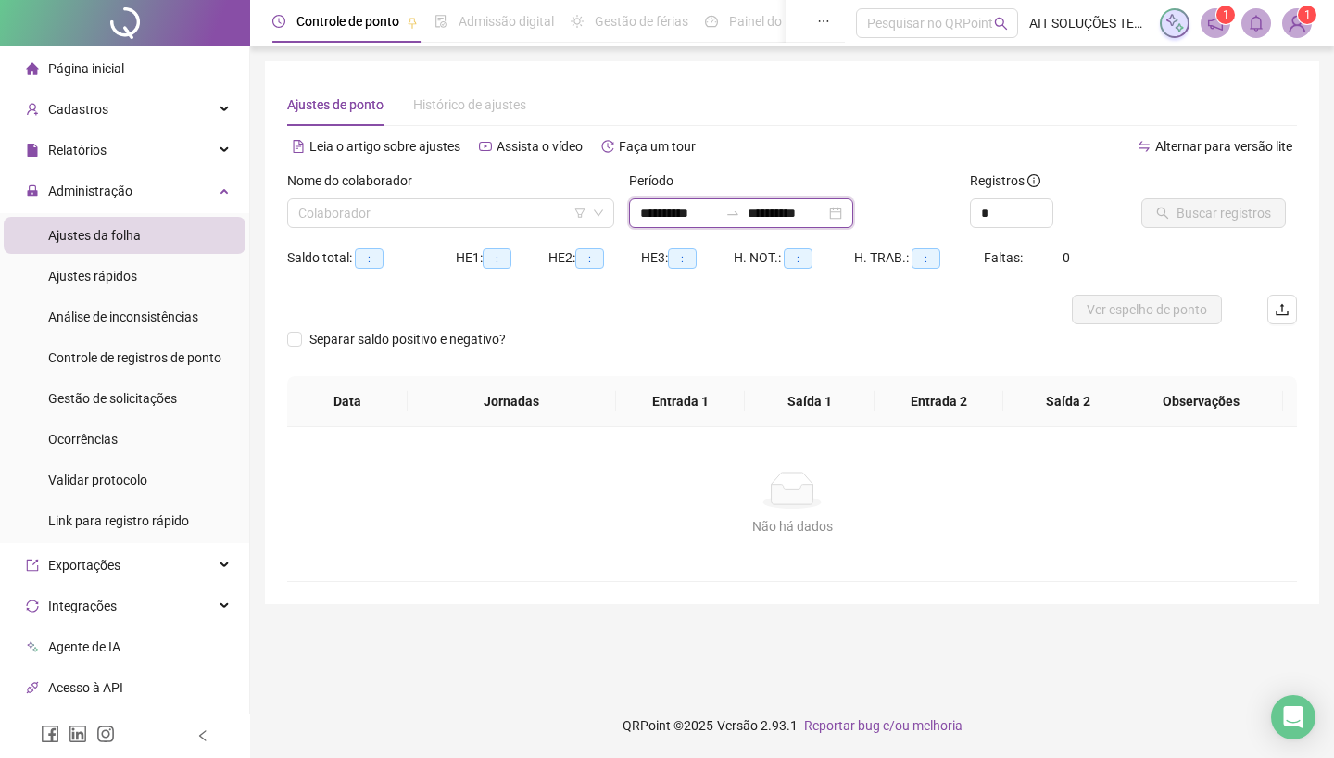
click at [774, 210] on input "**********" at bounding box center [787, 213] width 78 height 20
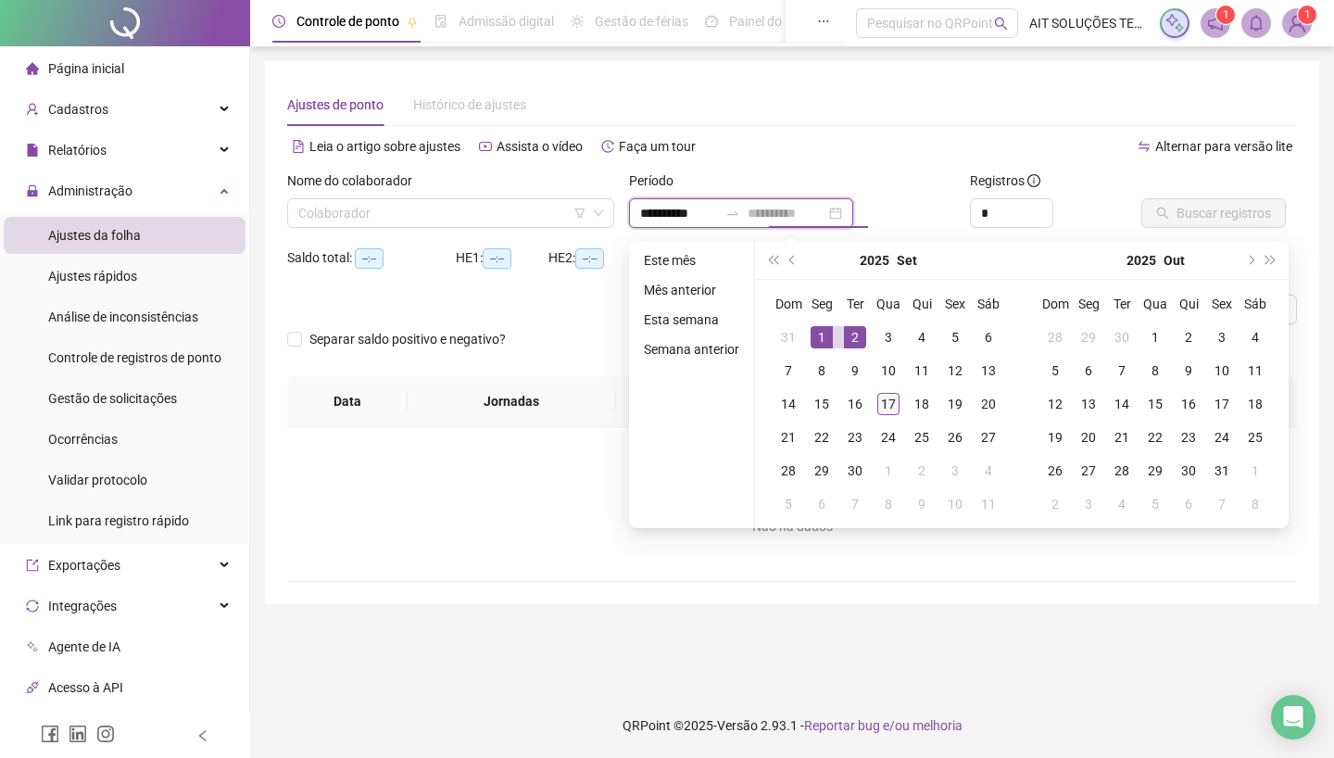
type input "**********"
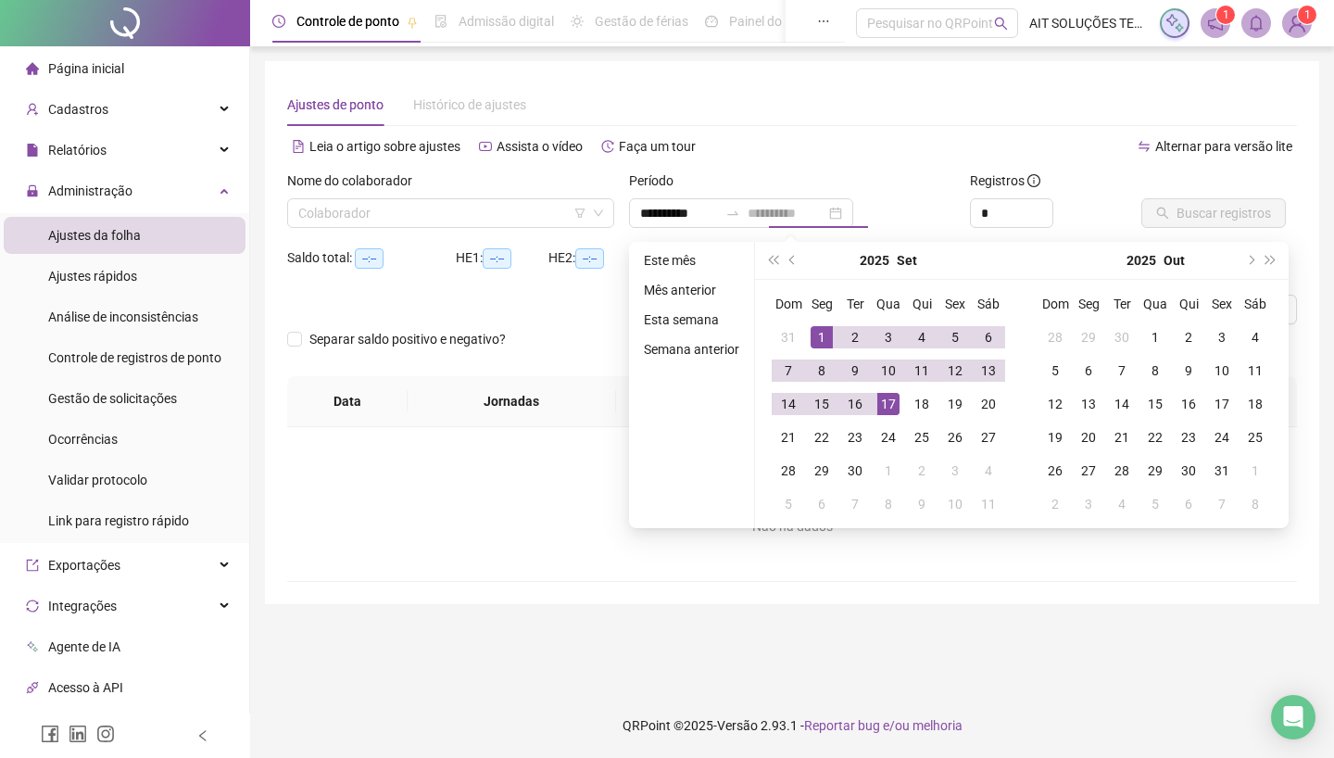
click at [897, 401] on div "17" at bounding box center [888, 404] width 22 height 22
type input "**********"
click at [484, 209] on input "search" at bounding box center [442, 213] width 288 height 28
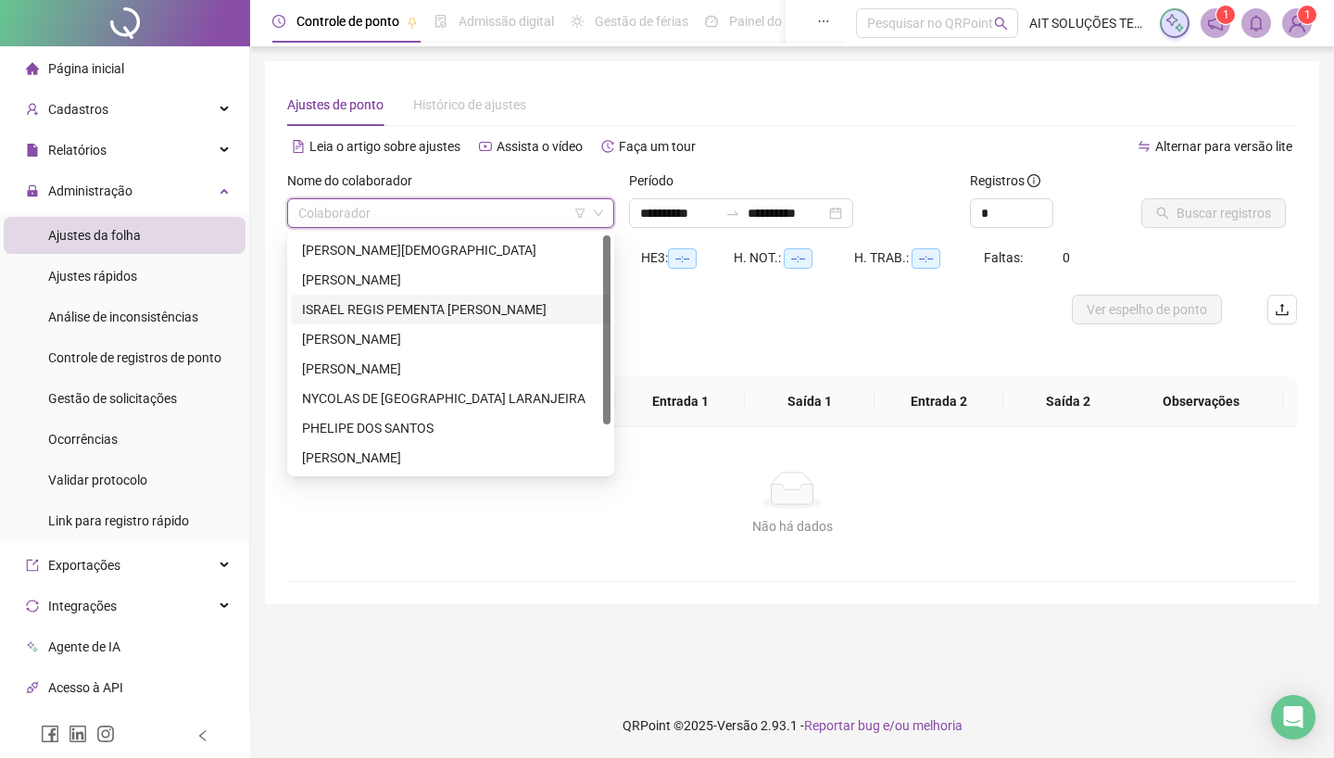
click at [394, 308] on div "ISRAEL REGIS PEMENTA [PERSON_NAME]" at bounding box center [450, 309] width 297 height 20
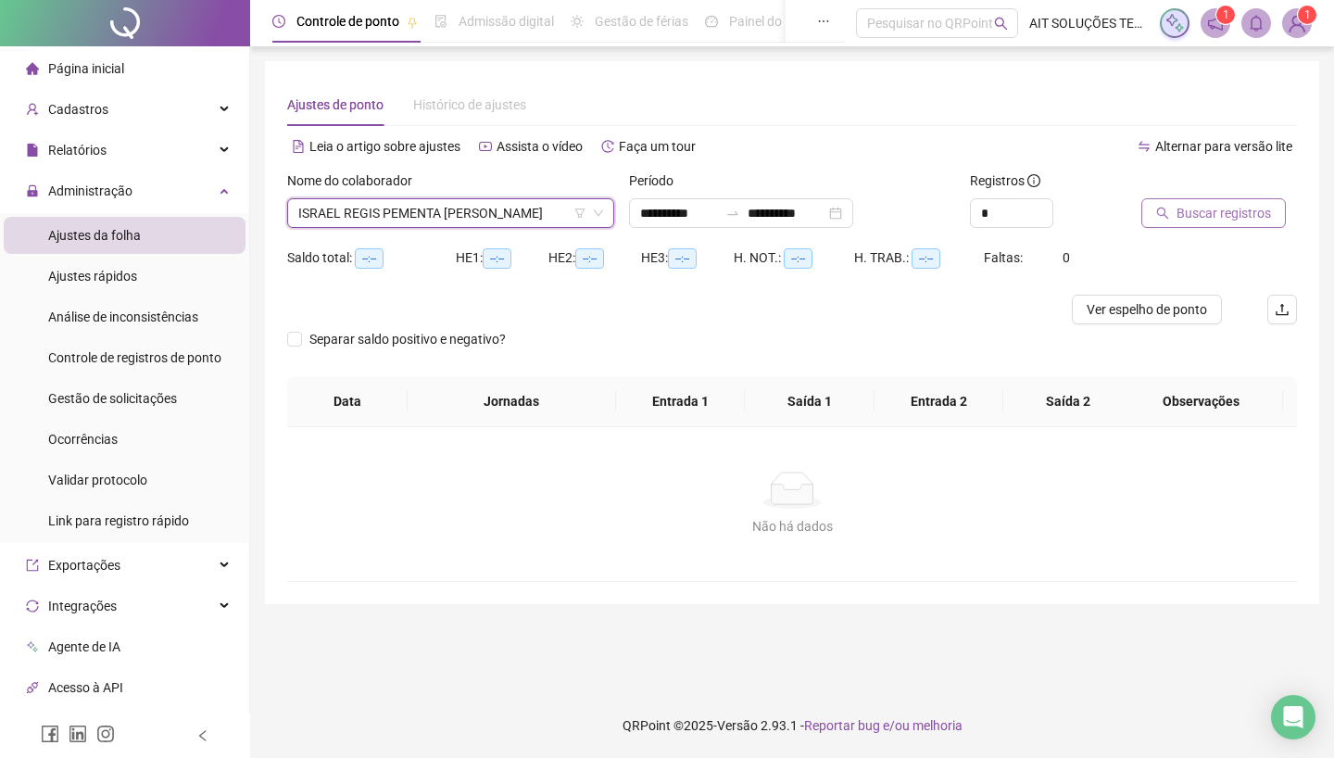
click at [1213, 207] on span "Buscar registros" at bounding box center [1224, 213] width 94 height 20
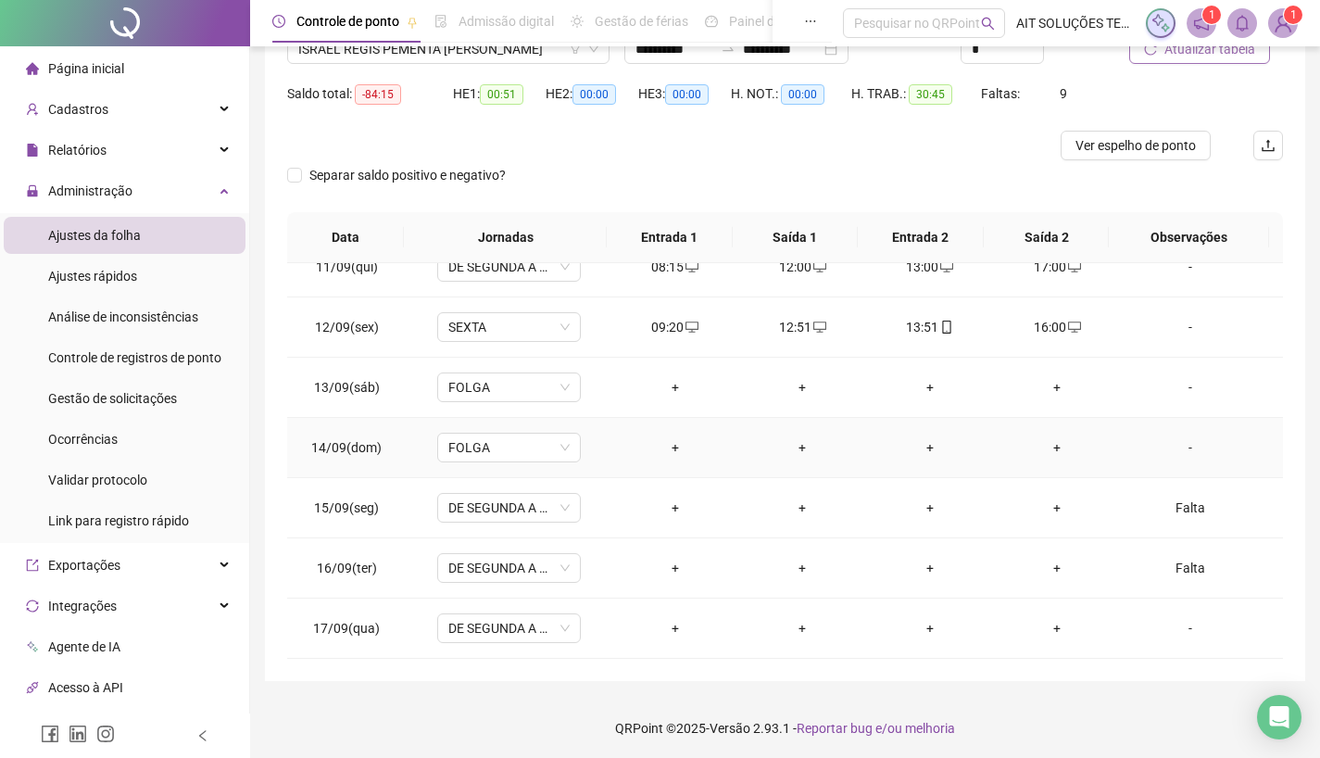
scroll to position [167, 0]
